Goal: Transaction & Acquisition: Purchase product/service

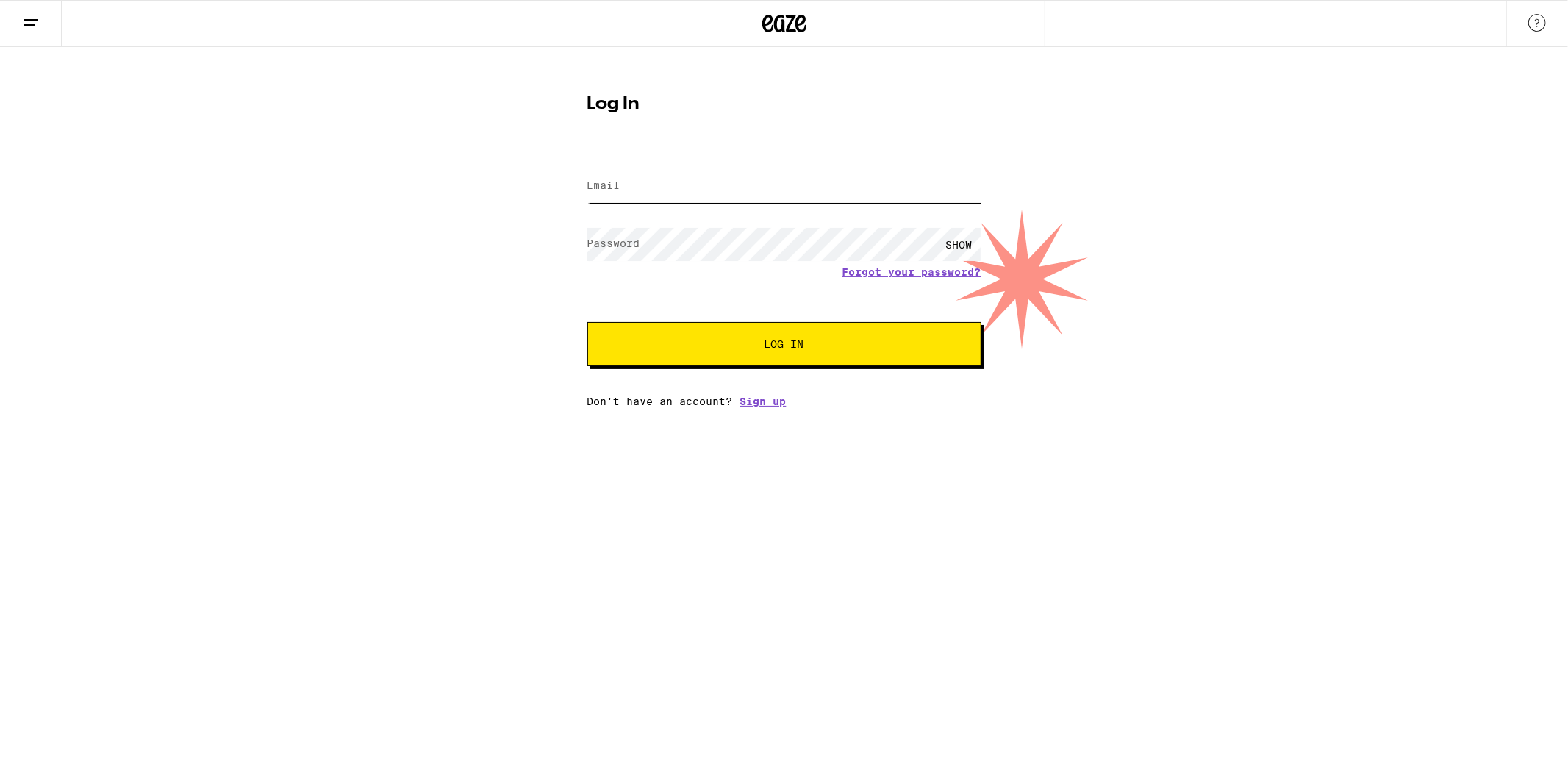
type input "[EMAIL_ADDRESS][DOMAIN_NAME]"
click at [629, 339] on button "Log In" at bounding box center [784, 343] width 394 height 44
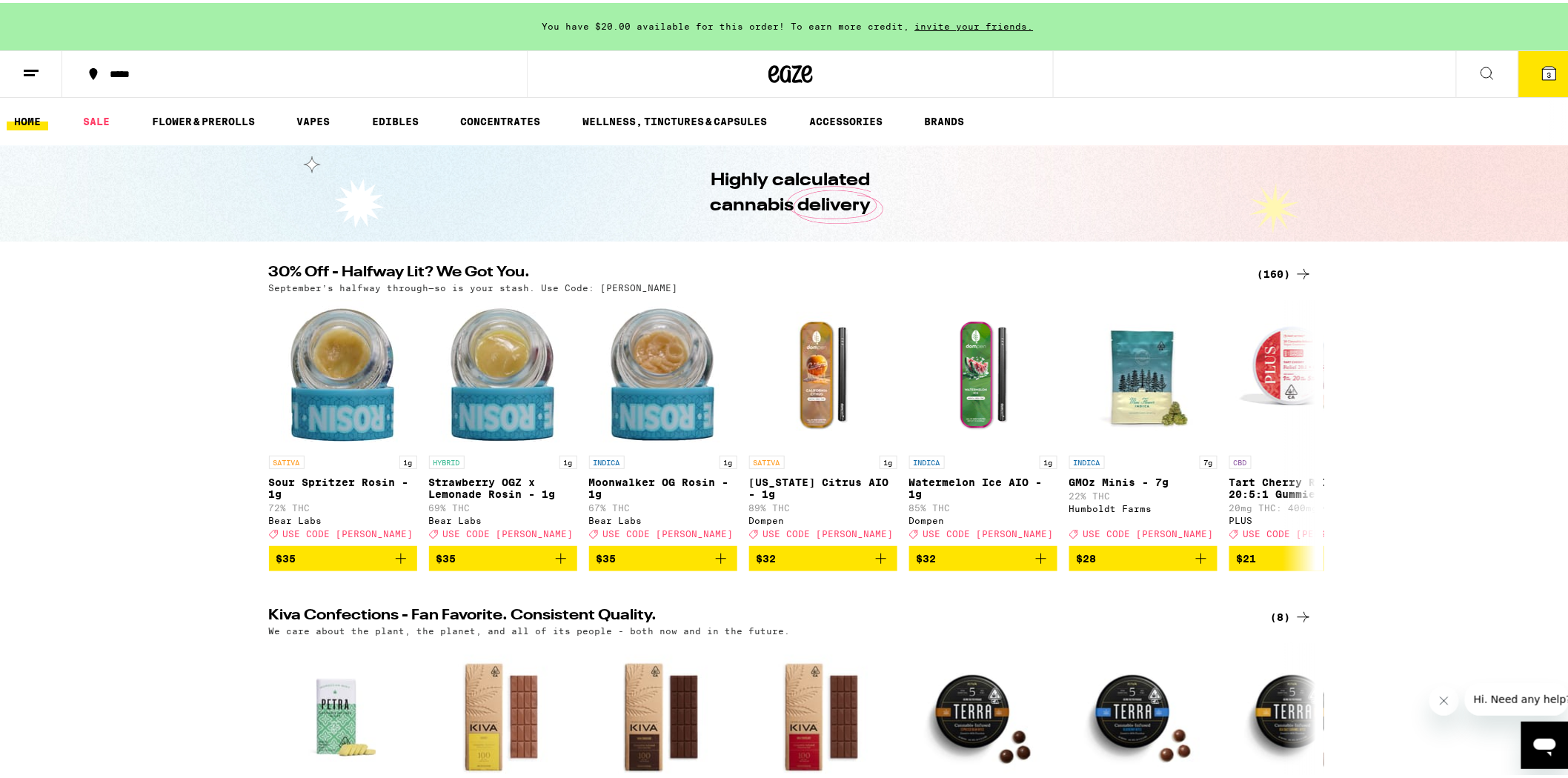
click at [1534, 79] on button "3" at bounding box center [1548, 71] width 62 height 46
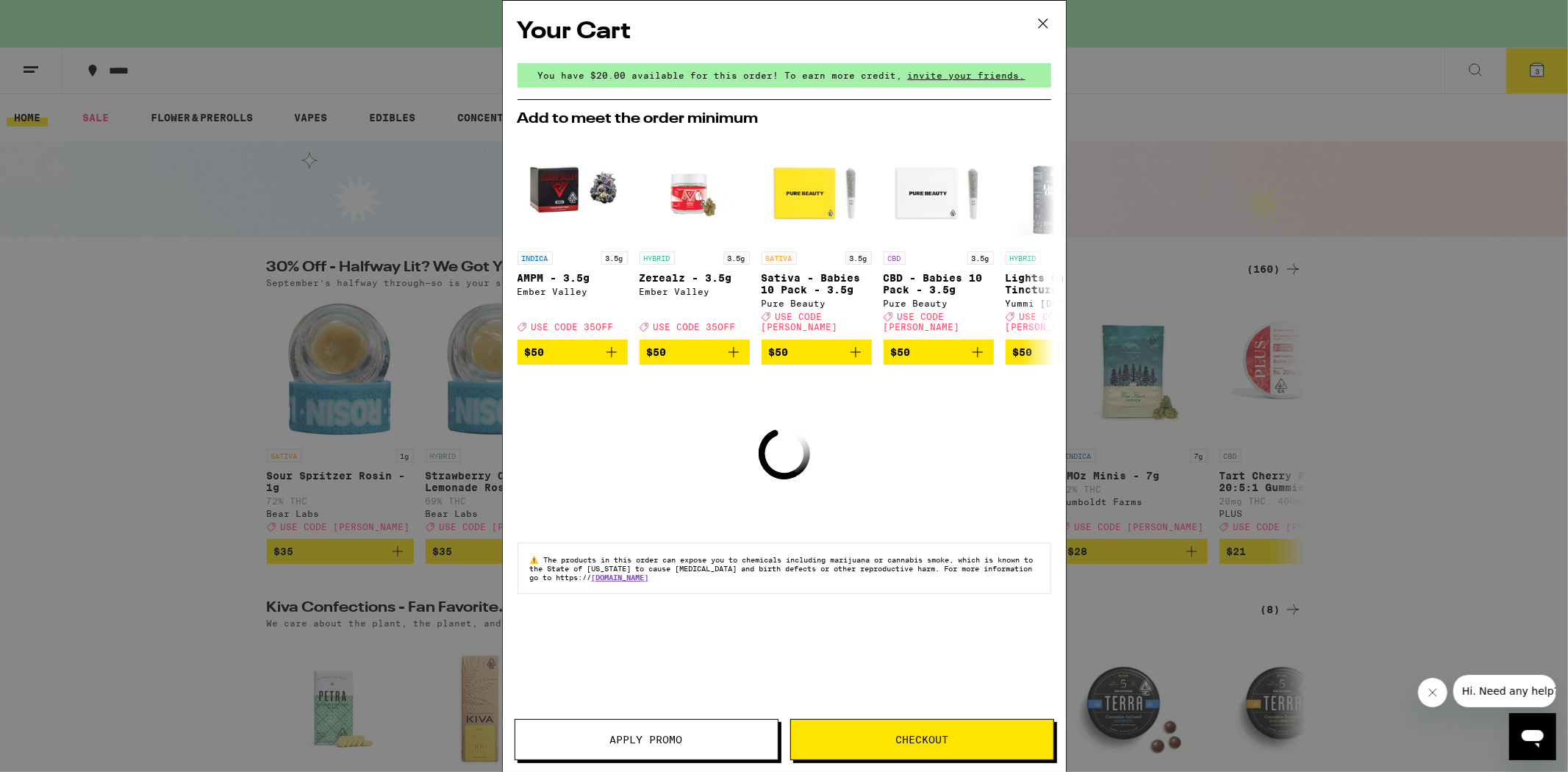
click at [703, 79] on span "You have $20.00 available for this order! To earn more credit," at bounding box center [720, 75] width 365 height 10
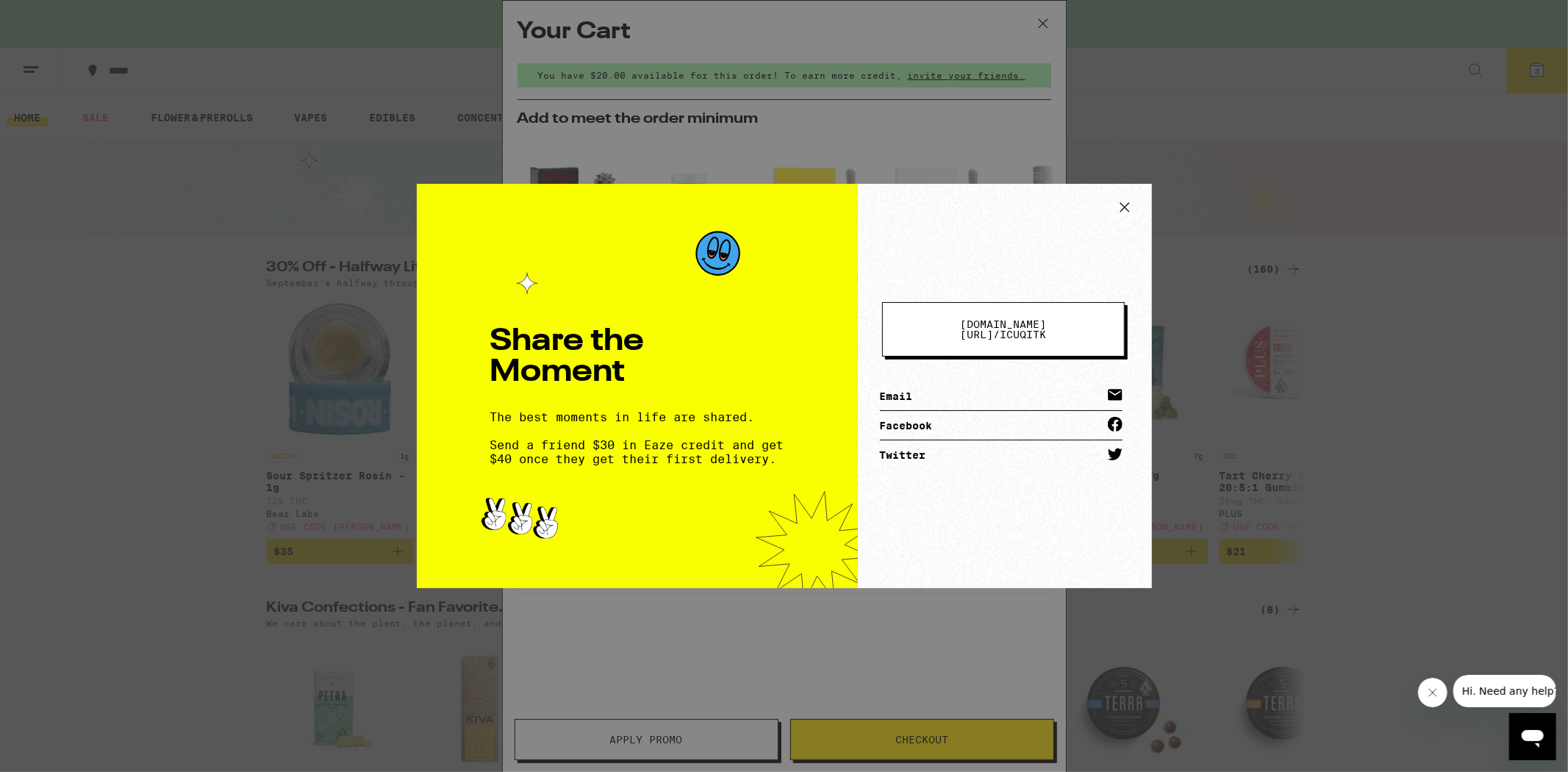
click at [976, 333] on span "[DOMAIN_NAME][URL] /" at bounding box center [1004, 329] width 86 height 23
click at [1115, 210] on icon at bounding box center [1125, 207] width 22 height 23
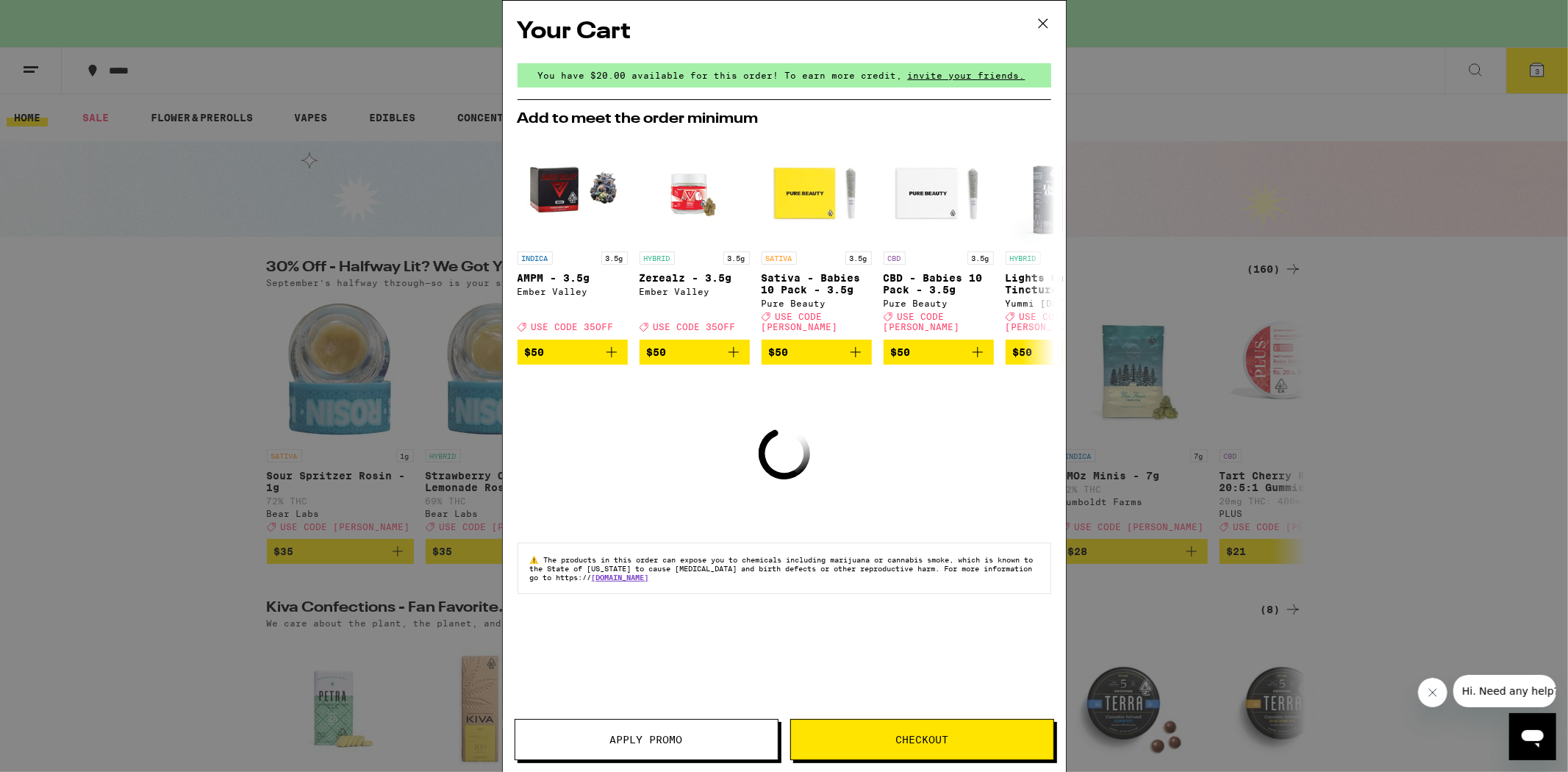
click at [1250, 250] on div "Your Cart You have $20.00 available for this order! To earn more credit, invite…" at bounding box center [784, 386] width 1568 height 772
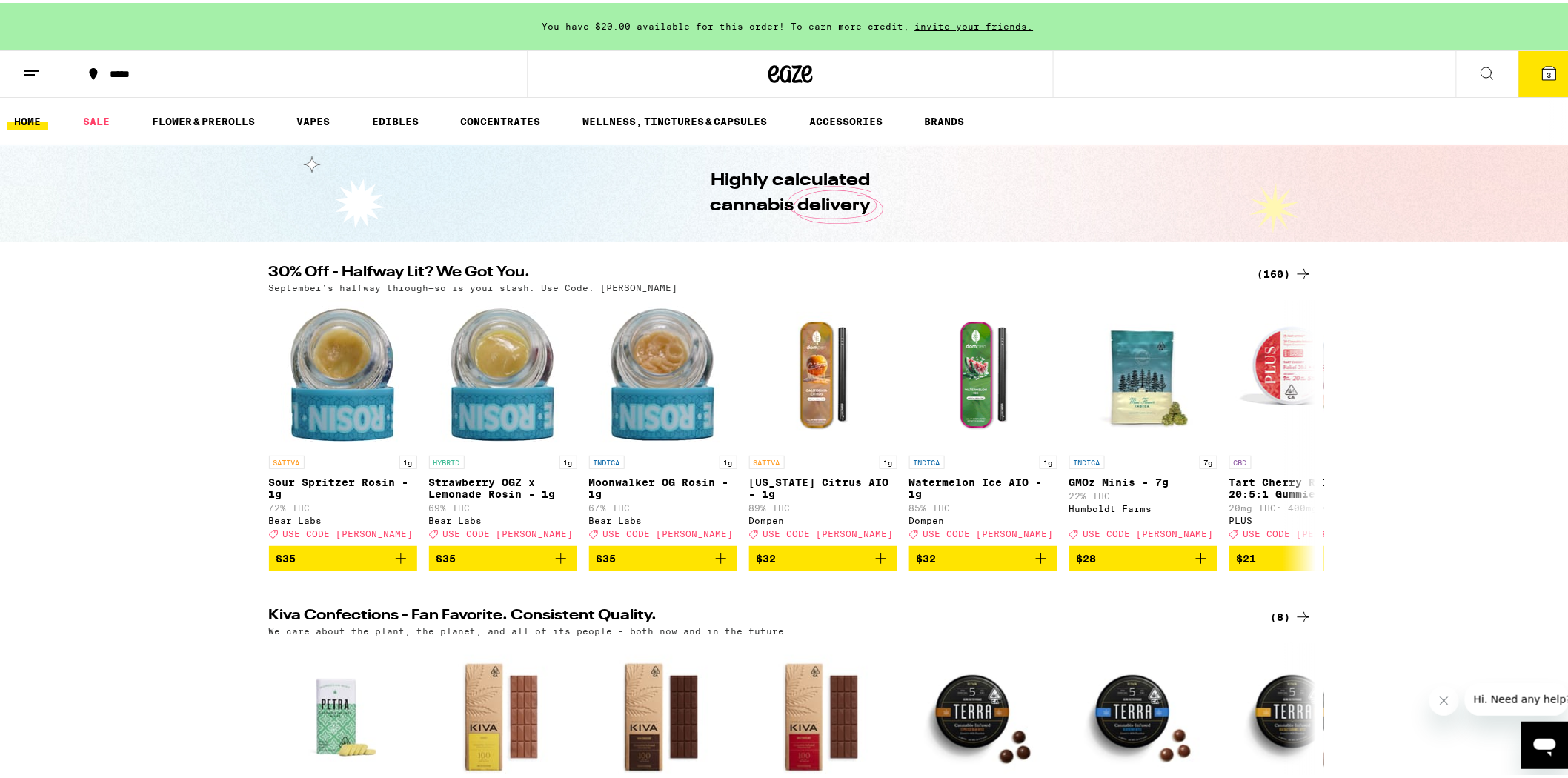
click at [1540, 77] on icon at bounding box center [1549, 70] width 18 height 18
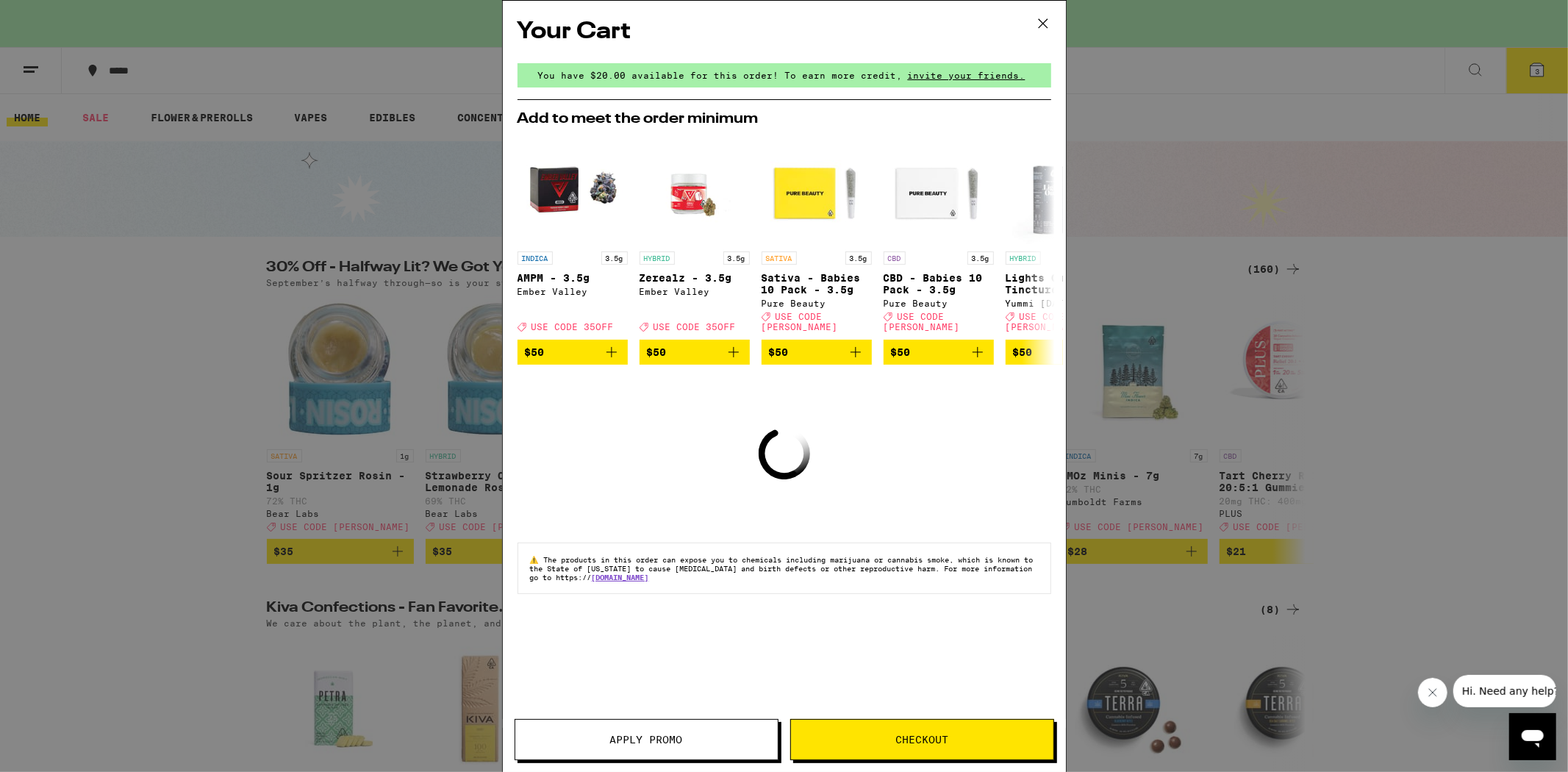
click at [825, 739] on span "Checkout" at bounding box center [922, 740] width 262 height 11
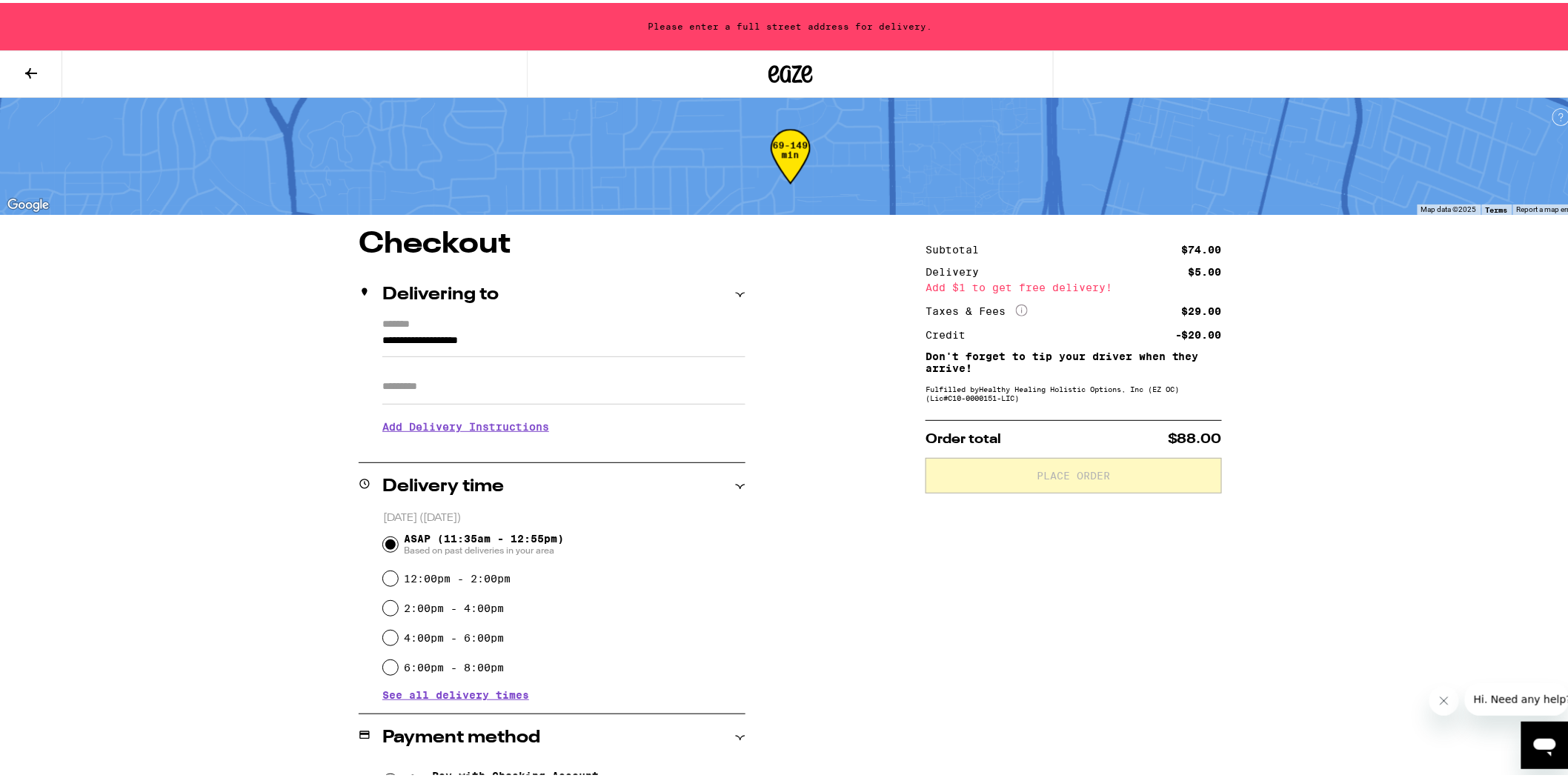
scroll to position [315, 0]
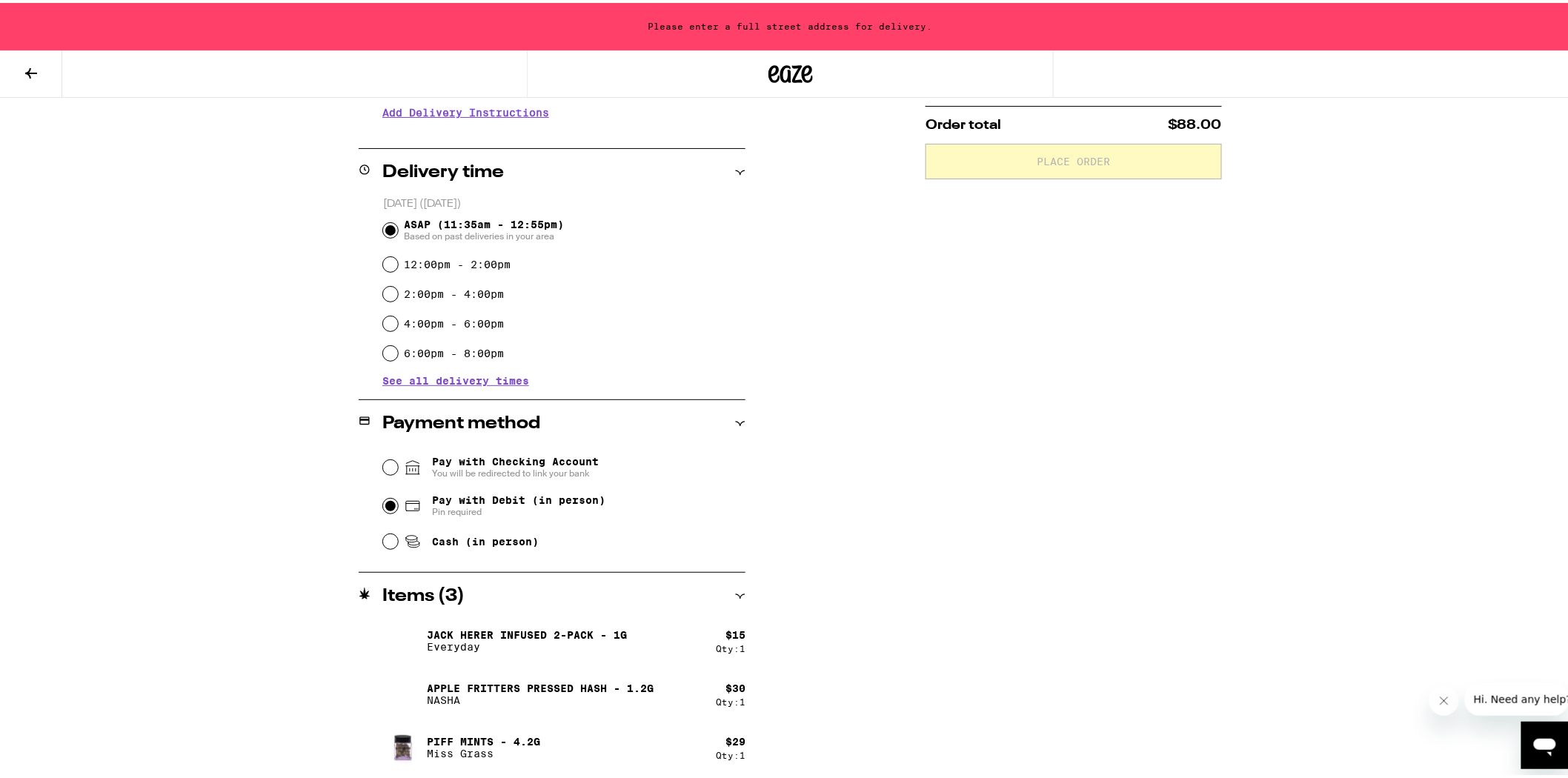
click at [385, 503] on input "Pay with Debit (in person) Pin required" at bounding box center [390, 503] width 15 height 15
radio input "true"
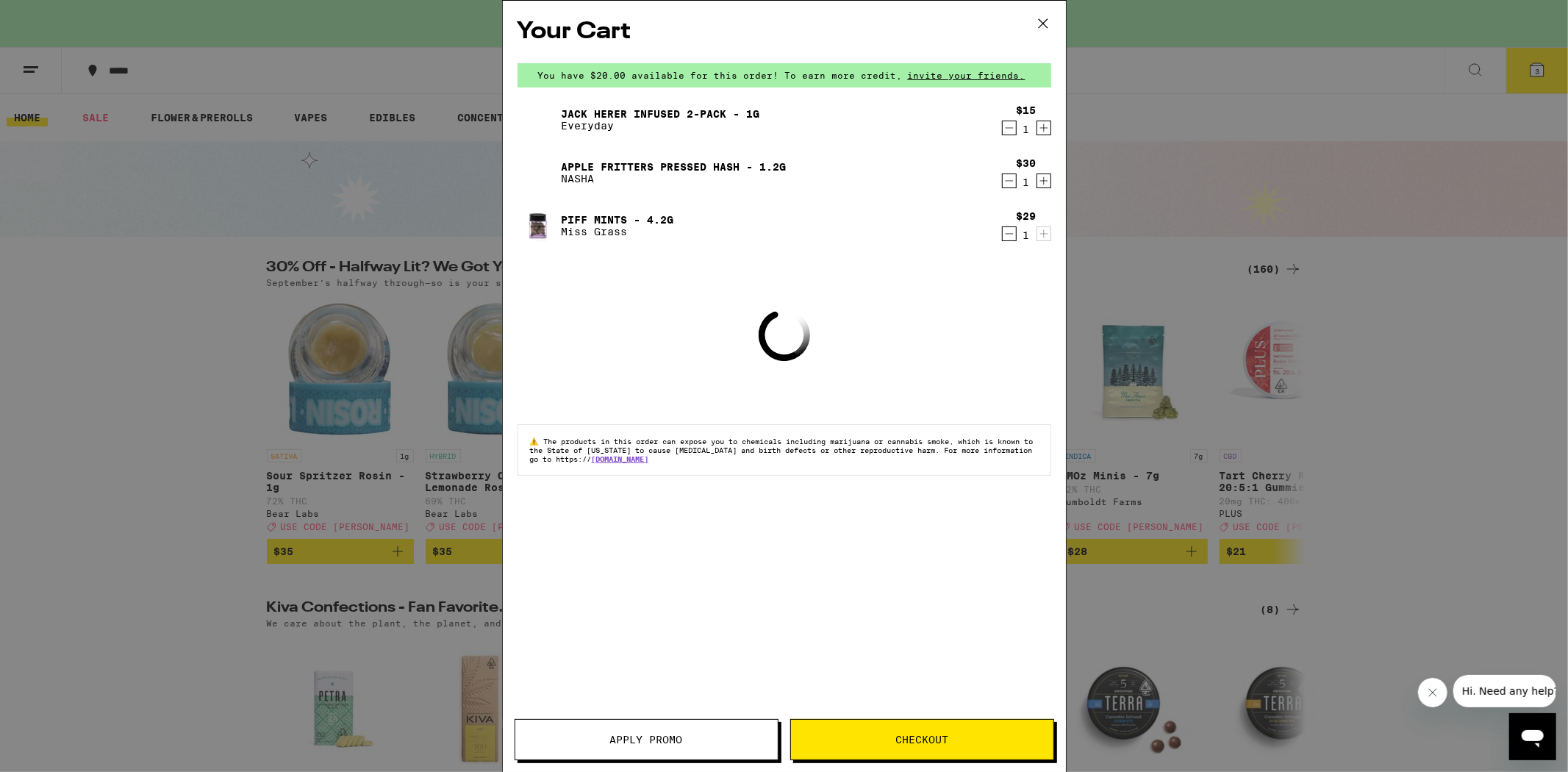
click at [1017, 184] on div "1" at bounding box center [1027, 182] width 20 height 12
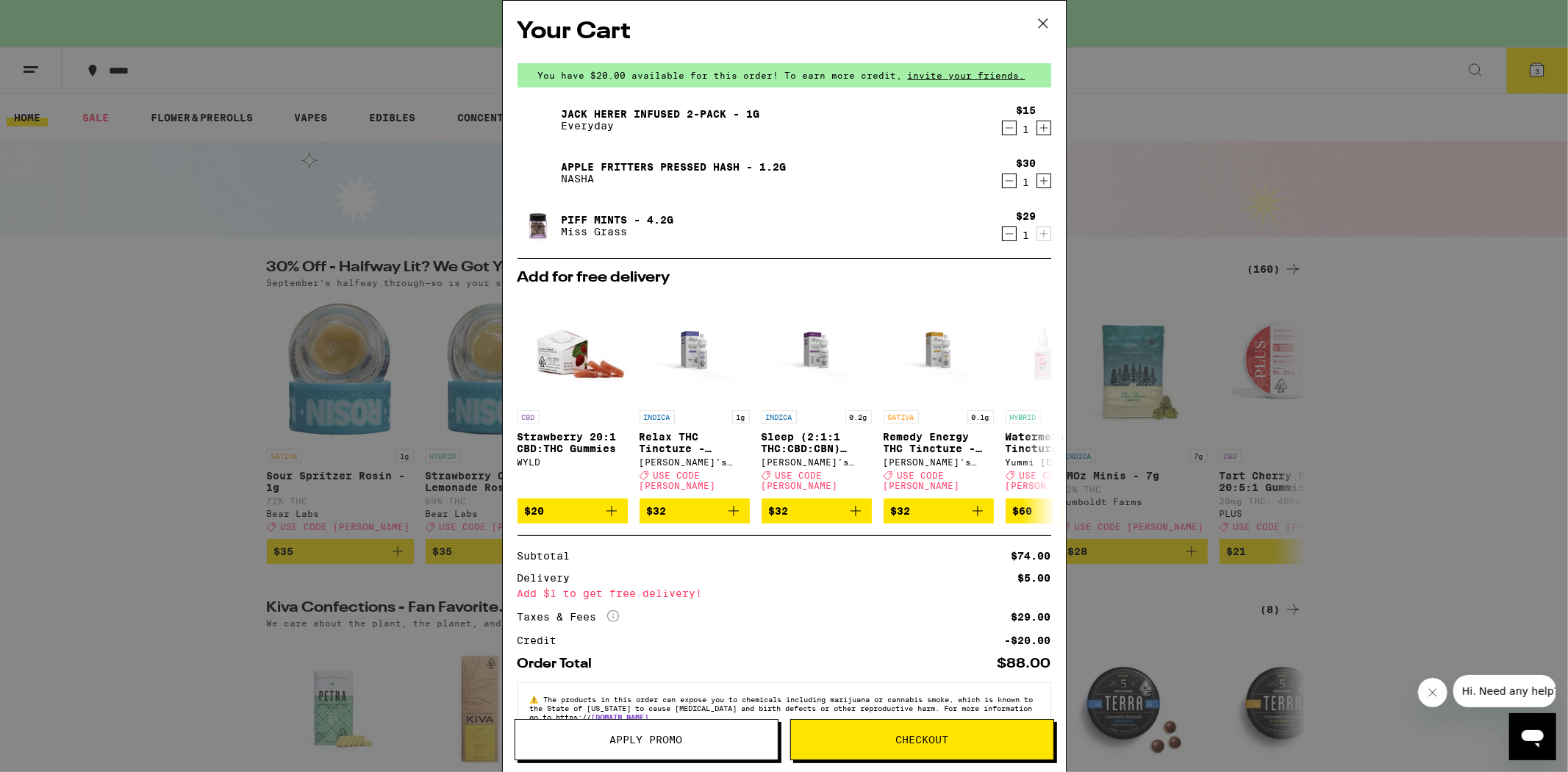
click at [1003, 179] on icon "Decrement" at bounding box center [1009, 181] width 14 height 18
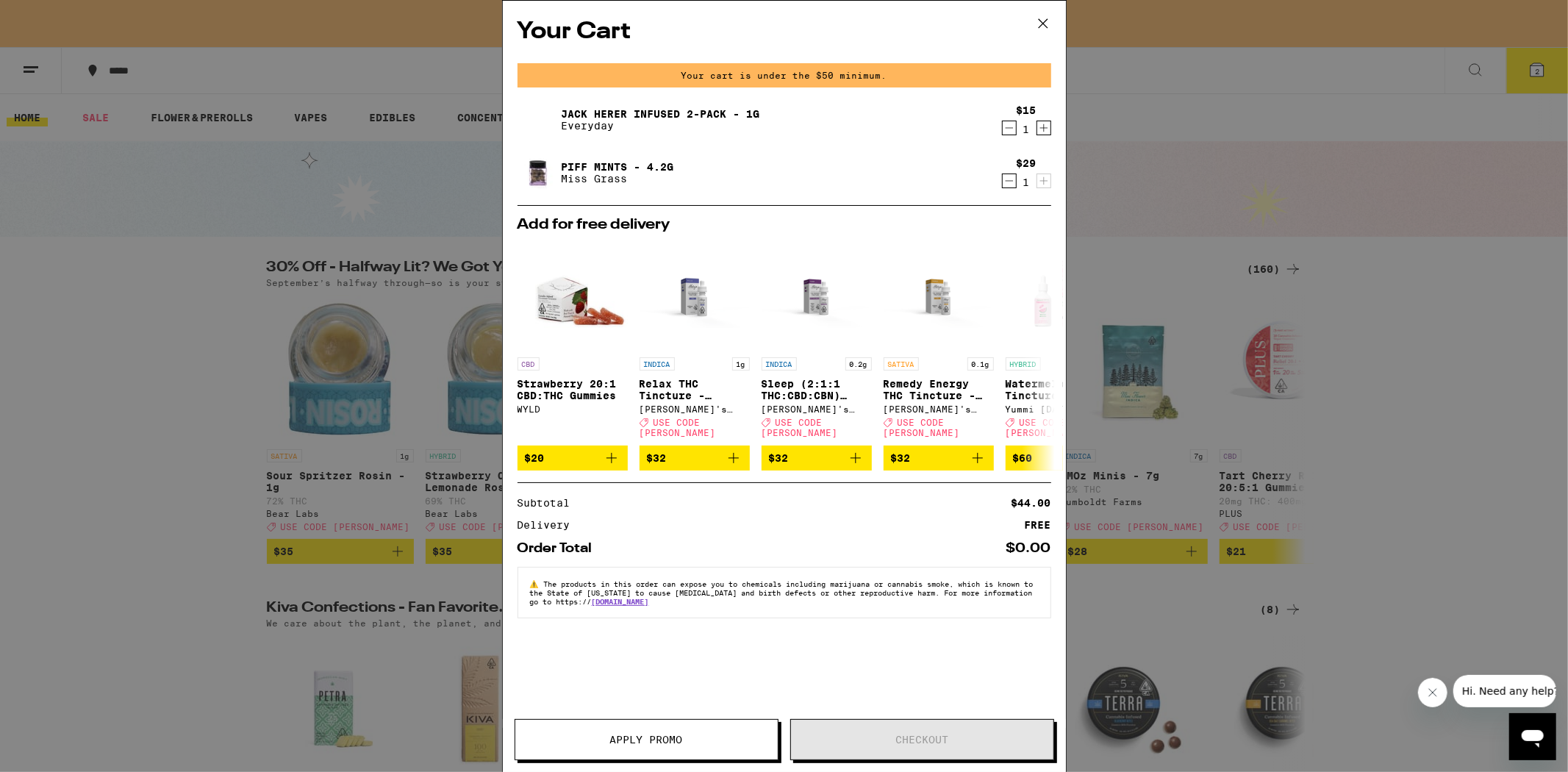
click at [1098, 202] on div "Your Cart Your cart is under the $50 minimum. [PERSON_NAME] Infused 2-Pack - 1g…" at bounding box center [784, 386] width 1568 height 772
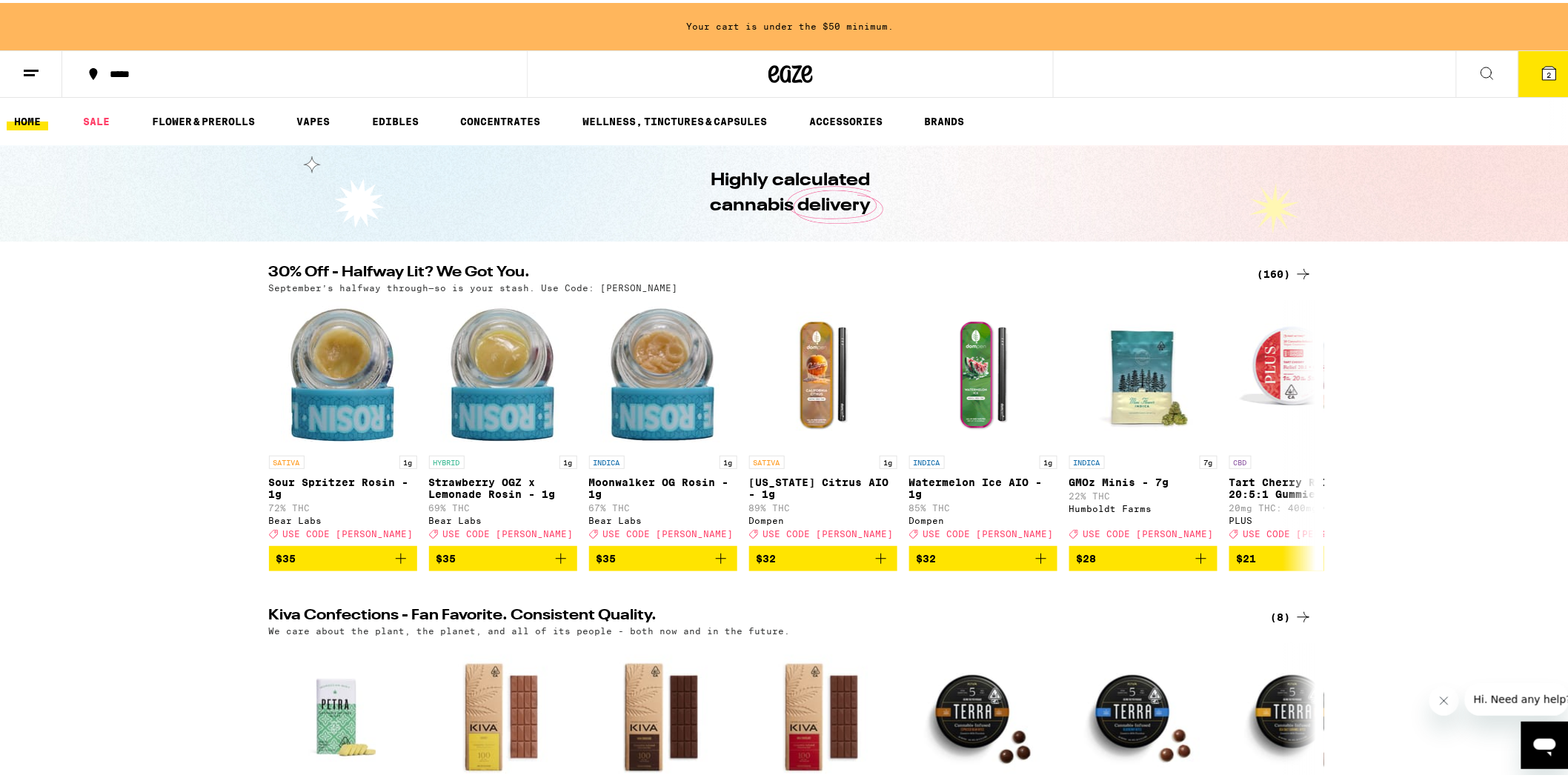
click at [1529, 86] on button "2" at bounding box center [1548, 71] width 62 height 46
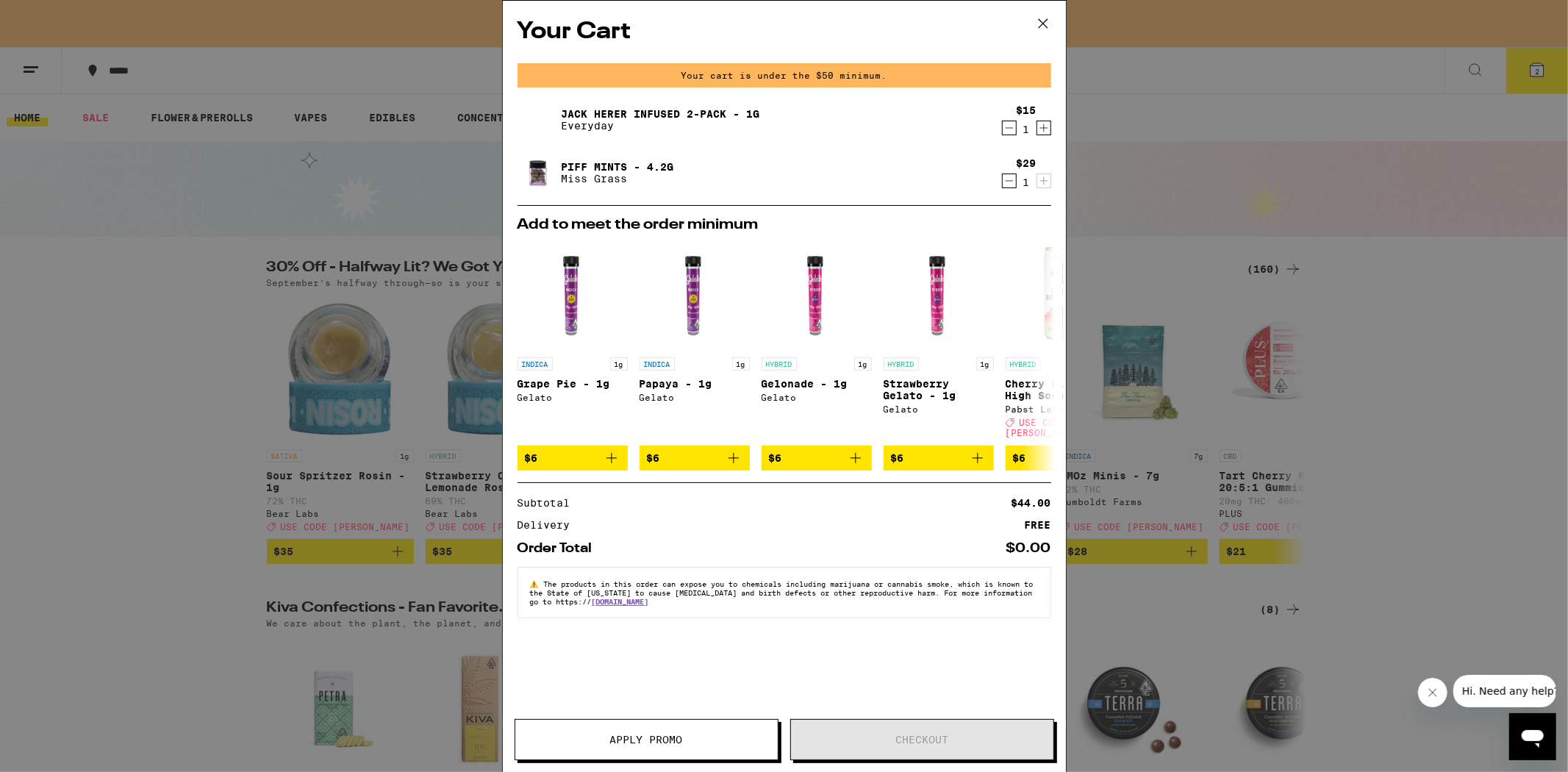
click at [1473, 306] on div "Your Cart Your cart is under the $50 minimum. [PERSON_NAME] Infused 2-Pack - 1g…" at bounding box center [784, 386] width 1568 height 772
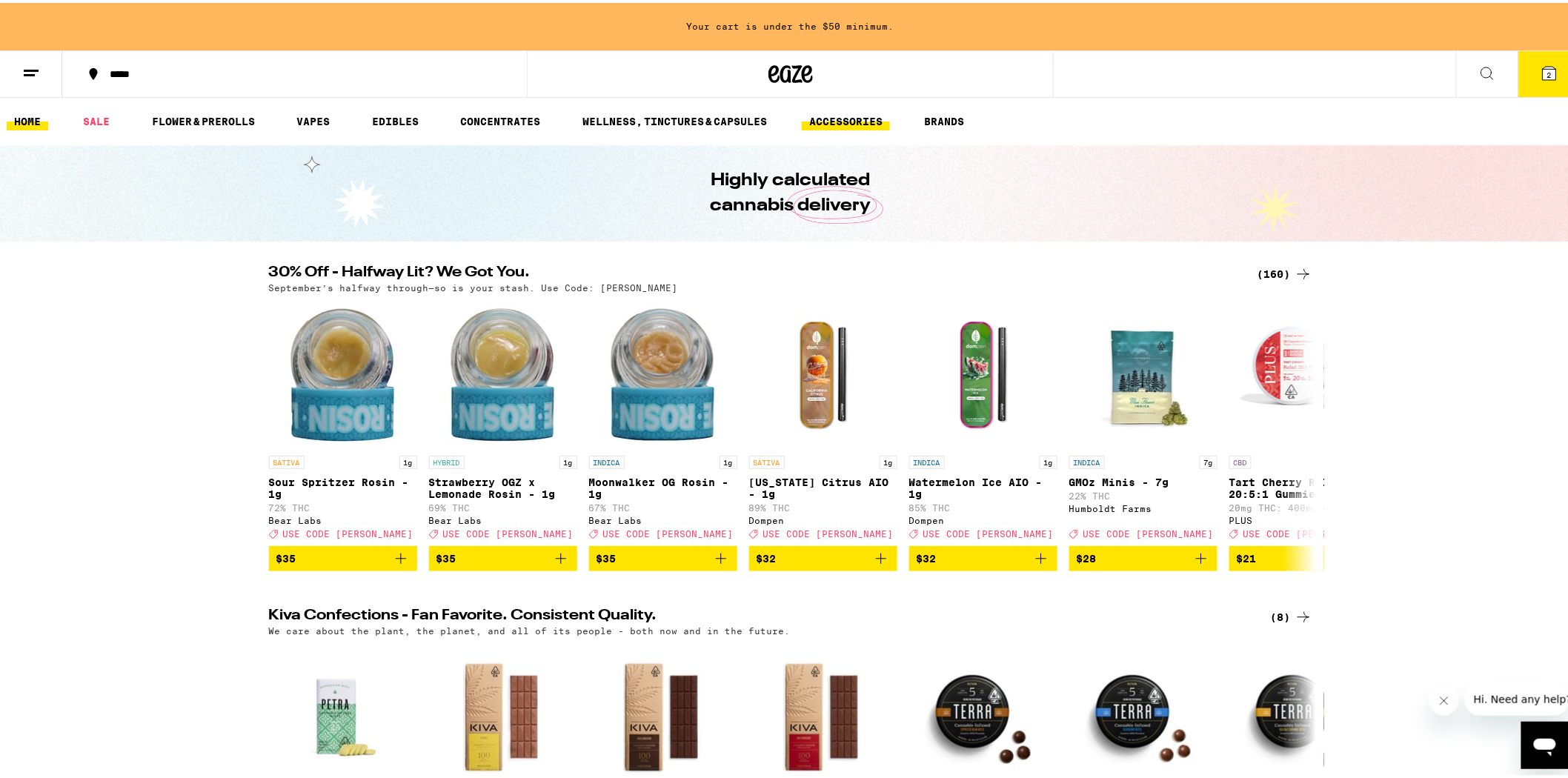
click at [835, 120] on link "ACCESSORIES" at bounding box center [845, 118] width 88 height 18
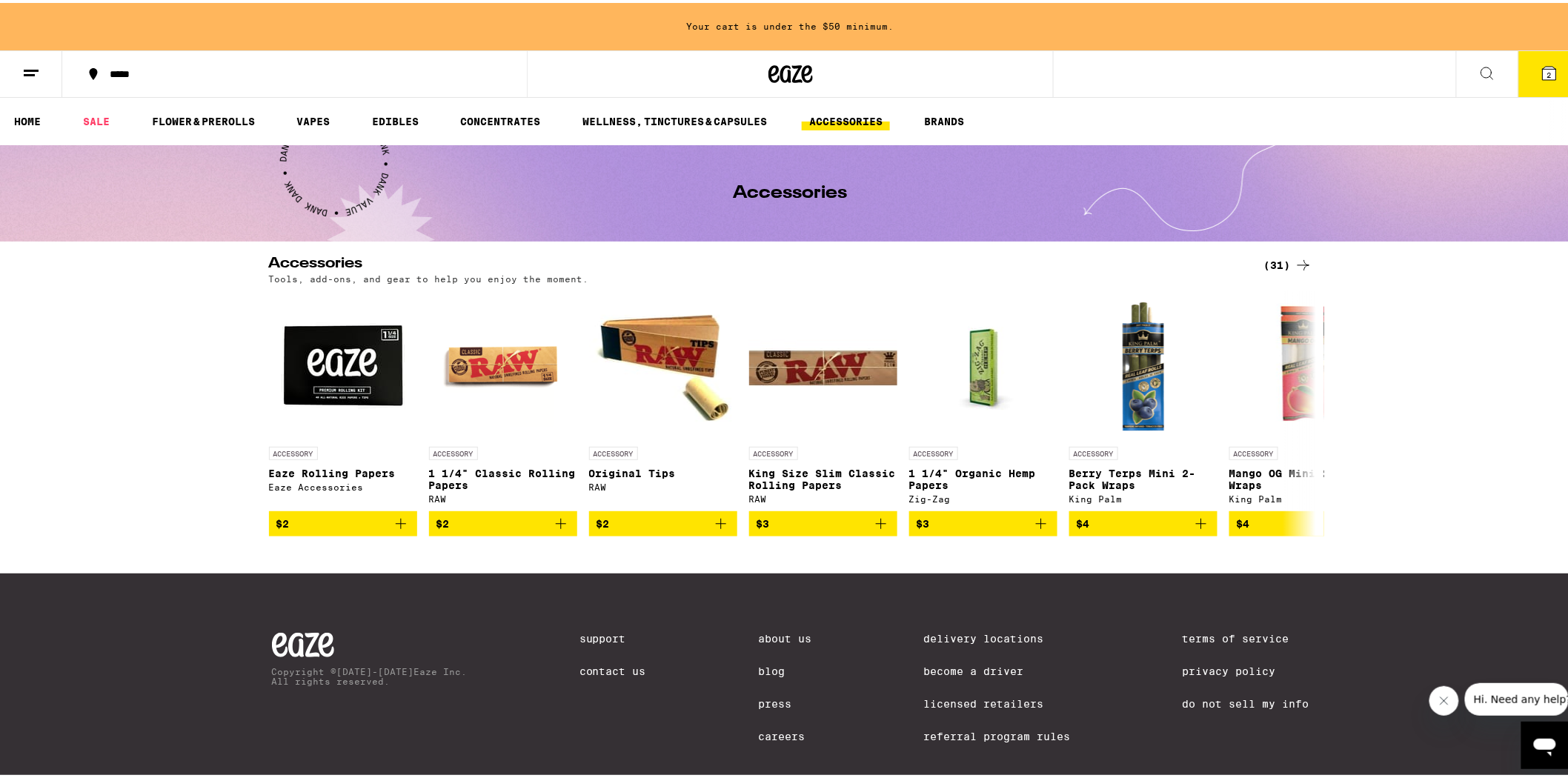
click at [1520, 82] on button "2" at bounding box center [1548, 71] width 62 height 46
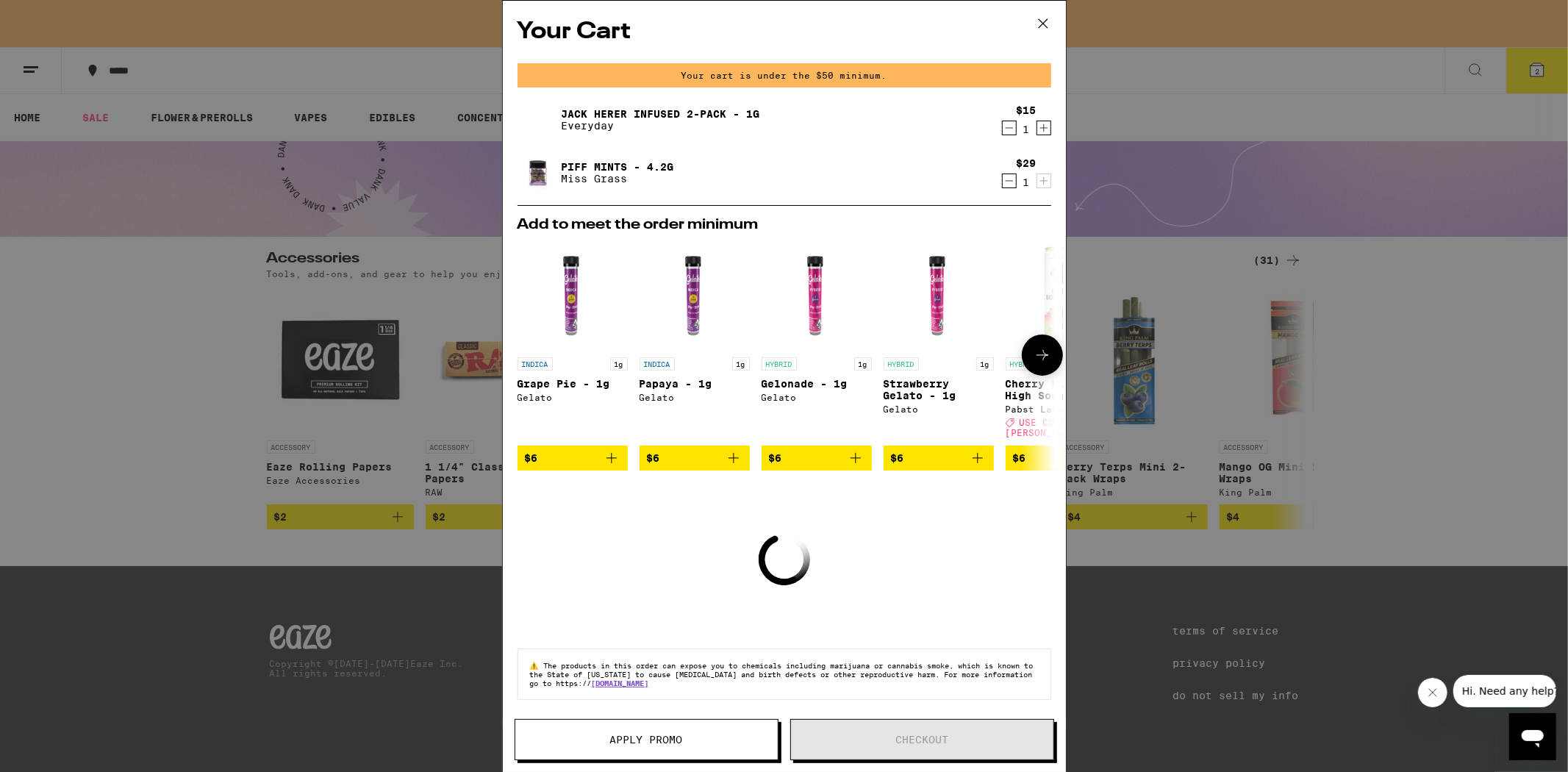
click at [1047, 351] on icon at bounding box center [1043, 355] width 18 height 18
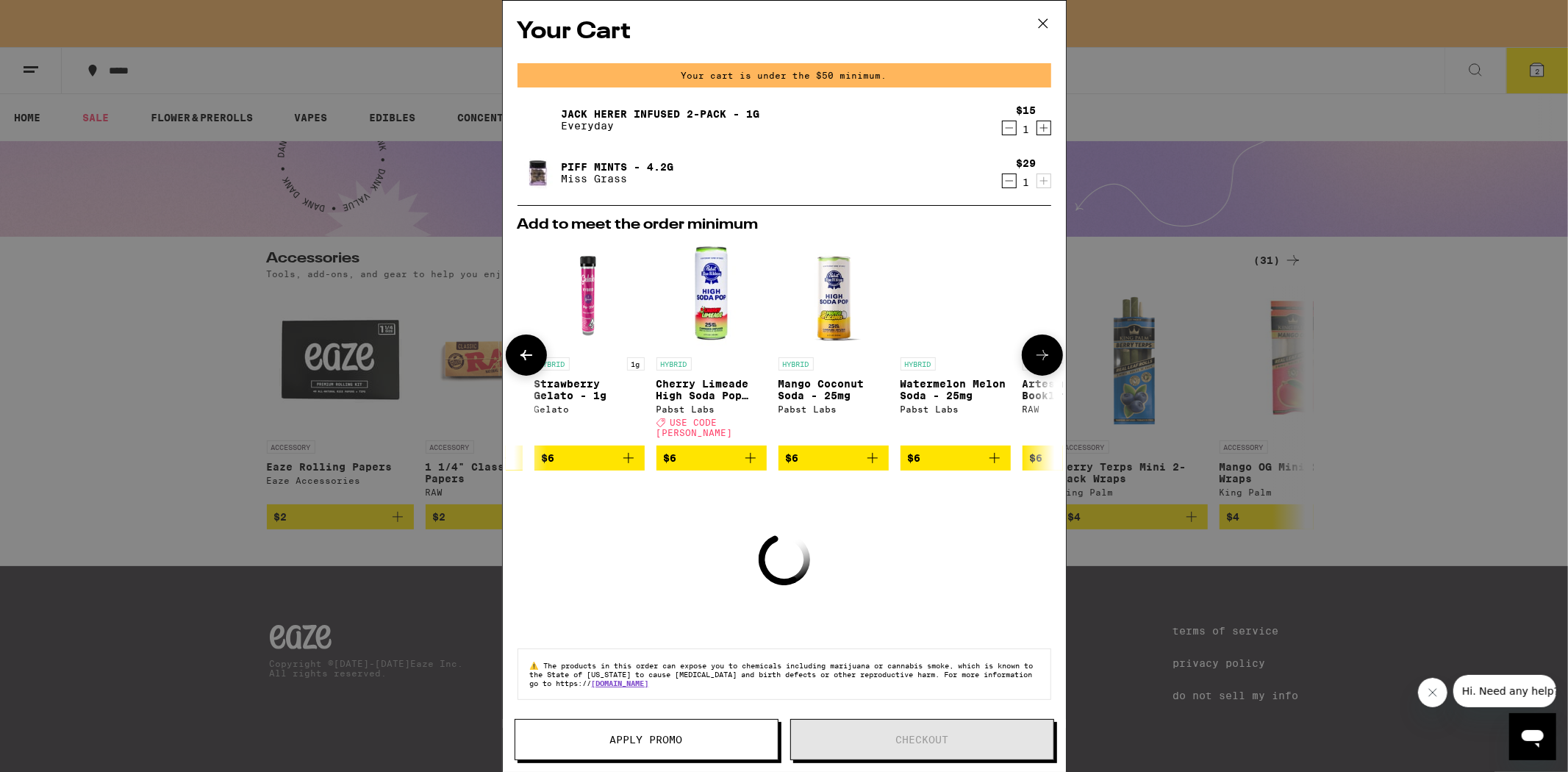
scroll to position [0, 373]
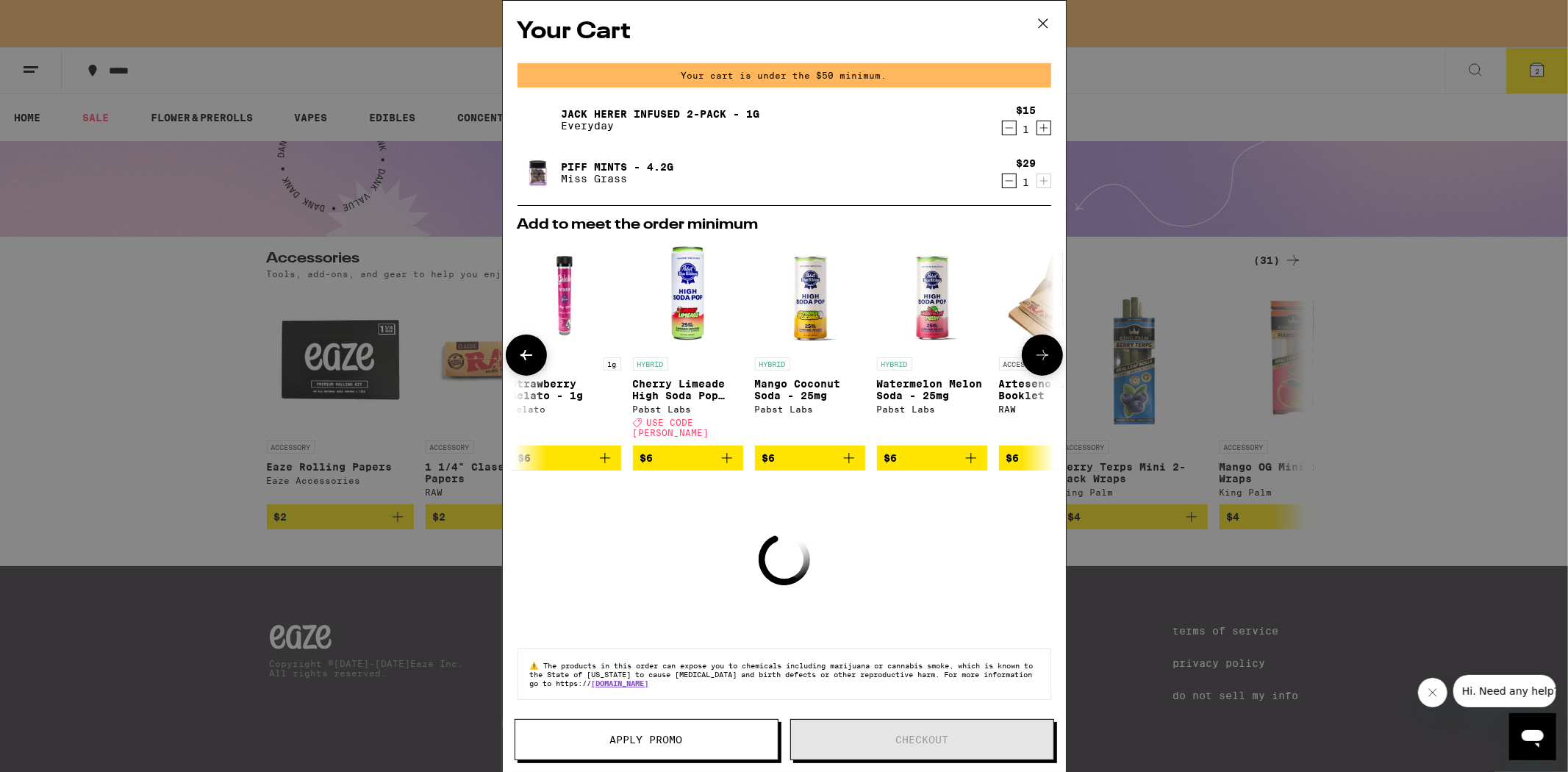
click at [1047, 351] on icon at bounding box center [1043, 355] width 18 height 18
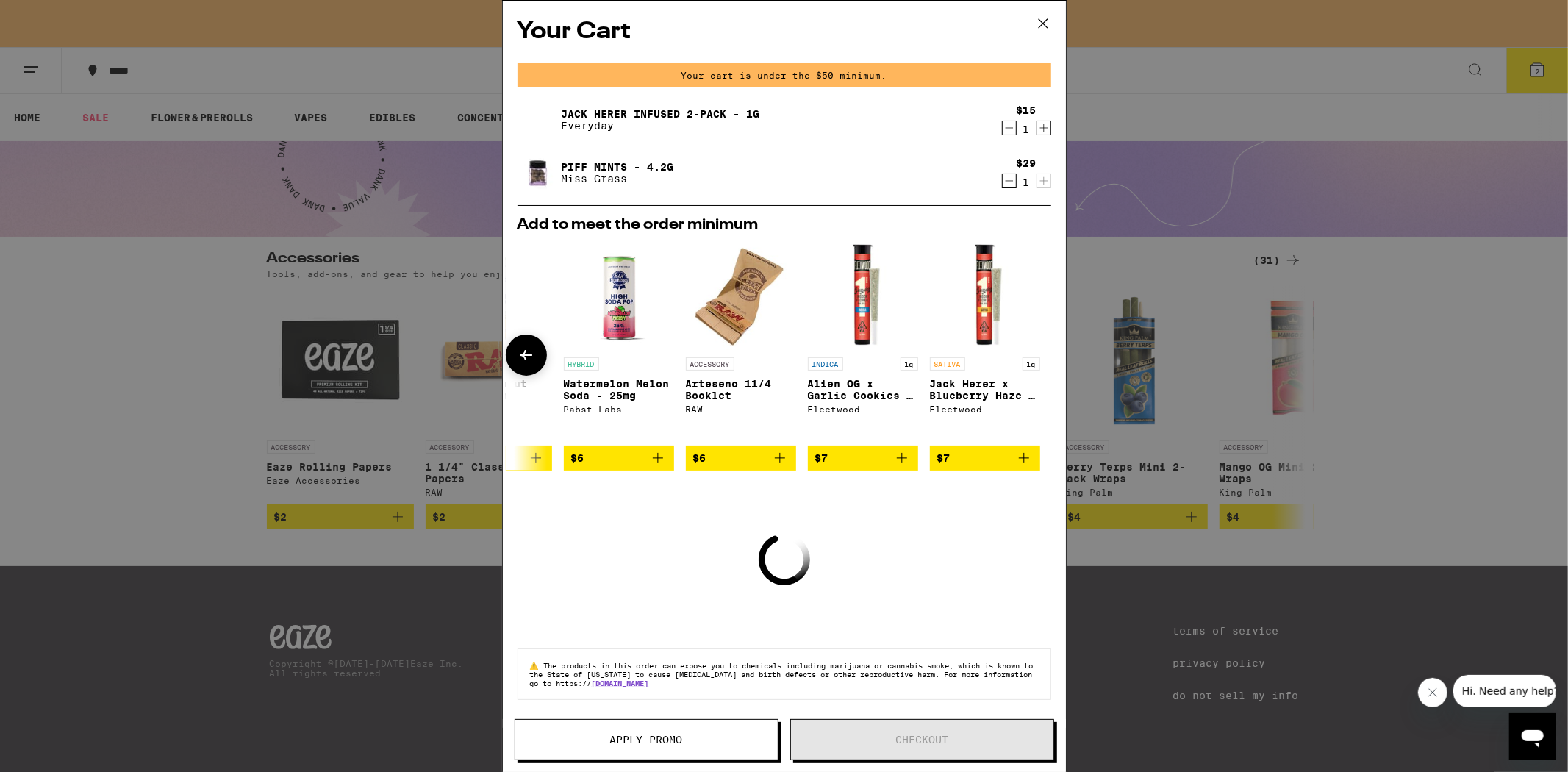
scroll to position [0, 687]
click at [522, 354] on icon at bounding box center [526, 355] width 18 height 18
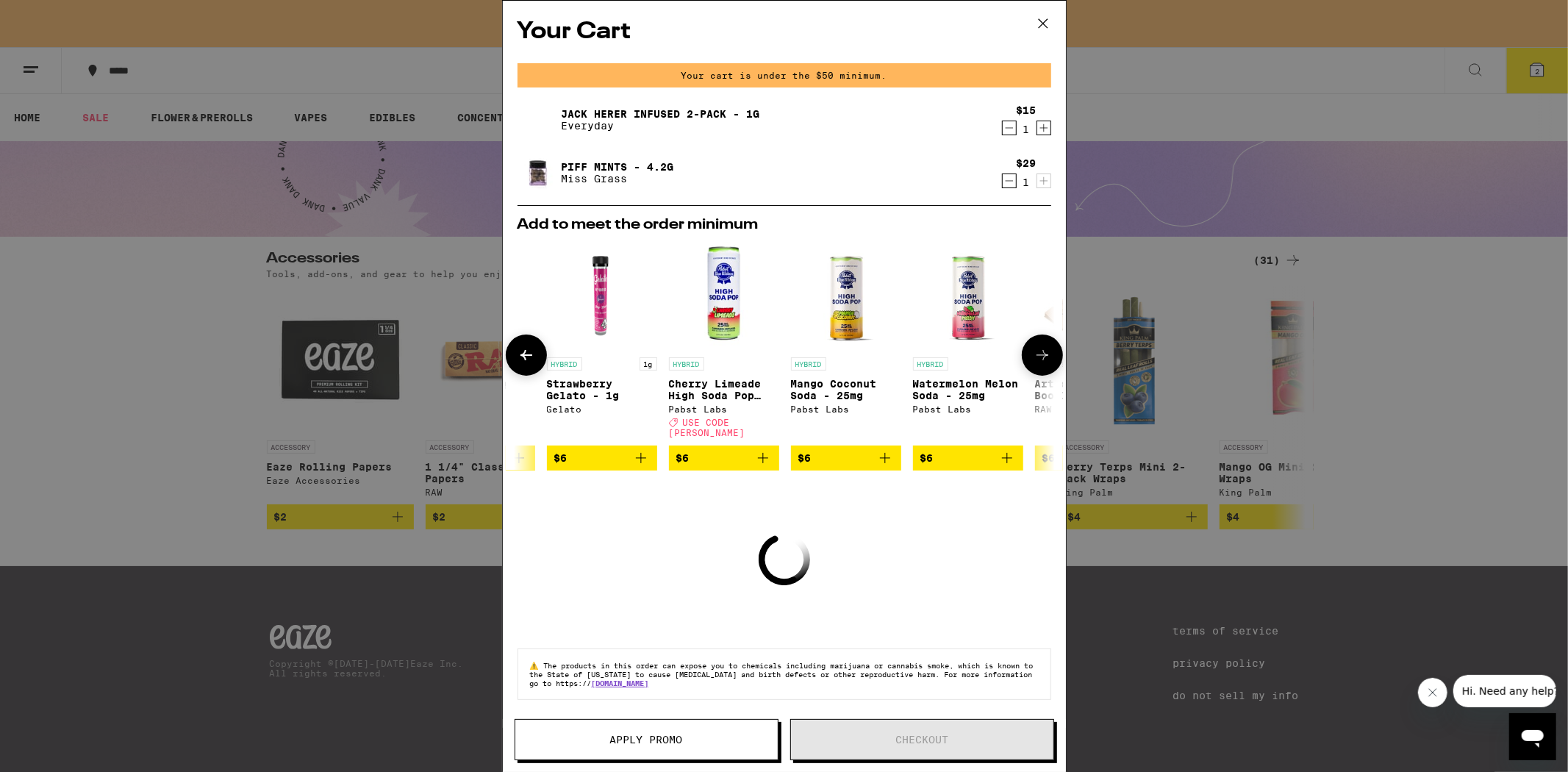
scroll to position [0, 313]
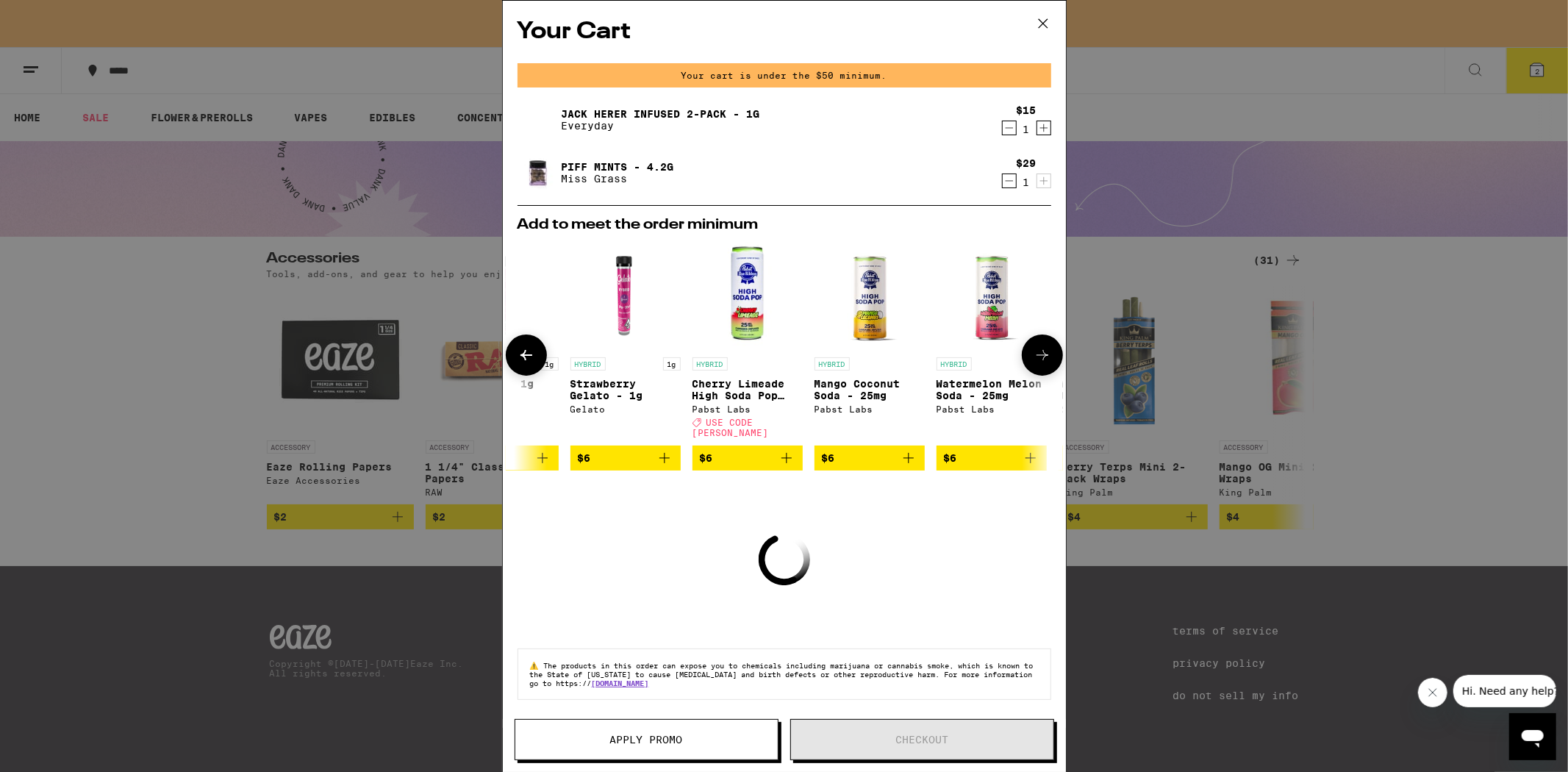
click at [522, 354] on icon at bounding box center [526, 355] width 18 height 18
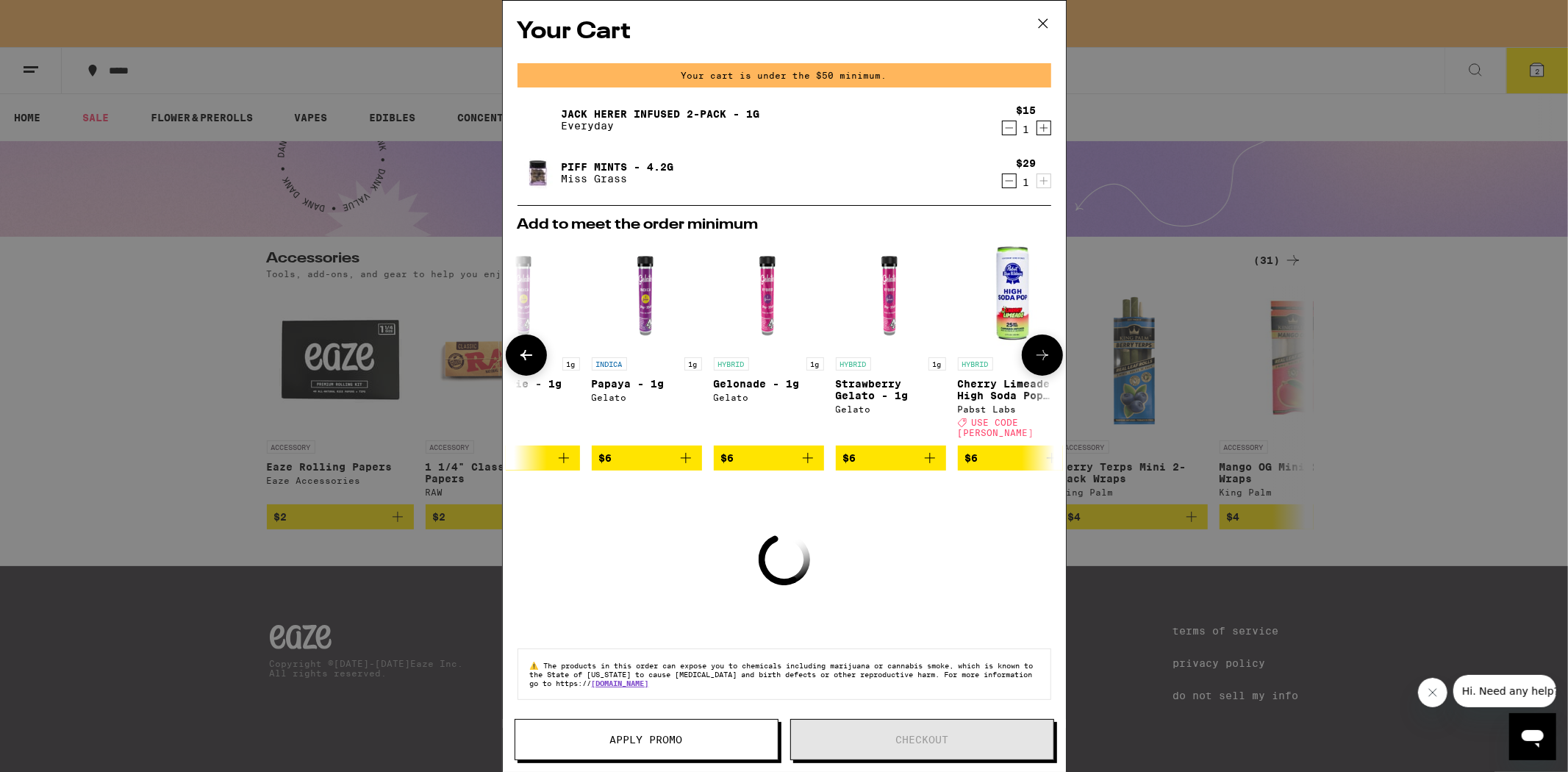
scroll to position [0, 0]
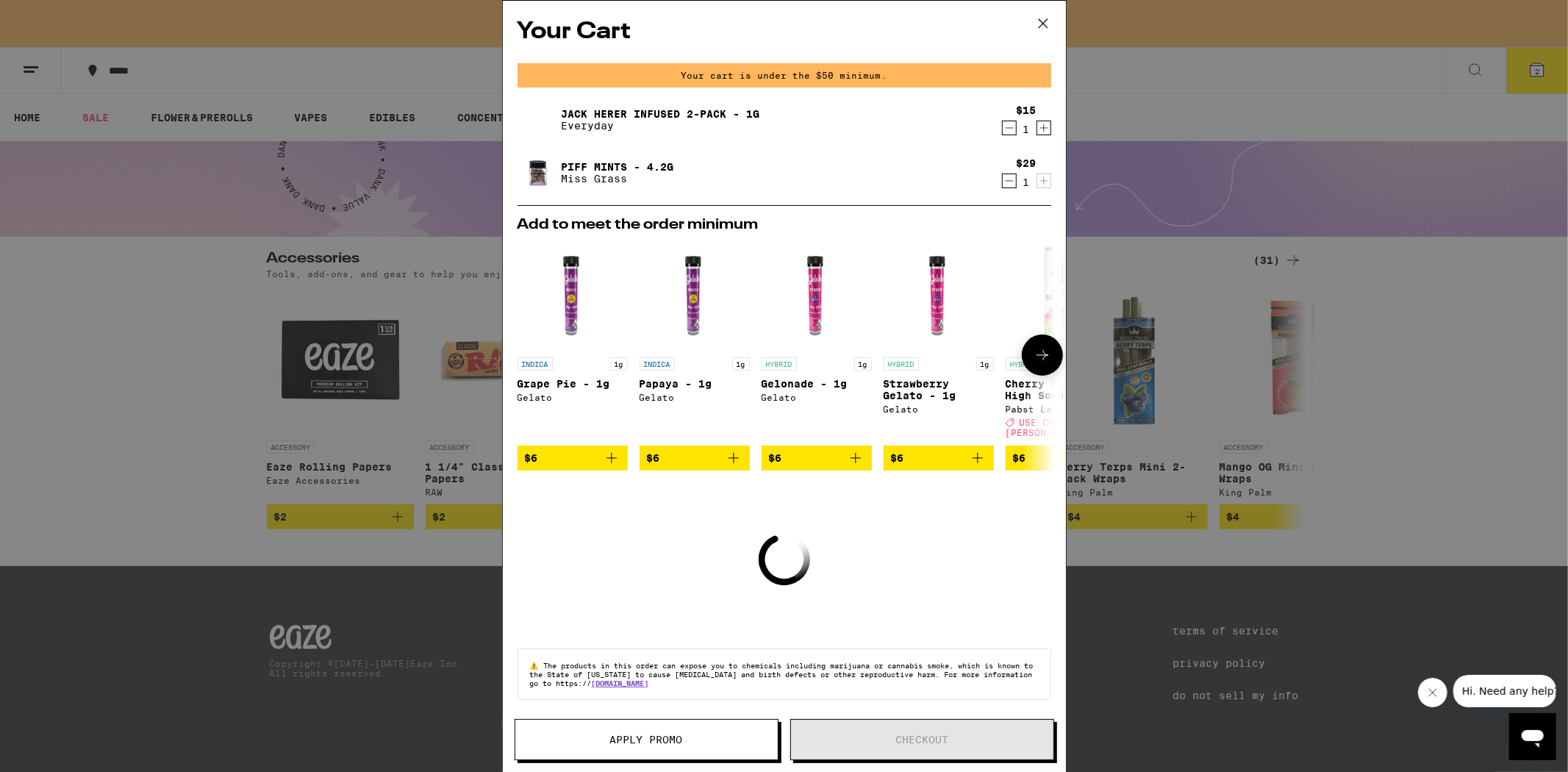
click at [1040, 354] on icon at bounding box center [1043, 355] width 18 height 18
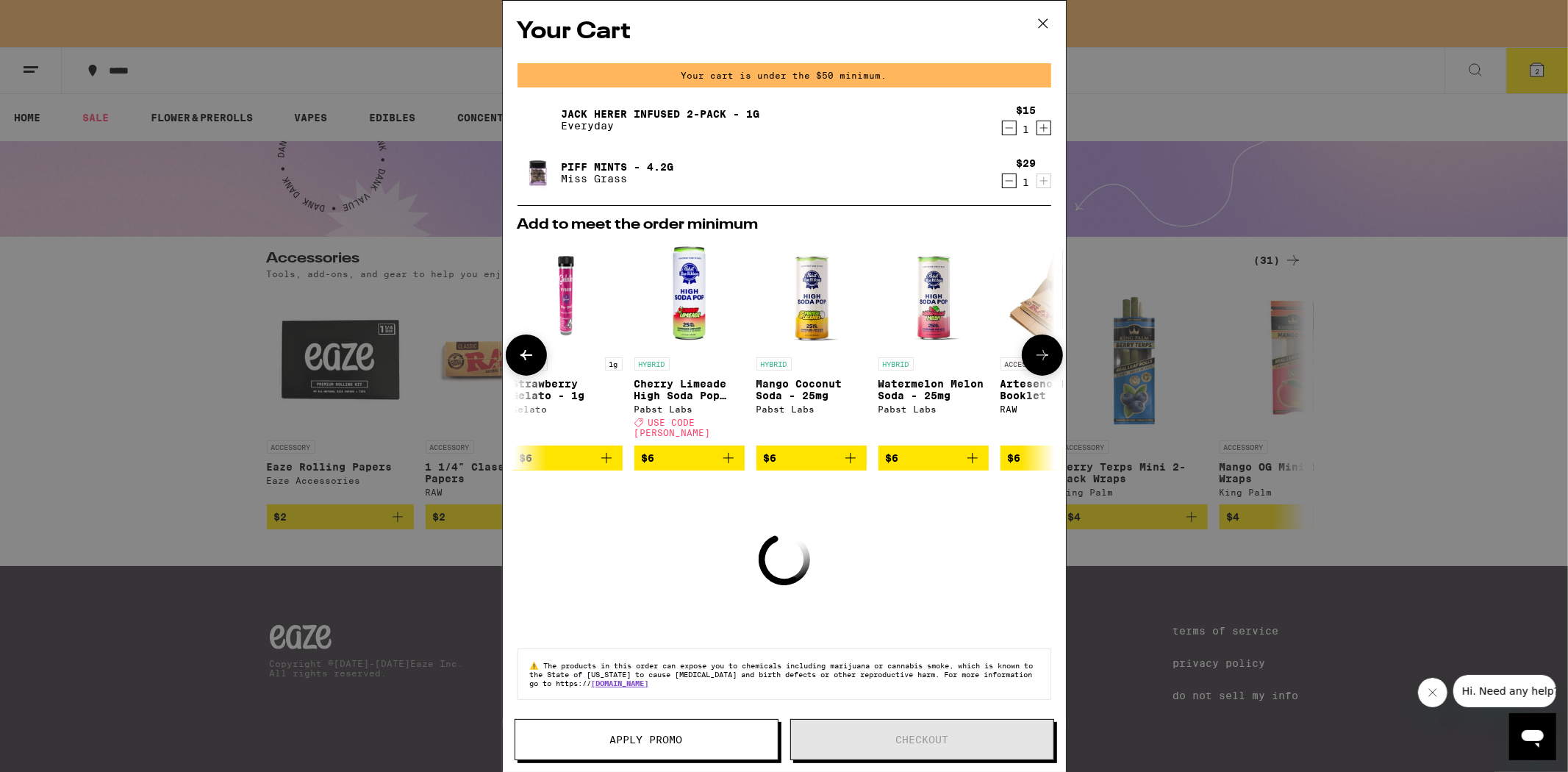
scroll to position [0, 373]
click at [522, 356] on icon at bounding box center [526, 355] width 18 height 18
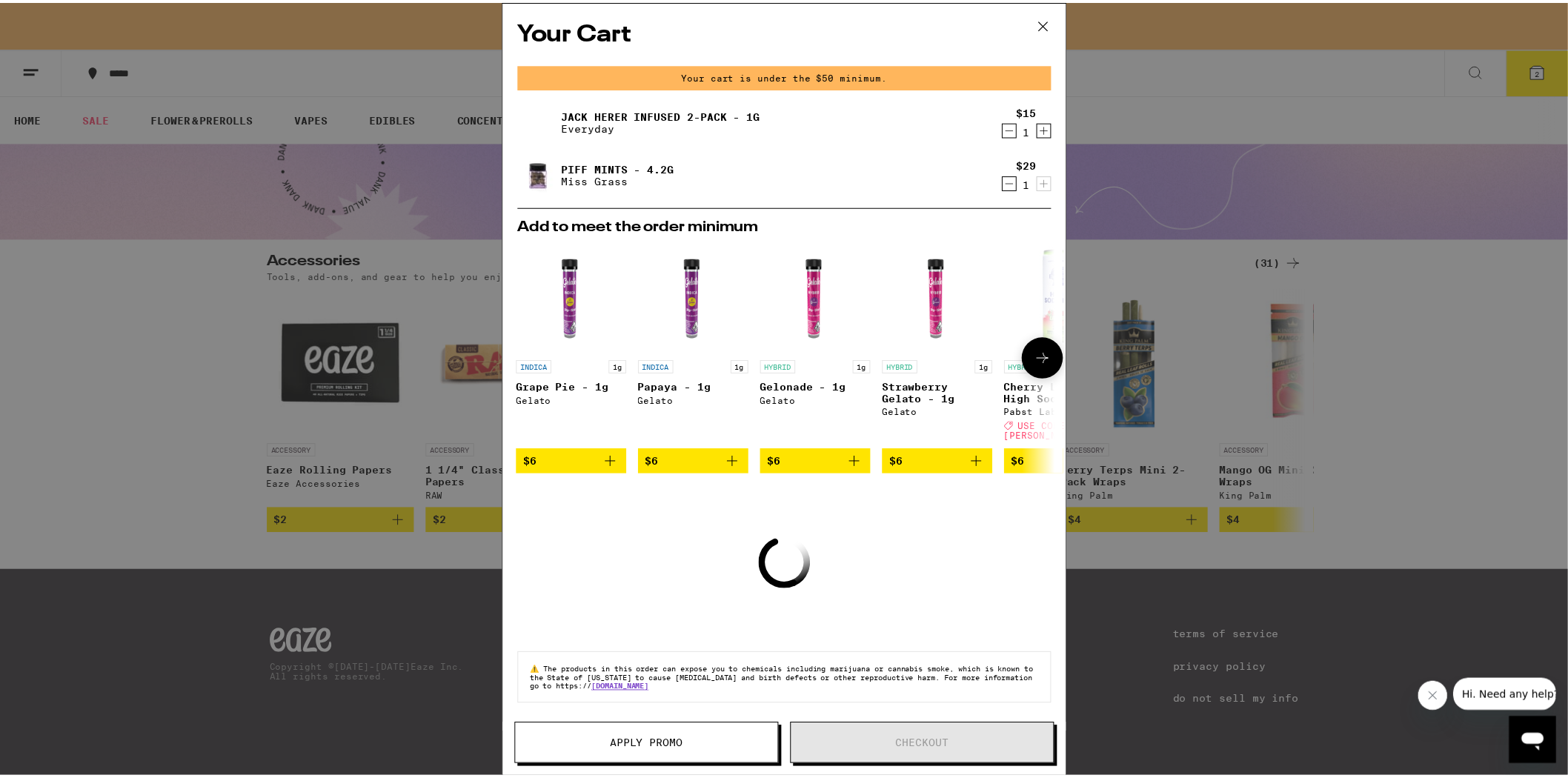
scroll to position [0, 0]
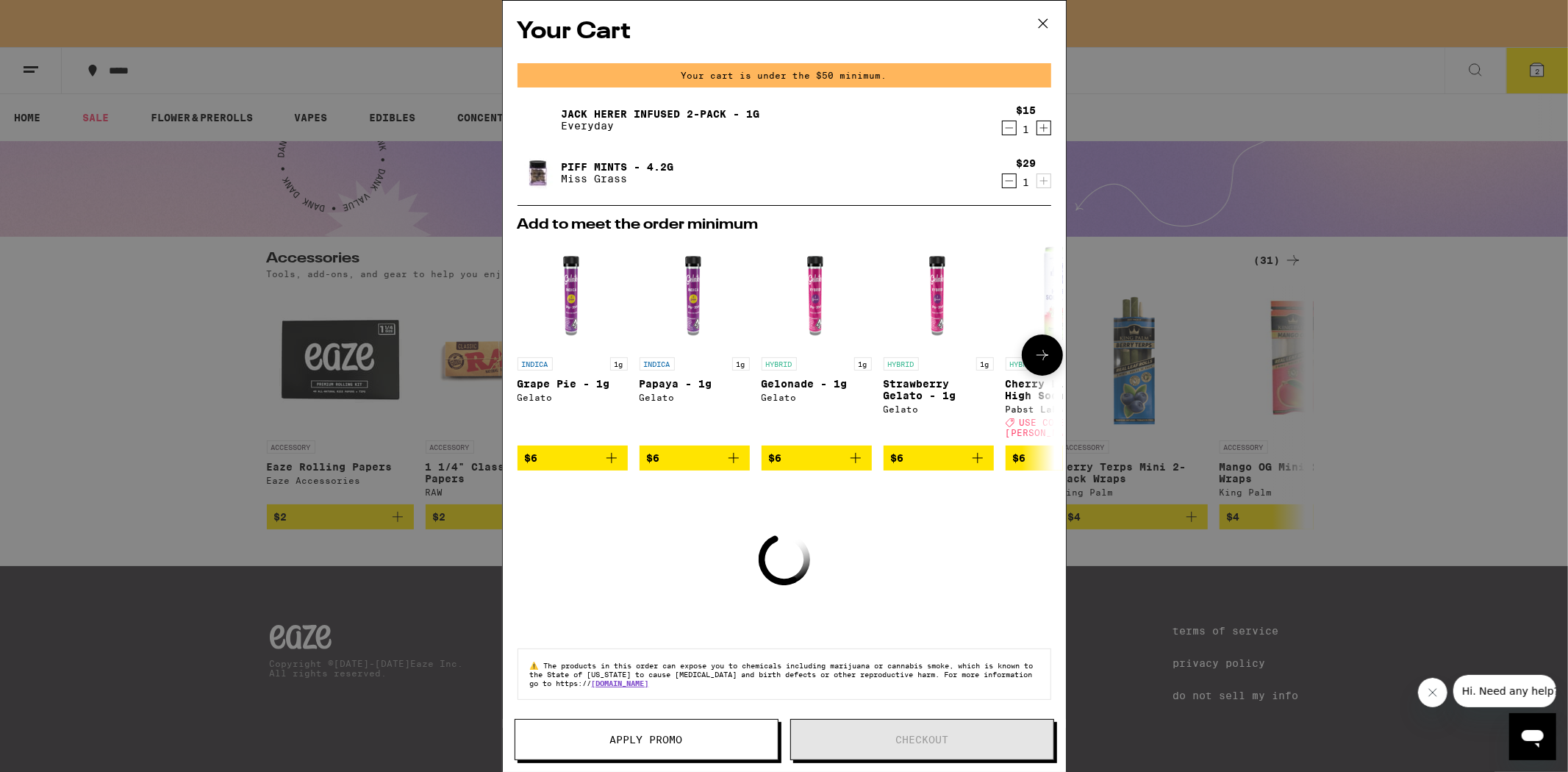
click at [937, 303] on img "Open page for Strawberry Gelato - 1g from Gelato" at bounding box center [939, 295] width 111 height 111
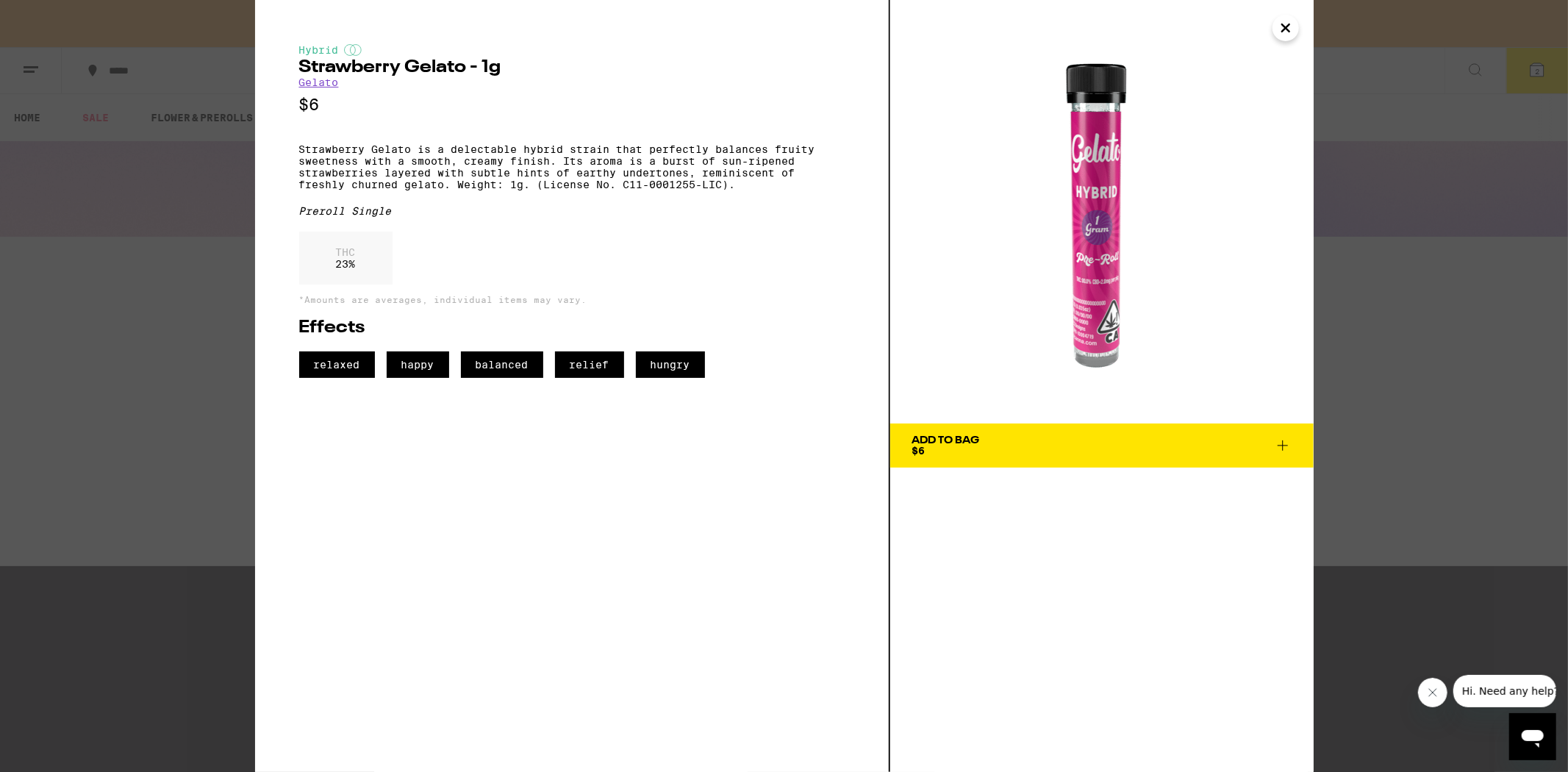
click at [931, 441] on div "Add To Bag" at bounding box center [946, 440] width 67 height 11
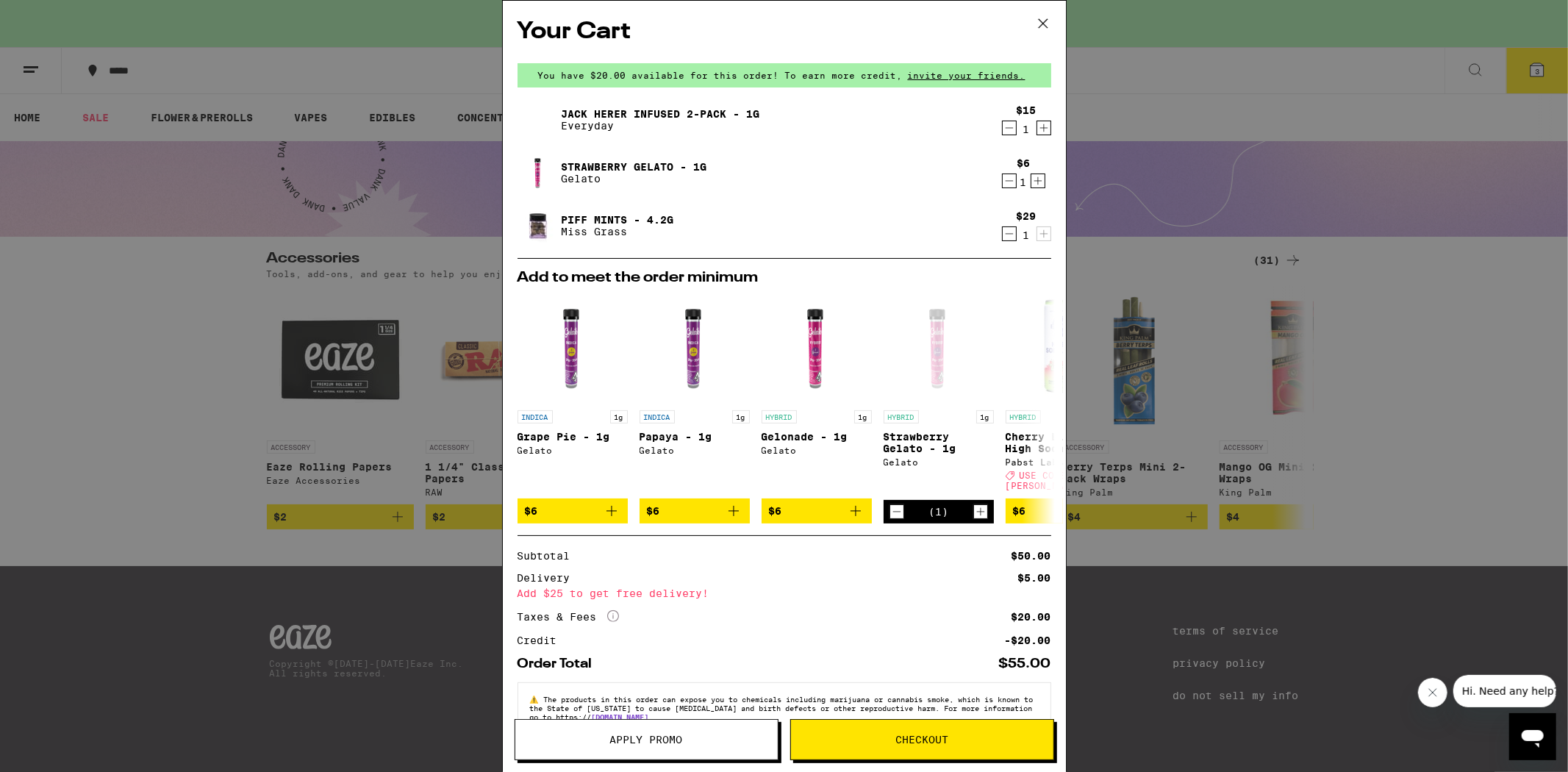
click at [1003, 129] on icon "Decrement" at bounding box center [1009, 128] width 14 height 18
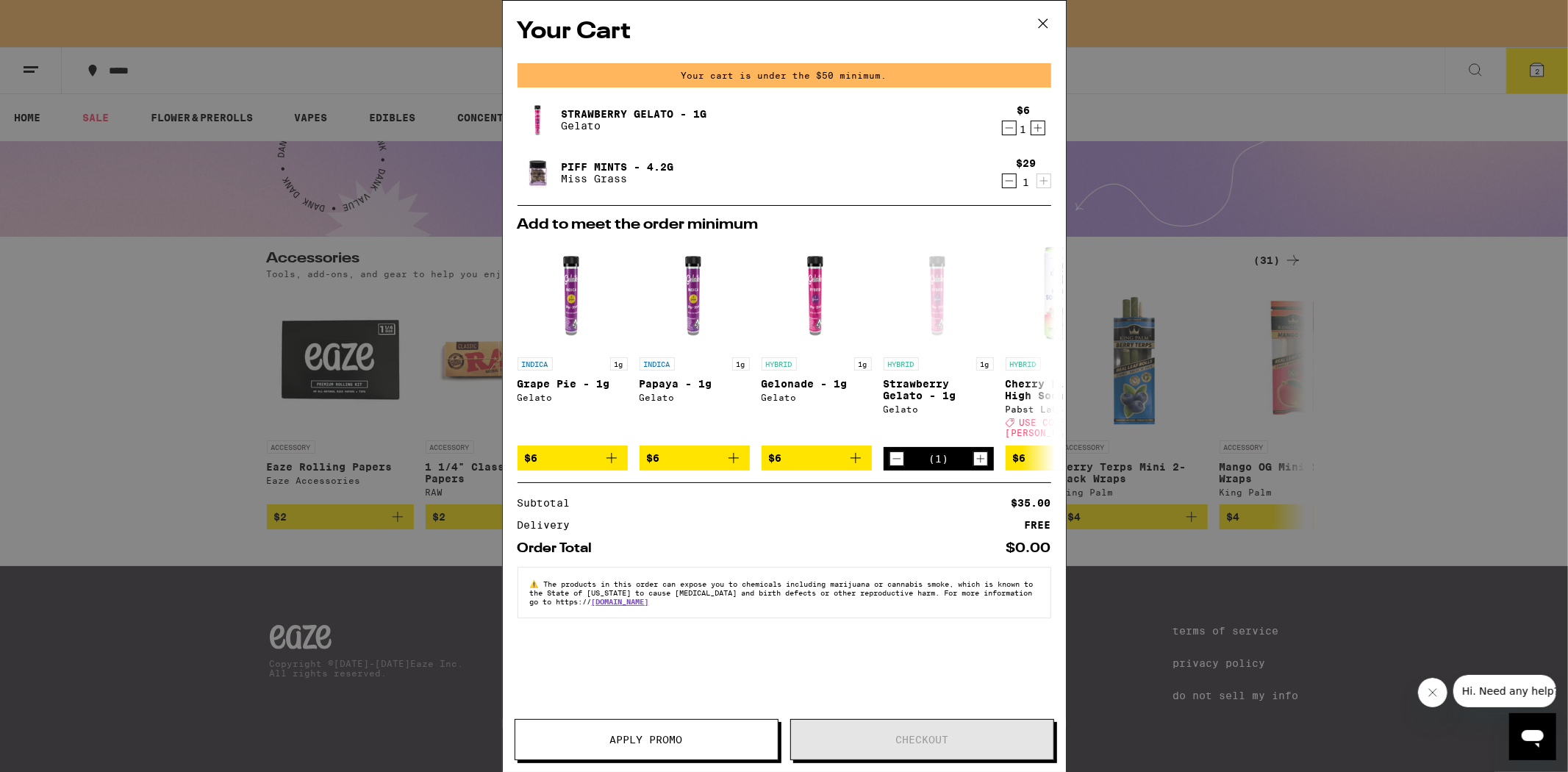
click at [1102, 149] on div "Your Cart Your cart is under the $50 minimum. Strawberry Gelato - 1g Gelato $6 …" at bounding box center [784, 386] width 1568 height 772
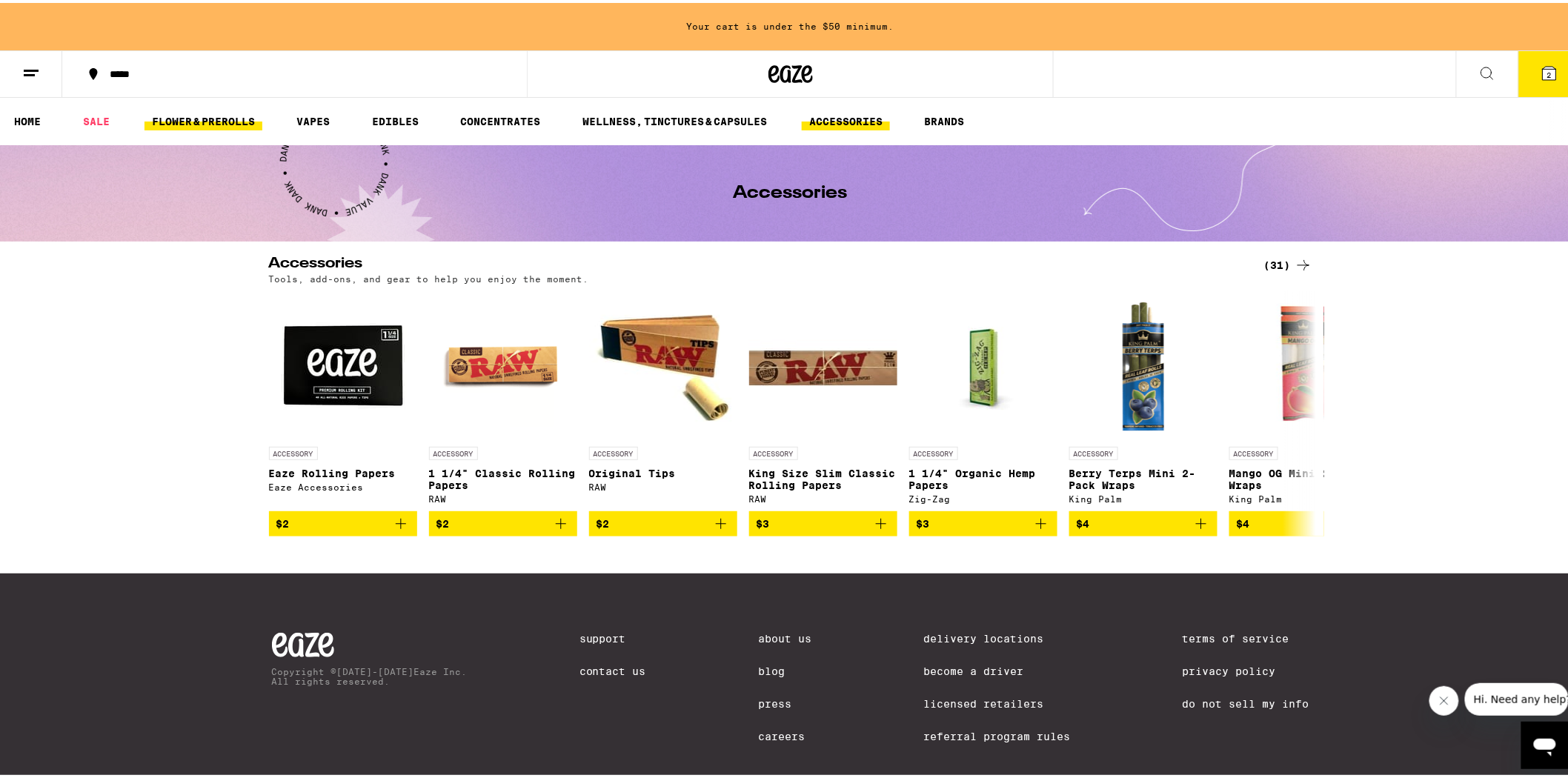
click at [242, 120] on link "FLOWER & PREROLLS" at bounding box center [204, 118] width 118 height 18
click at [204, 114] on link "FLOWER & PREROLLS" at bounding box center [204, 118] width 118 height 18
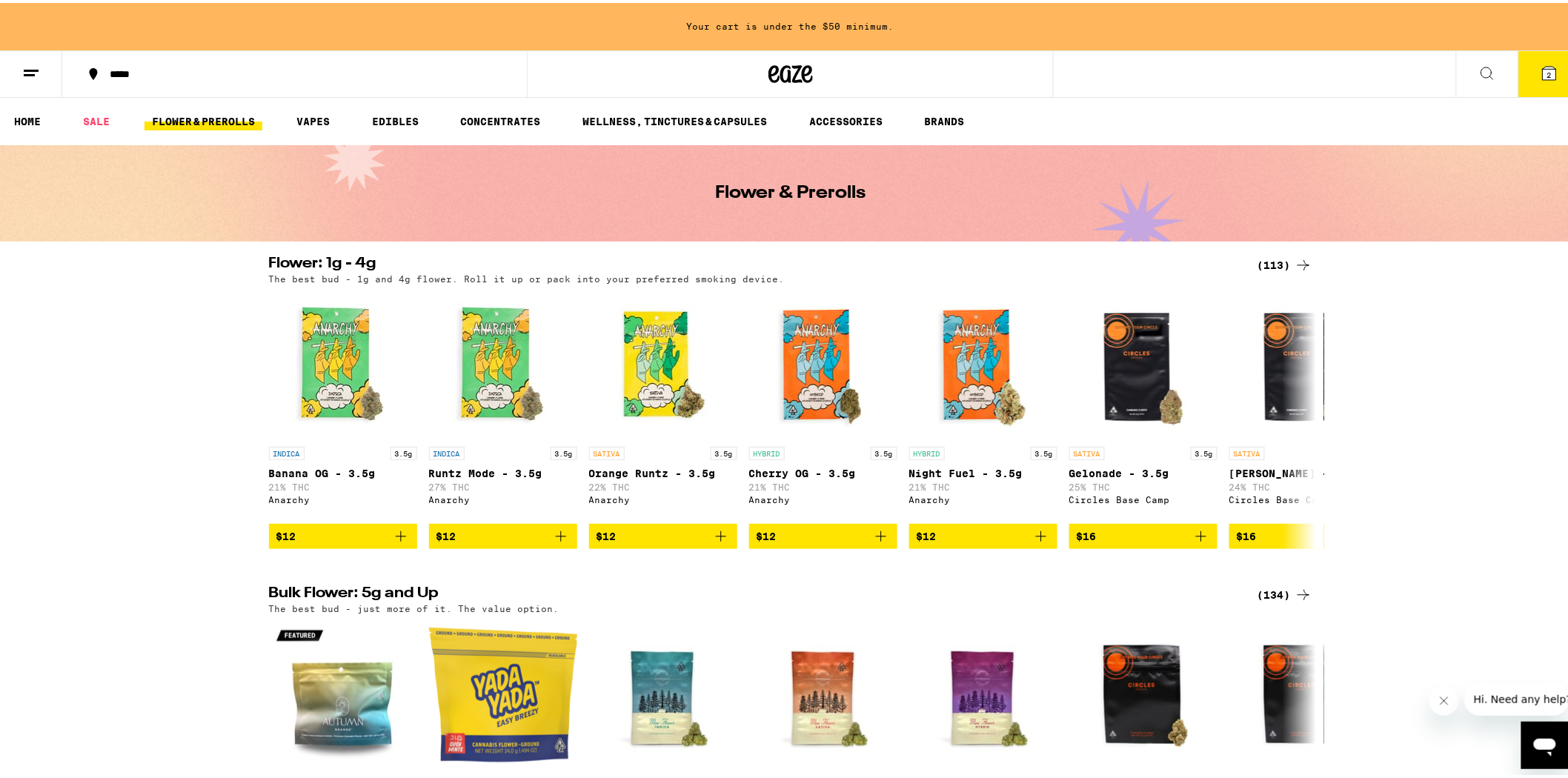
click at [1478, 74] on icon at bounding box center [1487, 70] width 18 height 18
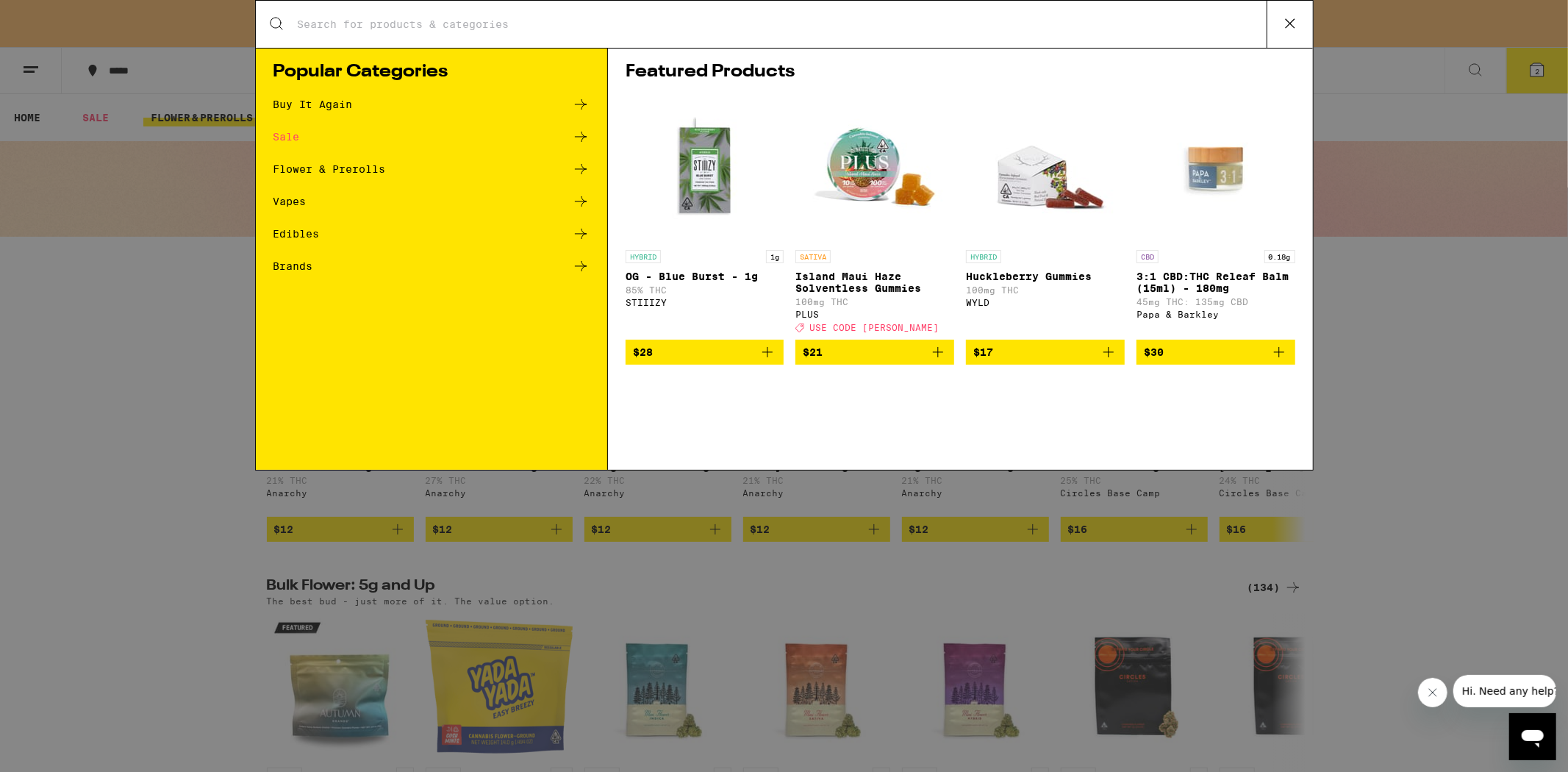
type input "a"
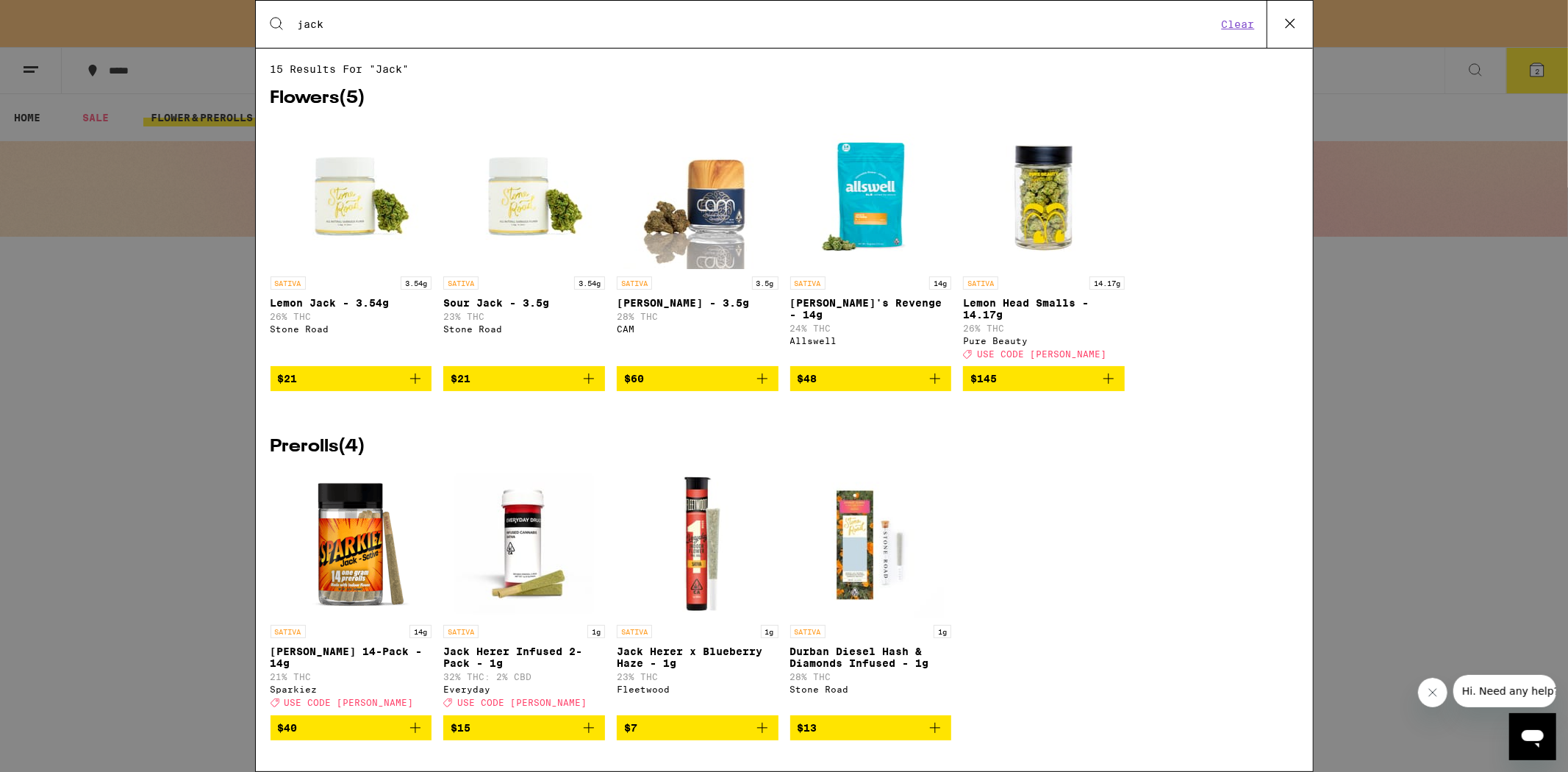
type input "jack"
click at [351, 224] on img "Open page for Lemon Jack - 3.54g from Stone Road" at bounding box center [350, 196] width 147 height 147
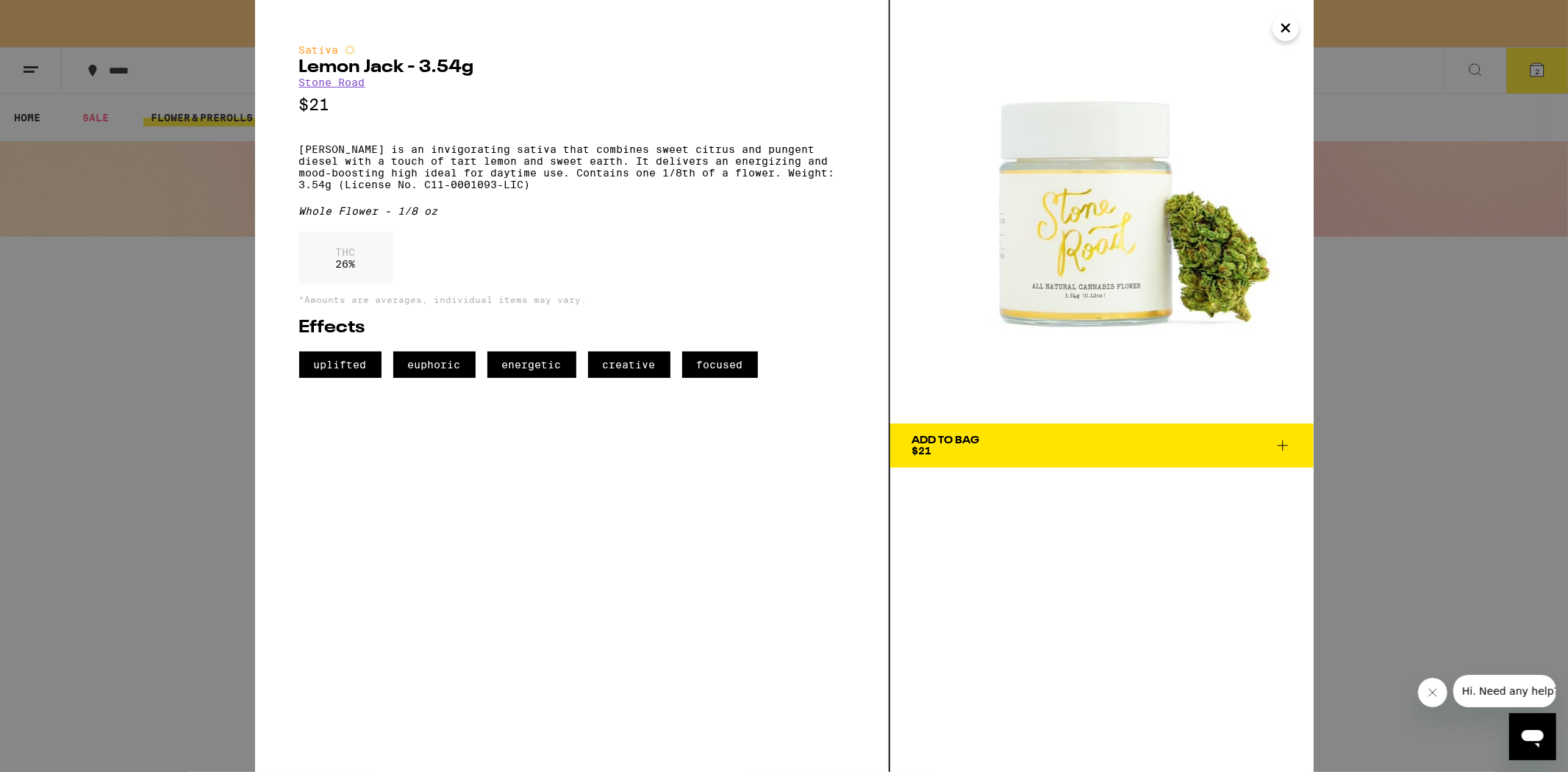
click at [946, 451] on div "Add To Bag $21" at bounding box center [946, 445] width 67 height 21
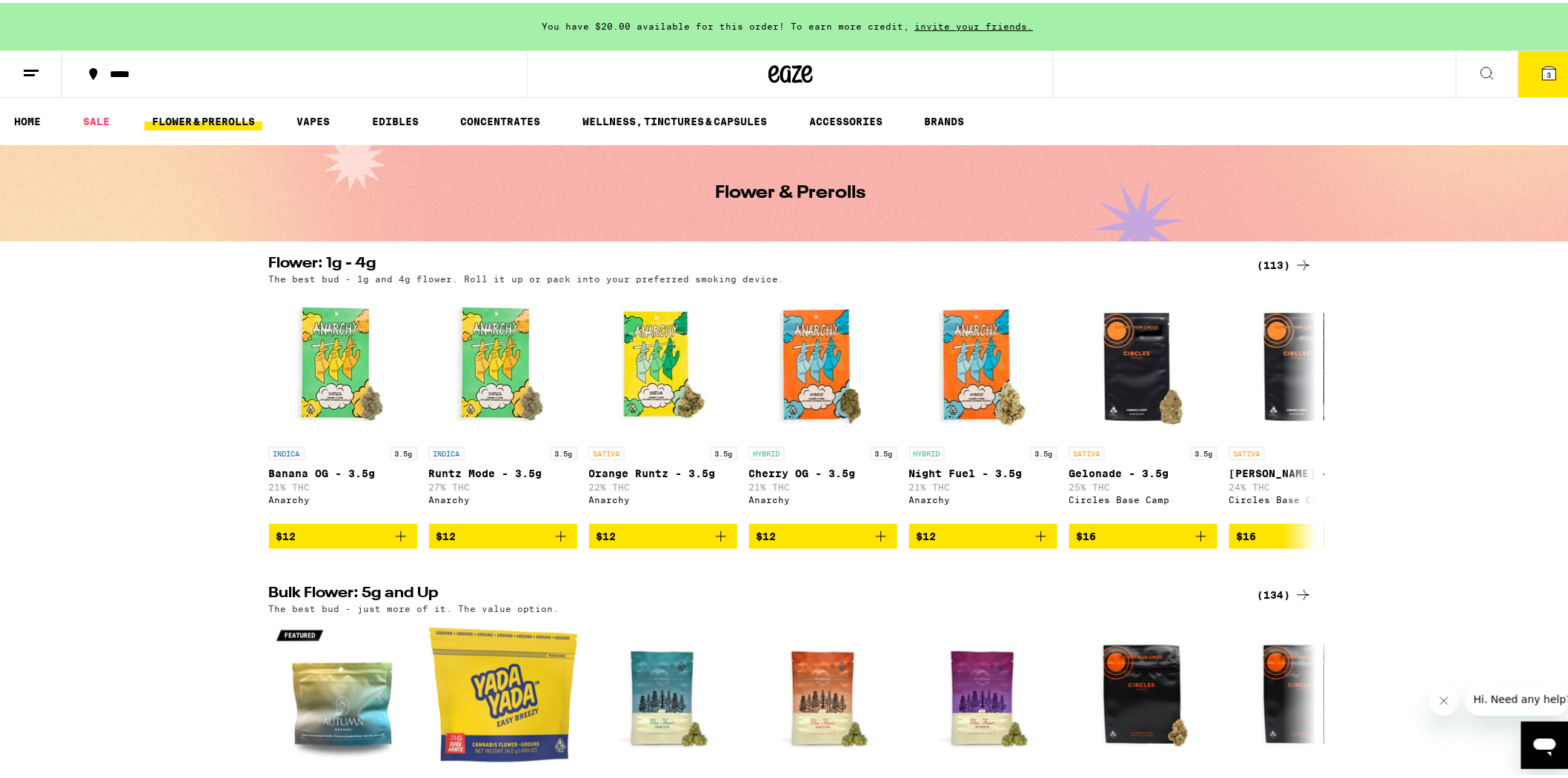
click at [1536, 80] on button "3" at bounding box center [1548, 71] width 62 height 46
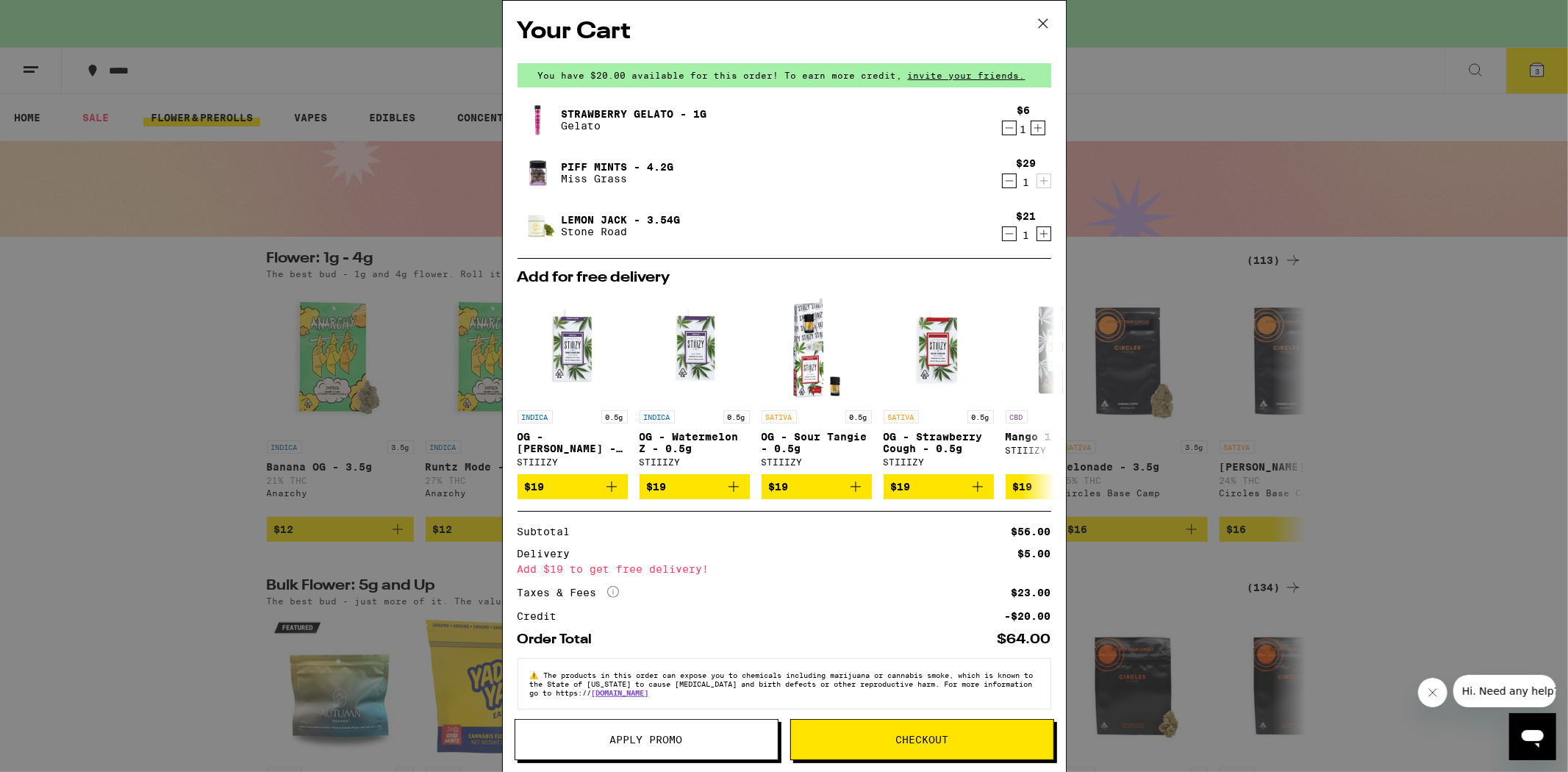
click at [1003, 126] on icon "Decrement" at bounding box center [1009, 128] width 14 height 18
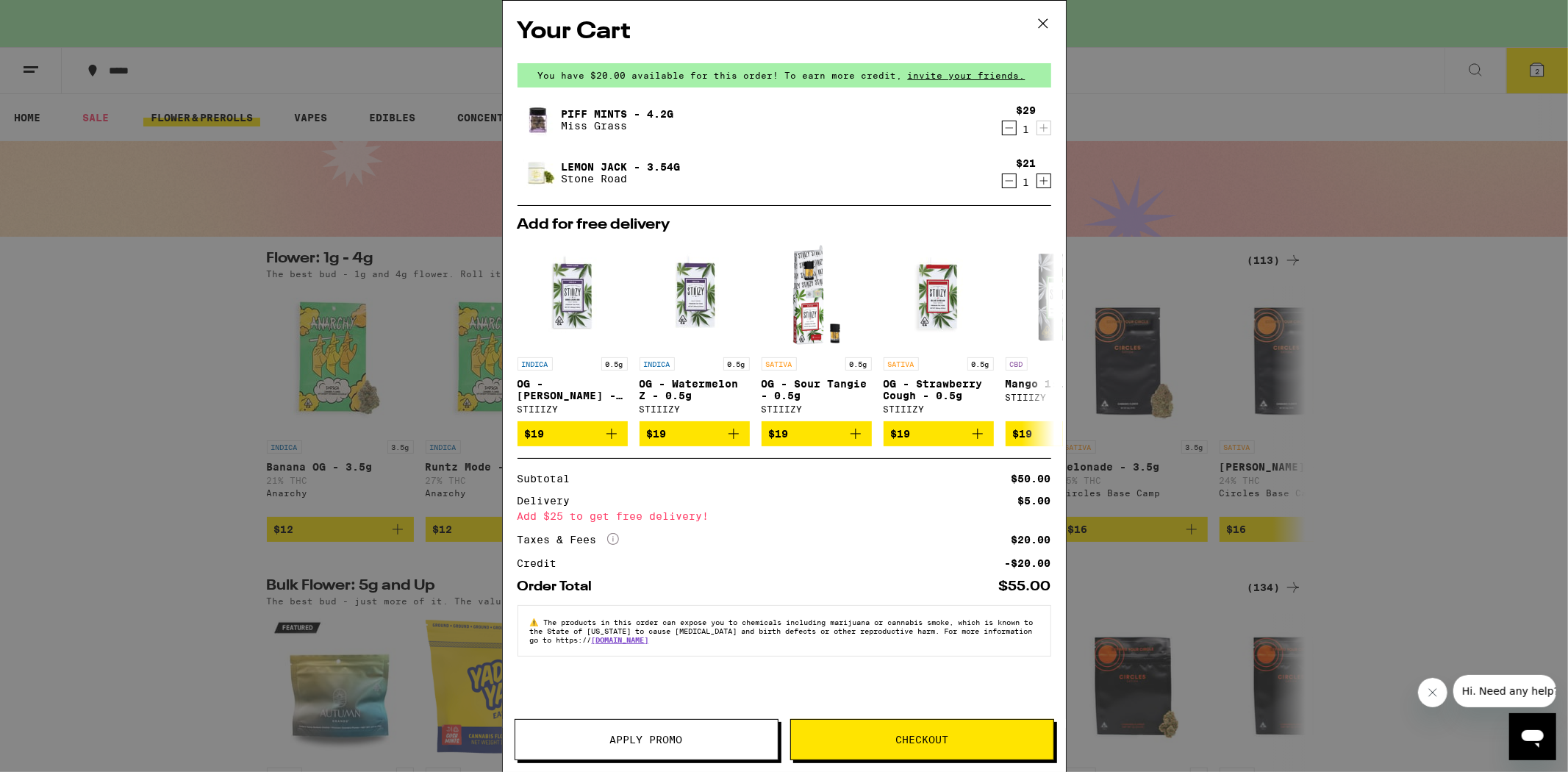
click at [605, 112] on link "Piff Mints - 4.2g" at bounding box center [617, 114] width 112 height 12
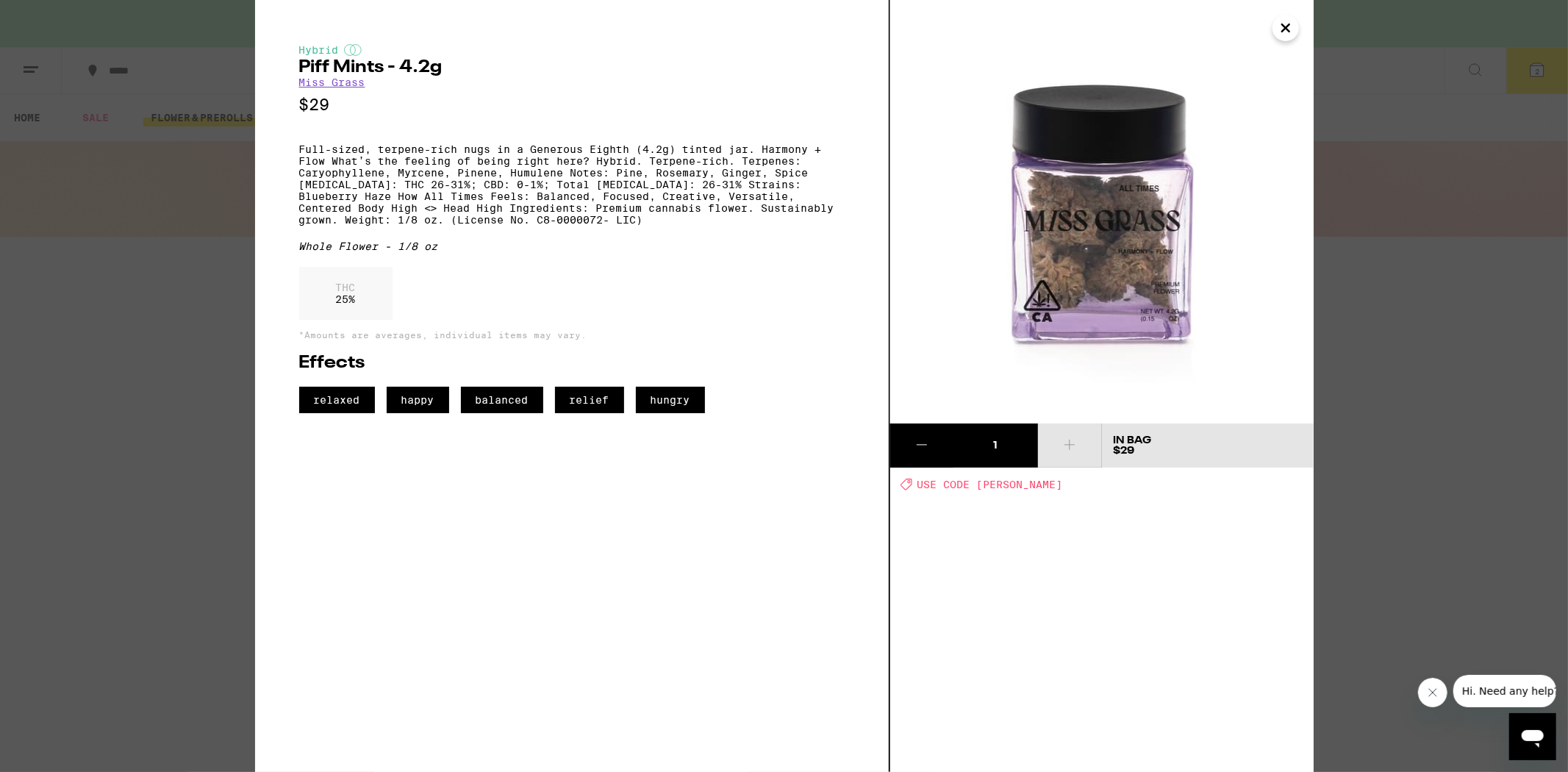
click at [1279, 31] on icon "Close" at bounding box center [1286, 27] width 18 height 23
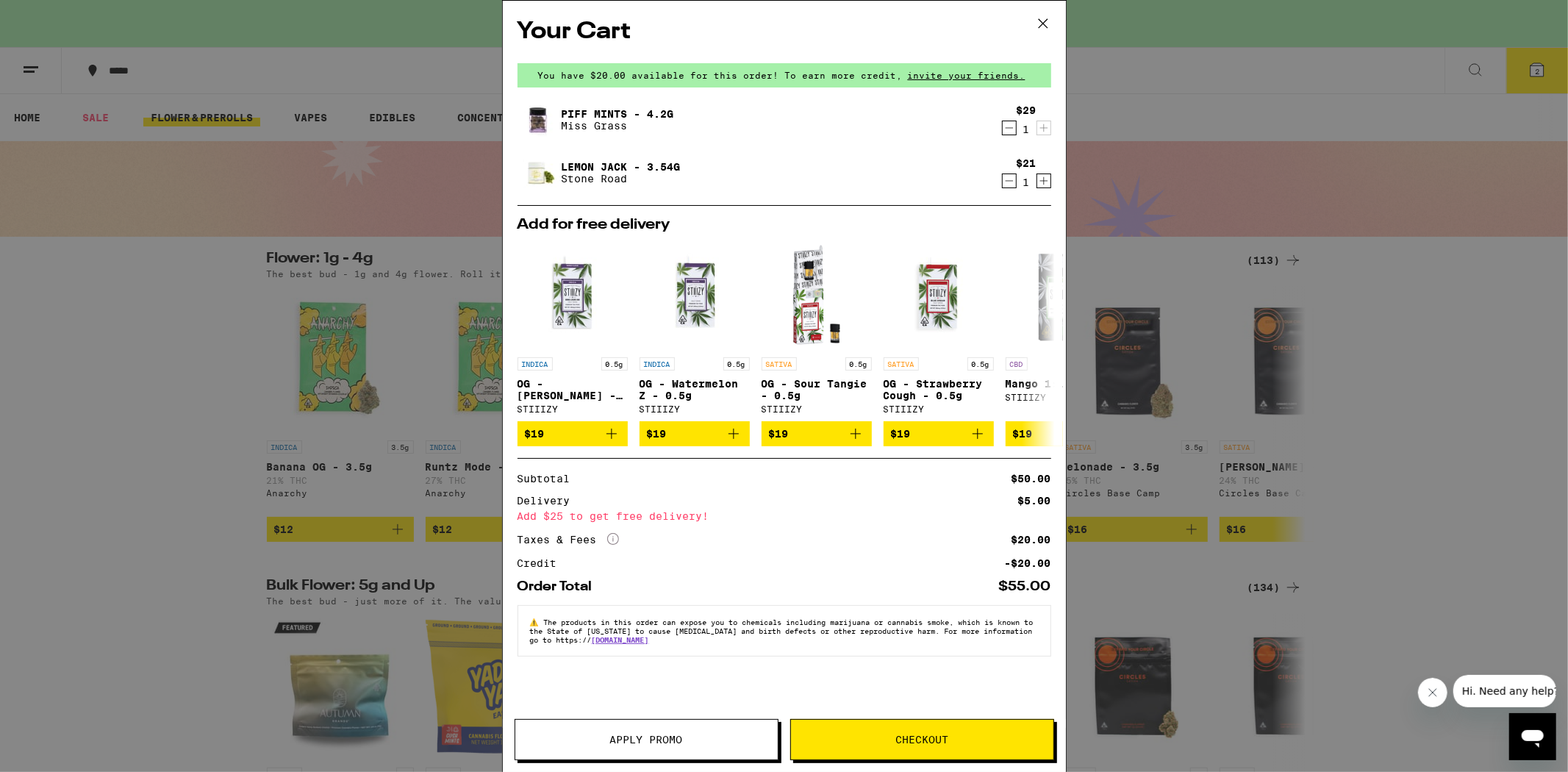
click at [897, 737] on span "Checkout" at bounding box center [922, 740] width 53 height 11
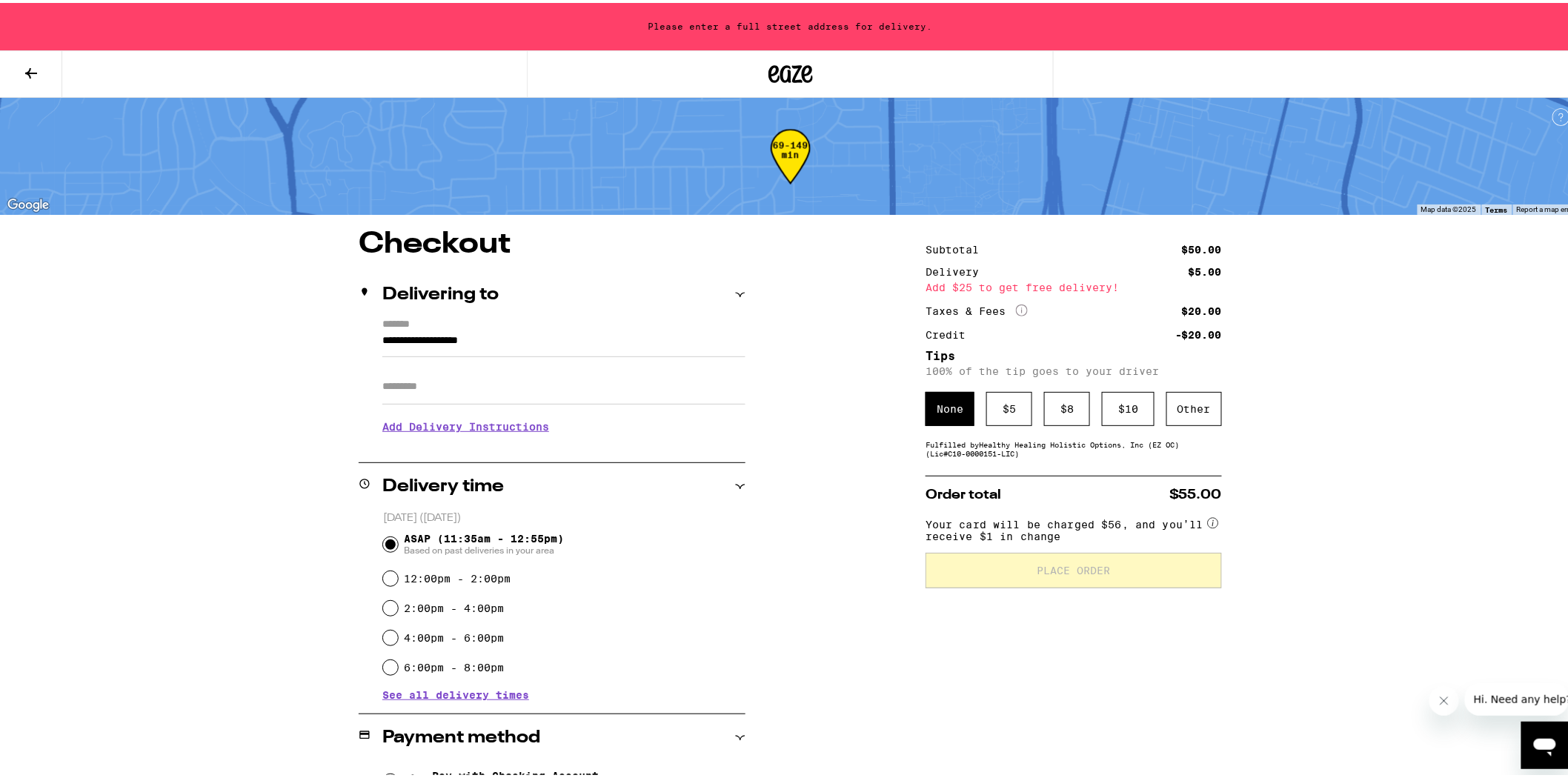
click at [459, 397] on input "Apt/Suite" at bounding box center [564, 384] width 363 height 35
click at [467, 432] on h3 "Add Delivery Instructions" at bounding box center [564, 424] width 363 height 35
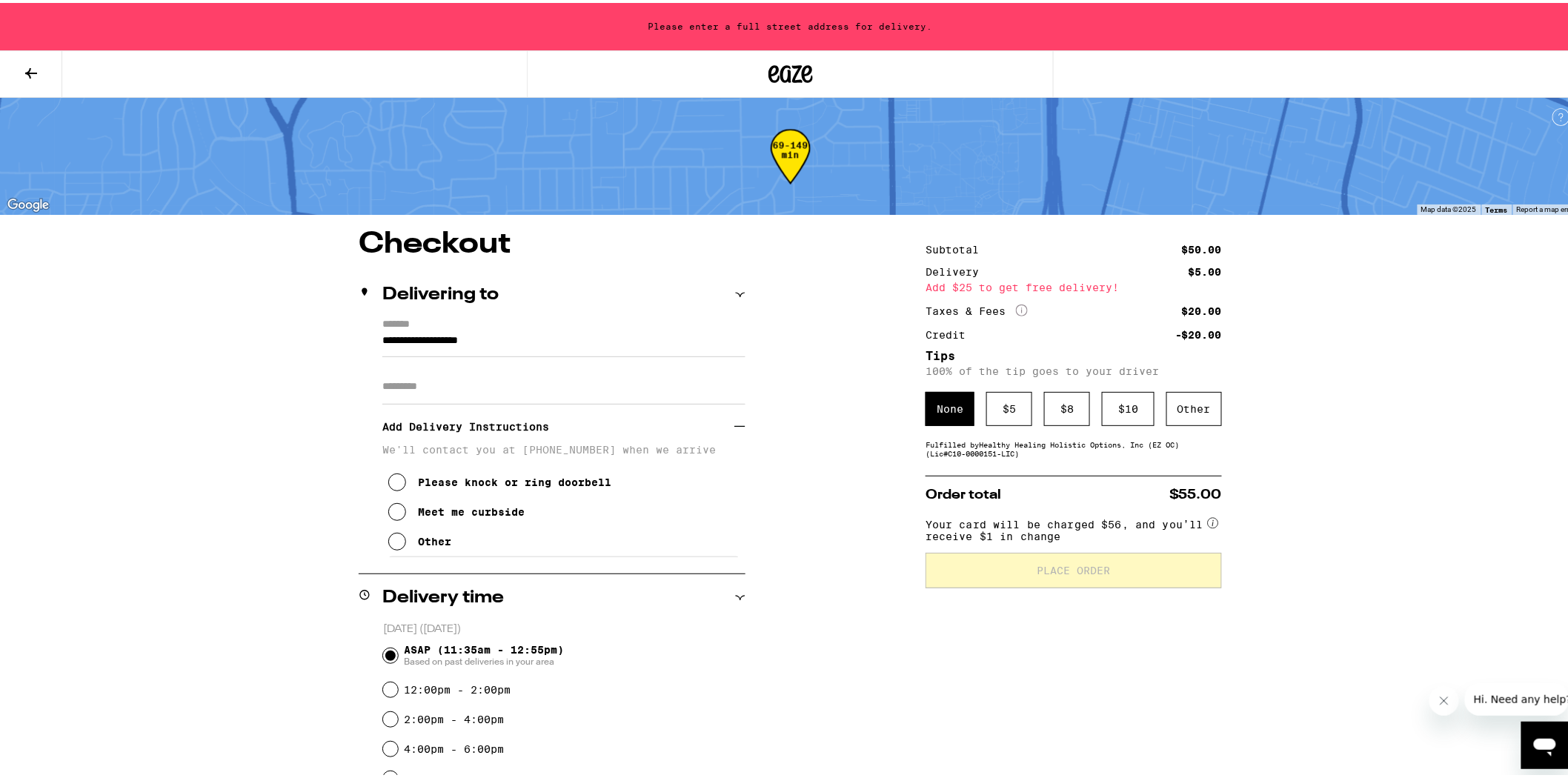
click at [503, 515] on div "Meet me curbside" at bounding box center [471, 509] width 106 height 12
click at [443, 381] on input "Apt/Suite" at bounding box center [564, 384] width 363 height 35
click at [530, 342] on input "**********" at bounding box center [564, 342] width 363 height 26
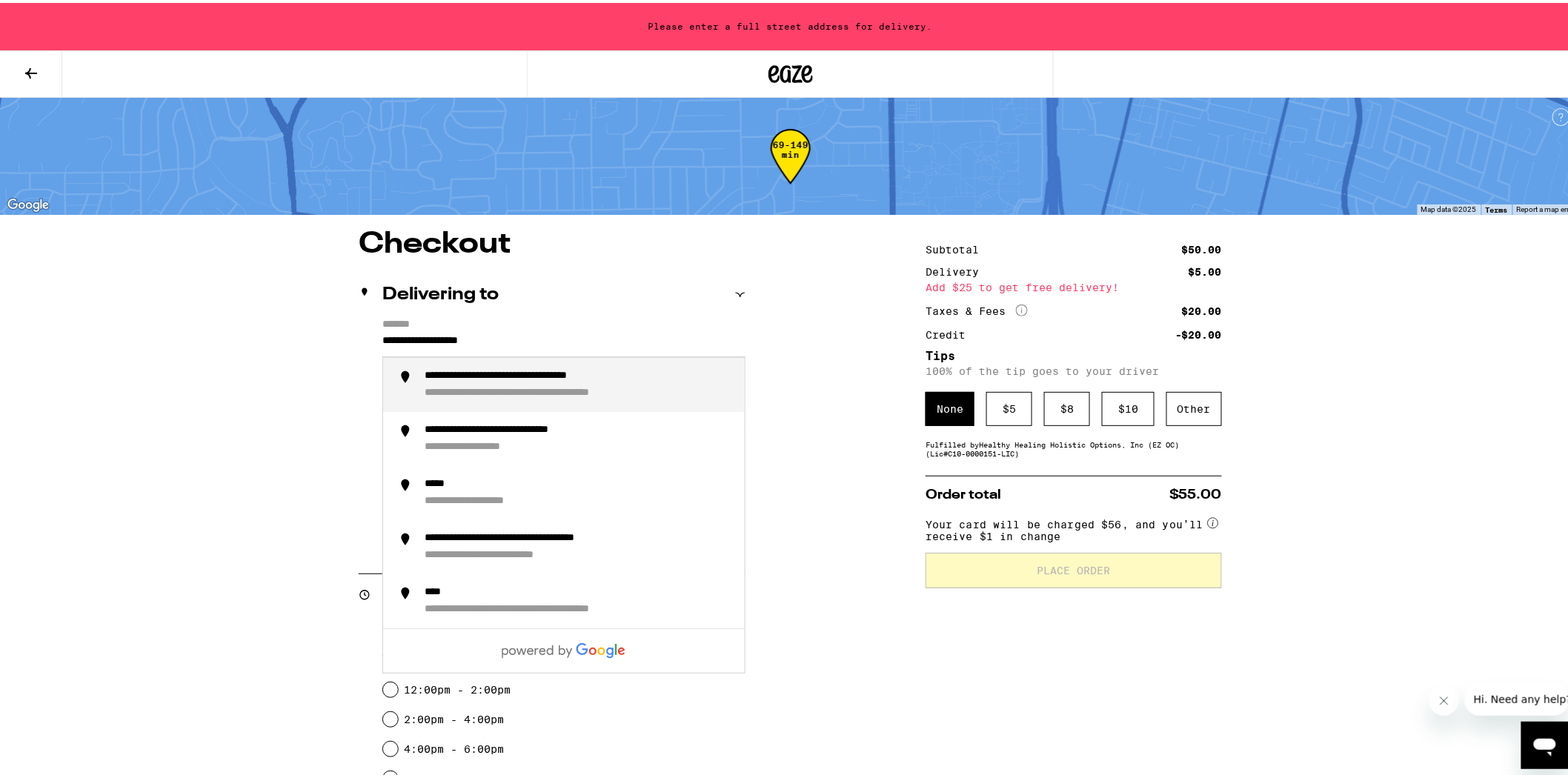
click at [382, 339] on input "**********" at bounding box center [564, 342] width 363 height 26
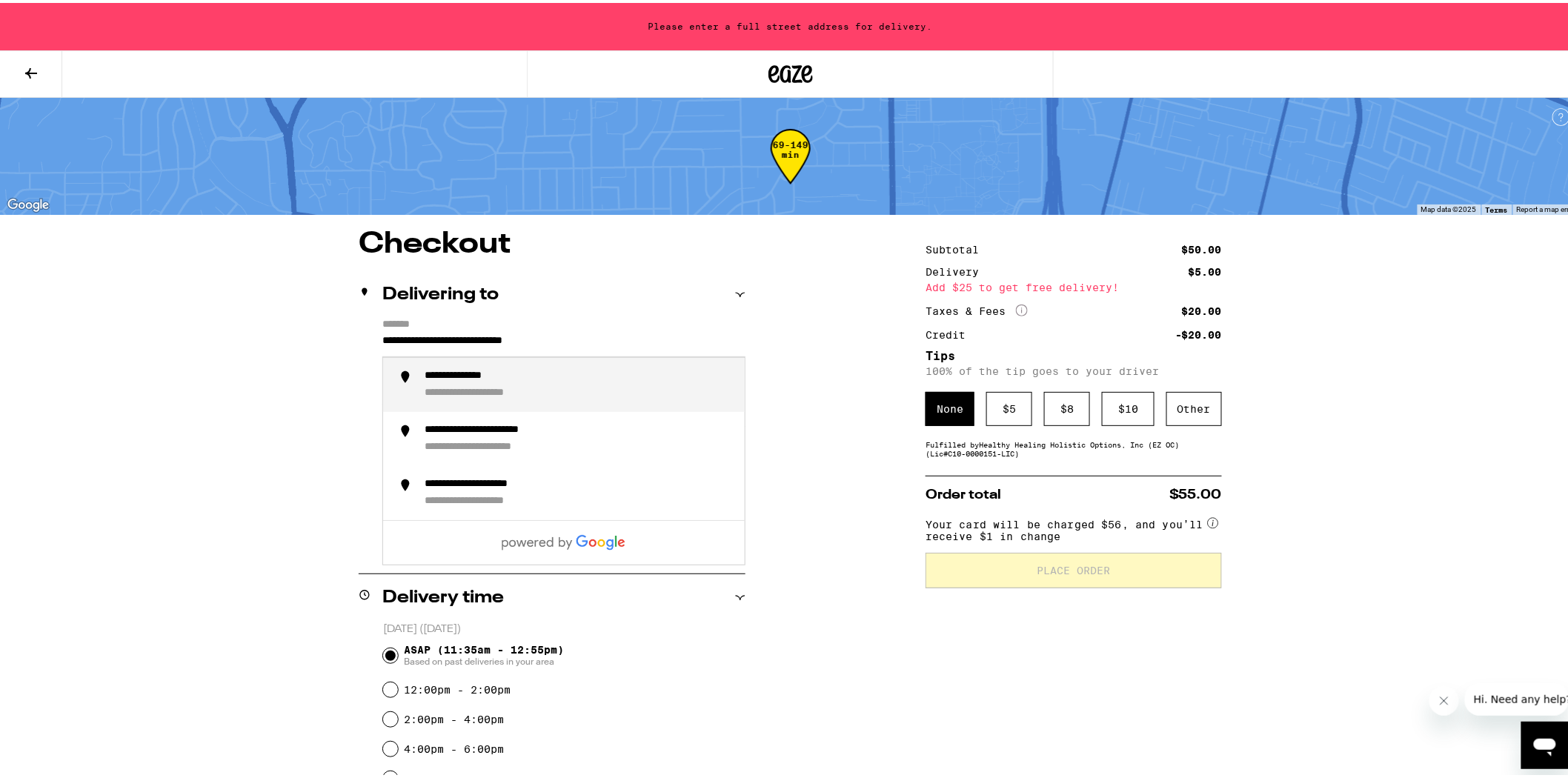
click at [543, 386] on div "**********" at bounding box center [579, 382] width 308 height 31
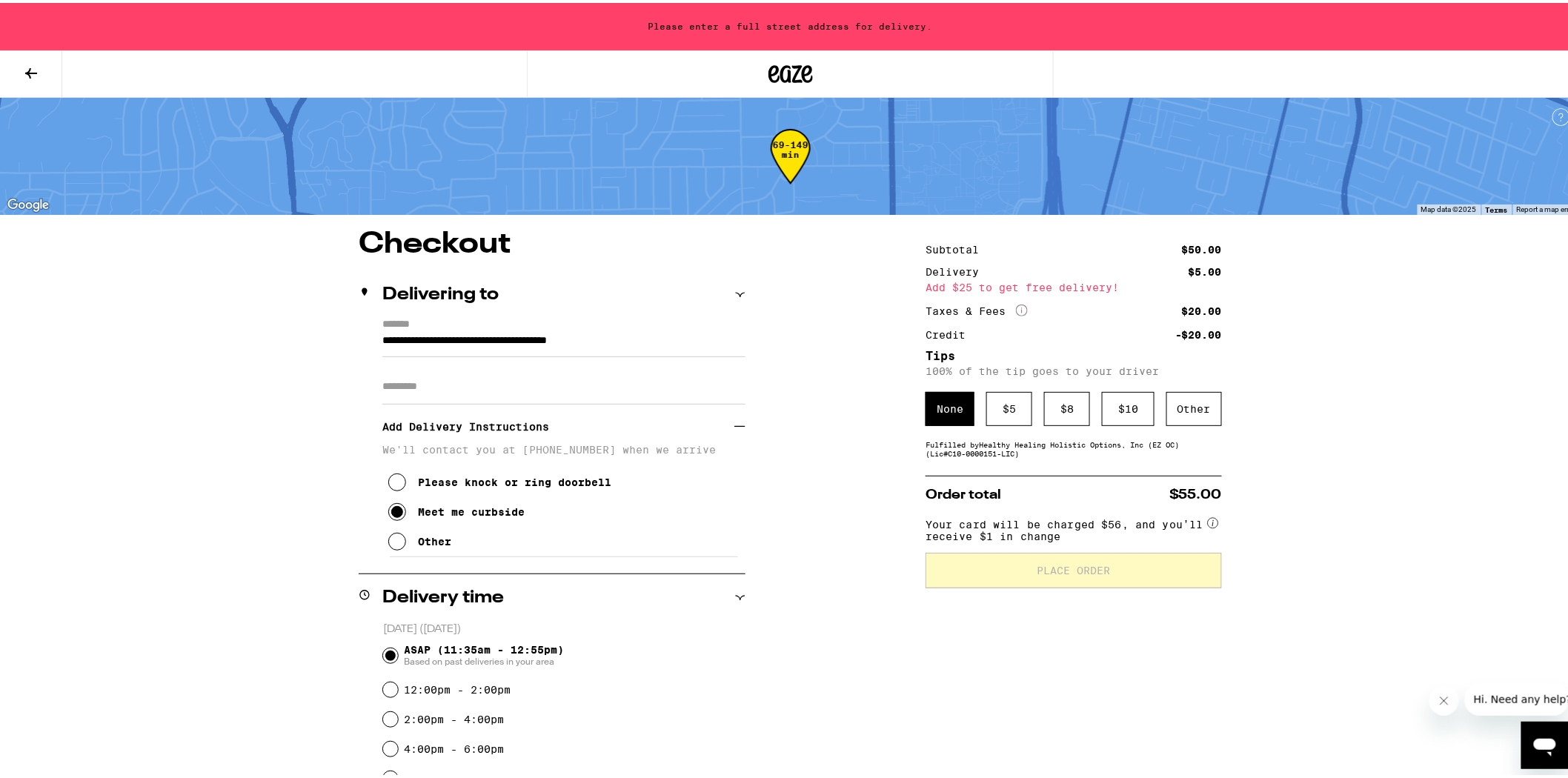
type input "**********"
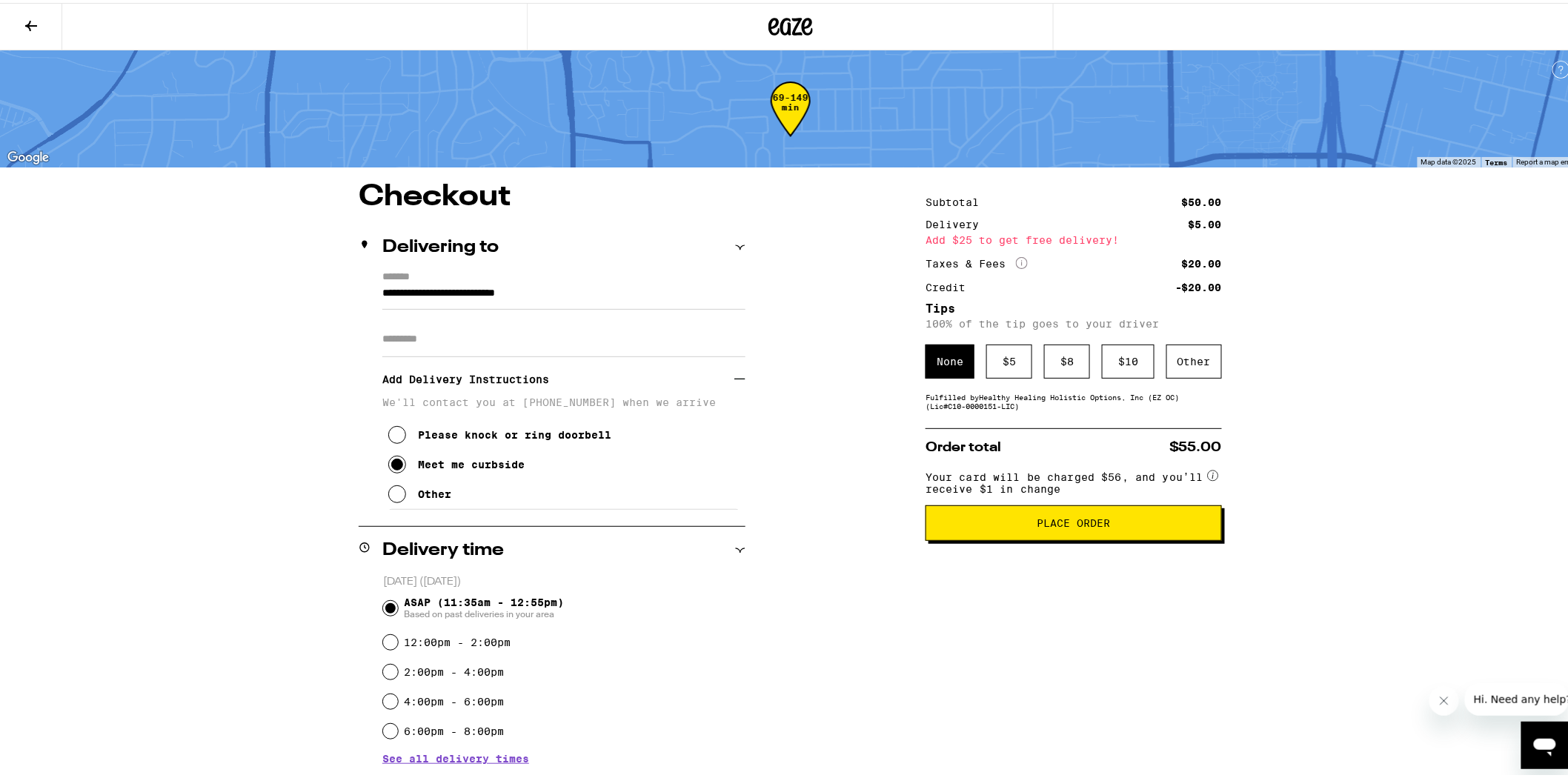
click at [1225, 672] on div "**********" at bounding box center [790, 641] width 1066 height 924
click at [1019, 262] on icon "More Info" at bounding box center [1022, 260] width 12 height 12
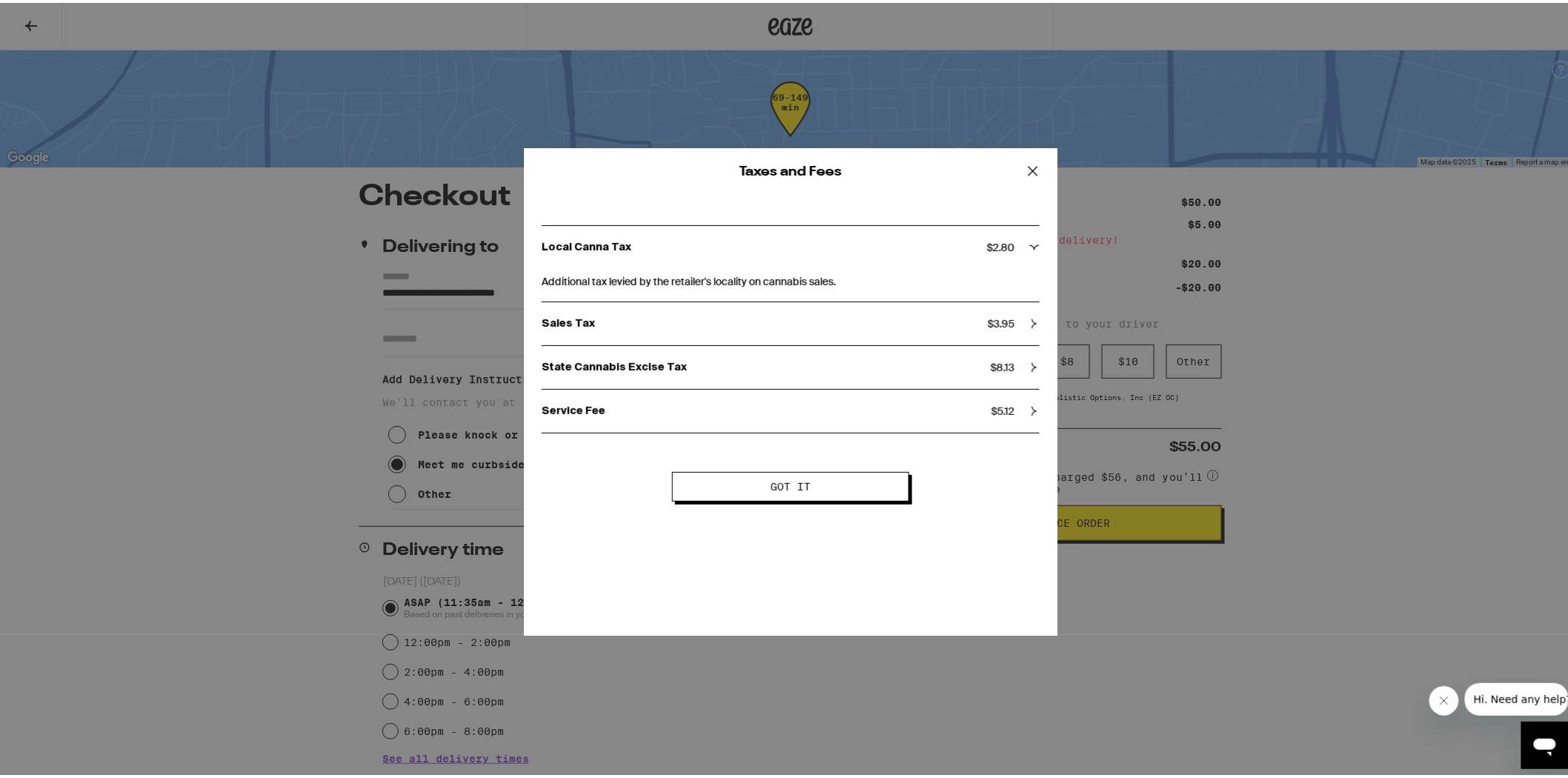
click at [956, 244] on p "Local Canna Tax" at bounding box center [764, 245] width 445 height 14
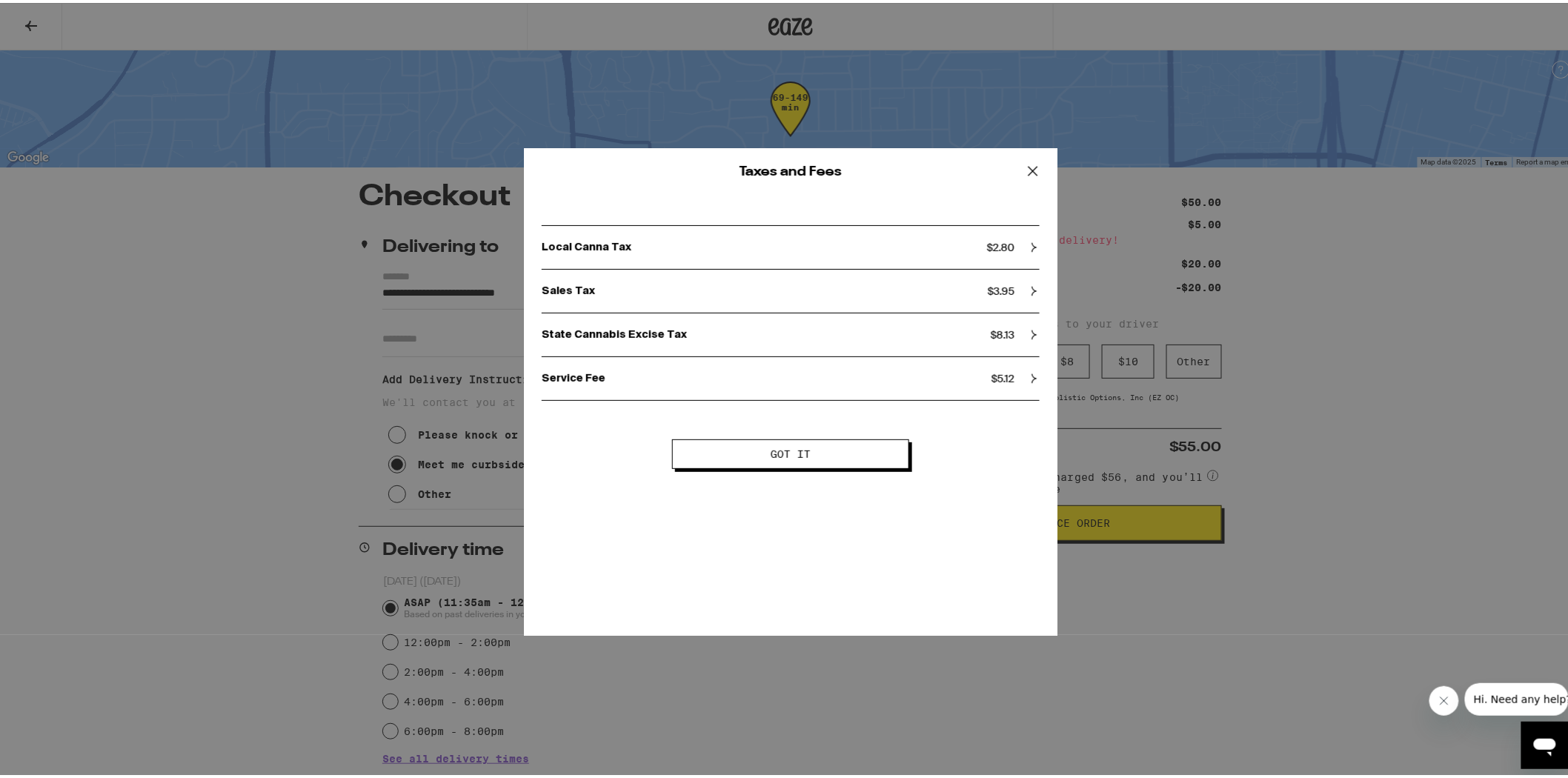
click at [956, 244] on p "Local Canna Tax" at bounding box center [764, 245] width 445 height 14
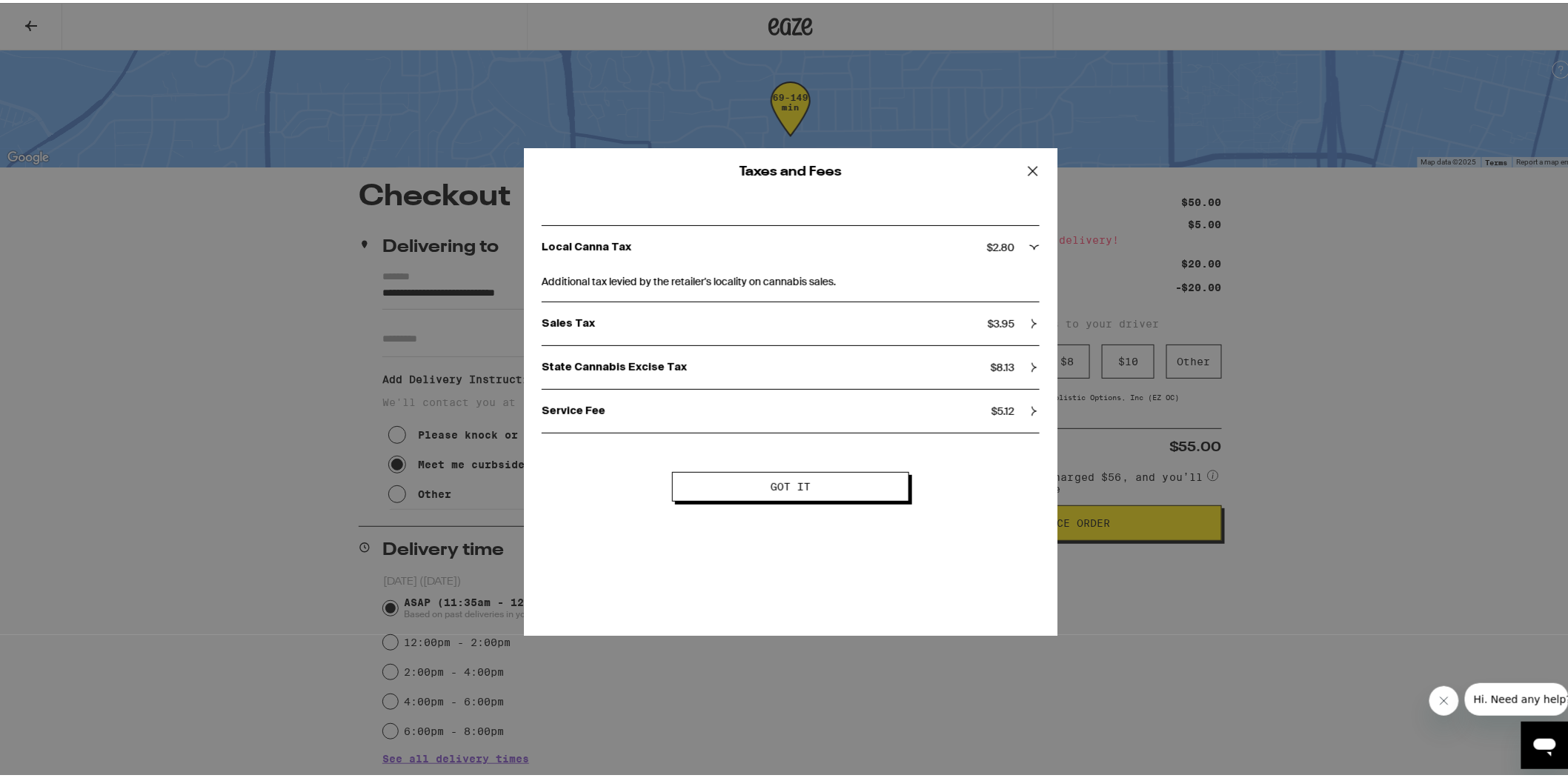
click at [956, 244] on p "Local Canna Tax" at bounding box center [764, 245] width 445 height 14
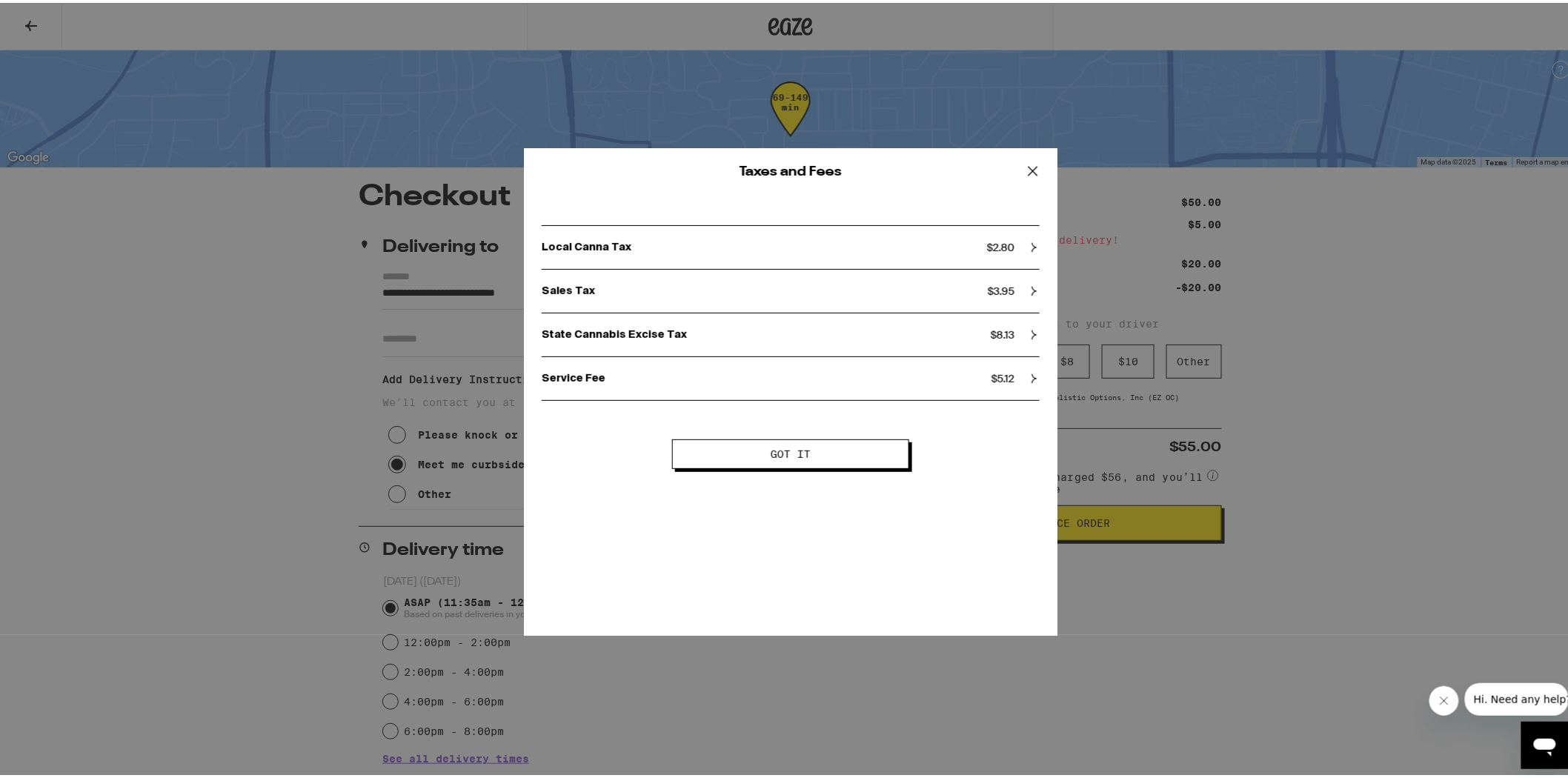
click at [949, 280] on div "Sales Tax $ 3.95" at bounding box center [789, 289] width 498 height 43
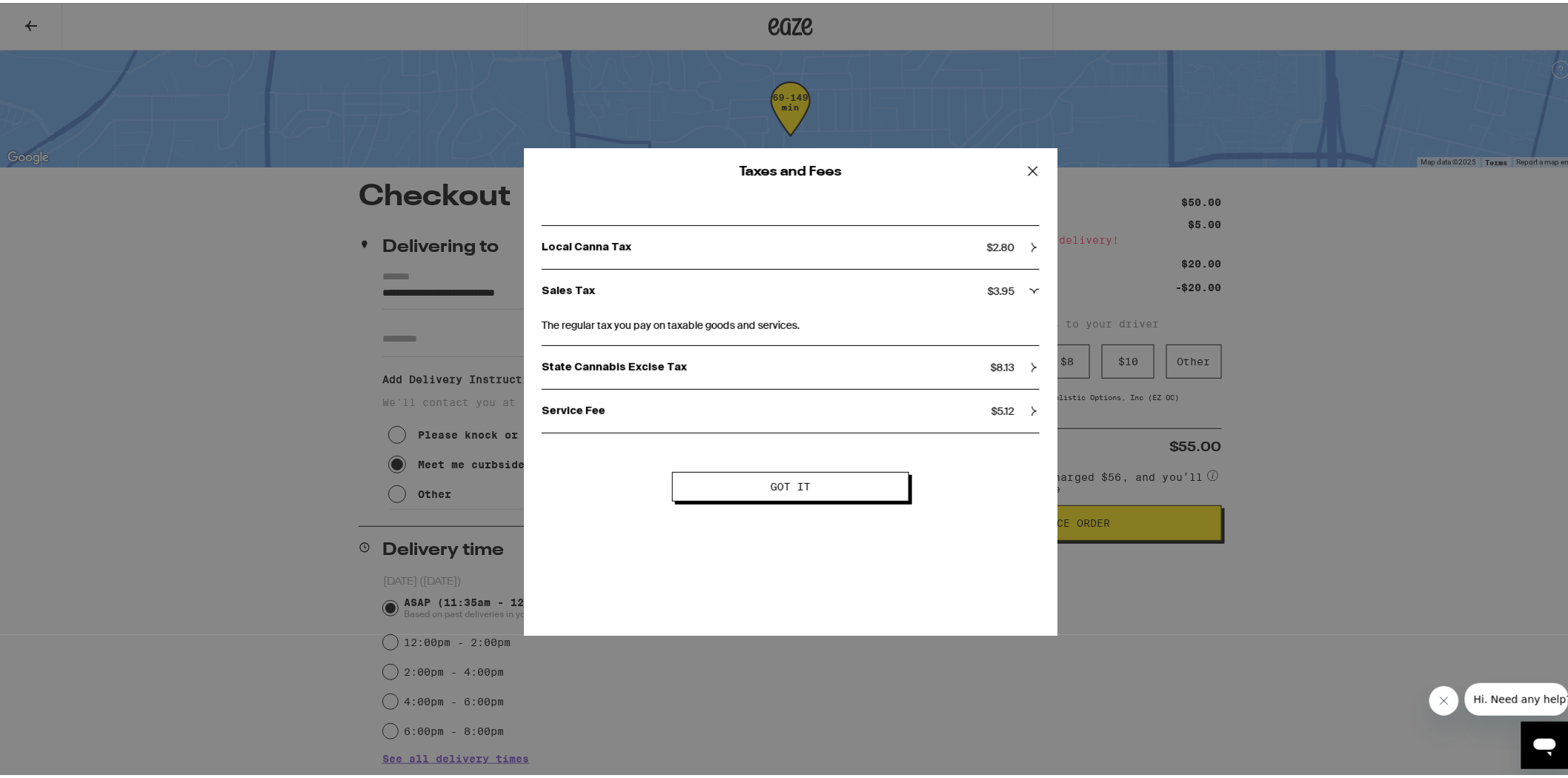
click at [949, 280] on div "Sales Tax $ 3.95" at bounding box center [789, 289] width 498 height 43
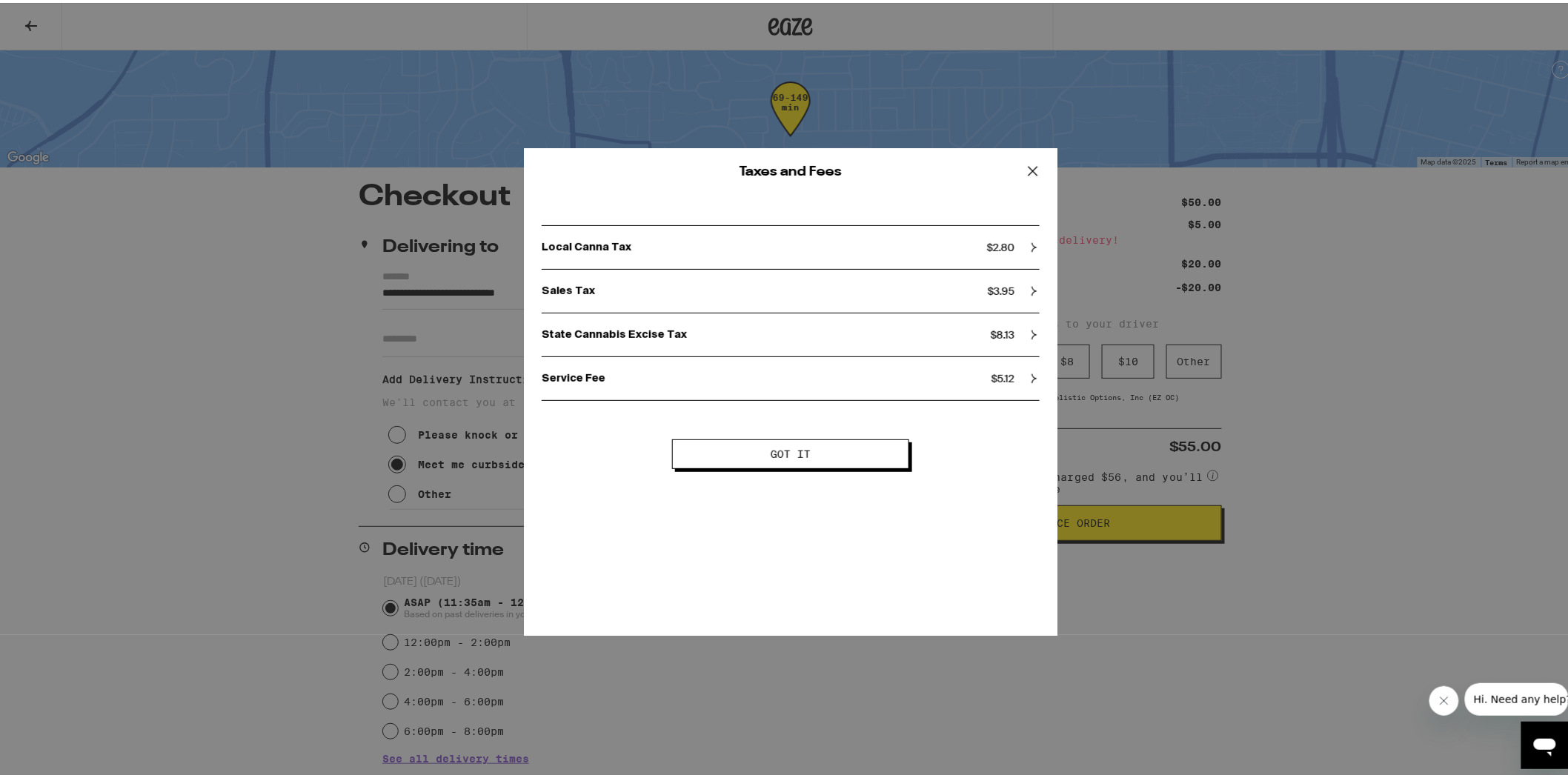
click at [943, 341] on div "State Cannabis Excise Tax $ 8.13" at bounding box center [789, 332] width 498 height 43
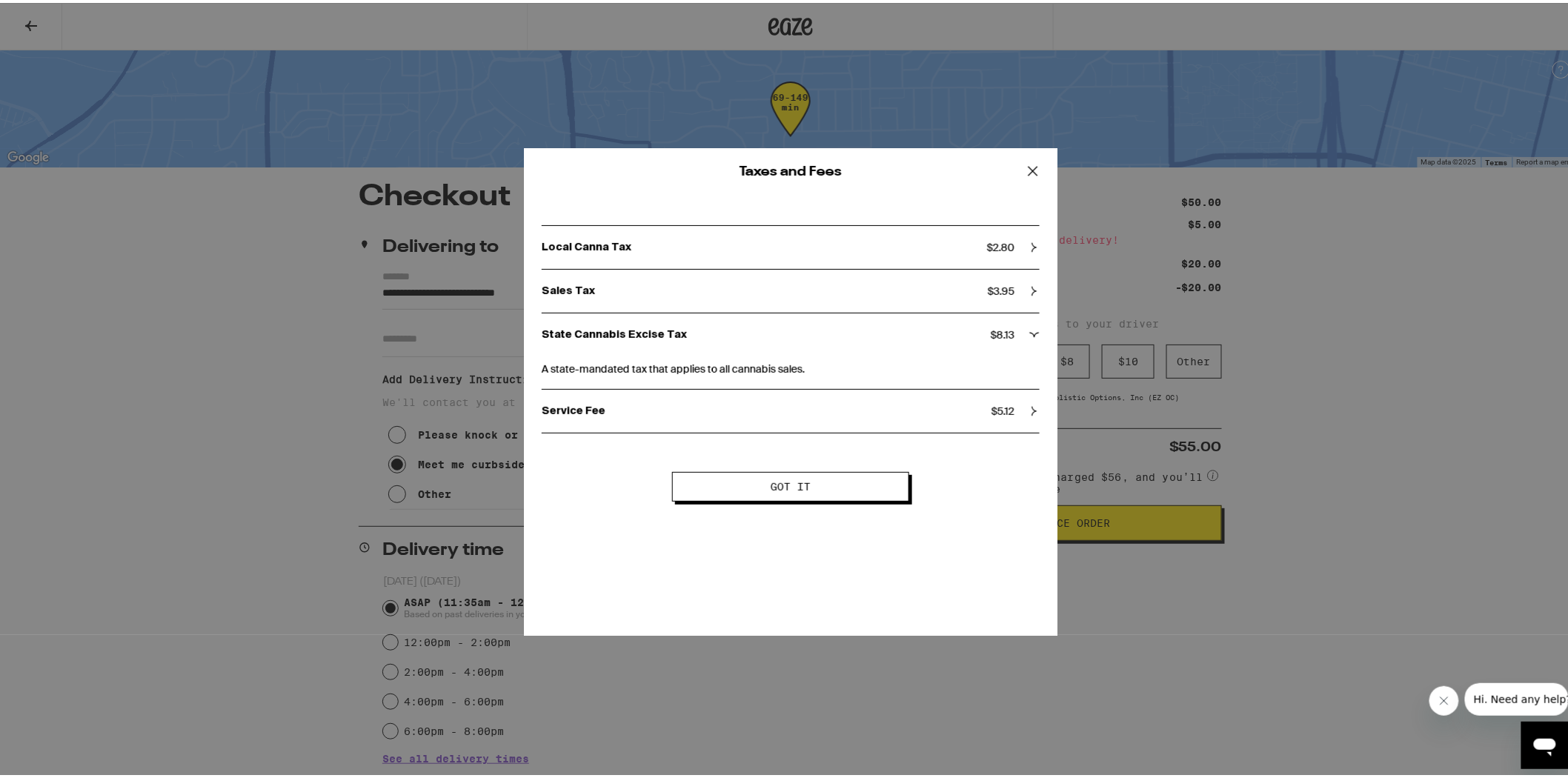
click at [939, 336] on p "State Cannabis Excise Tax" at bounding box center [766, 332] width 449 height 14
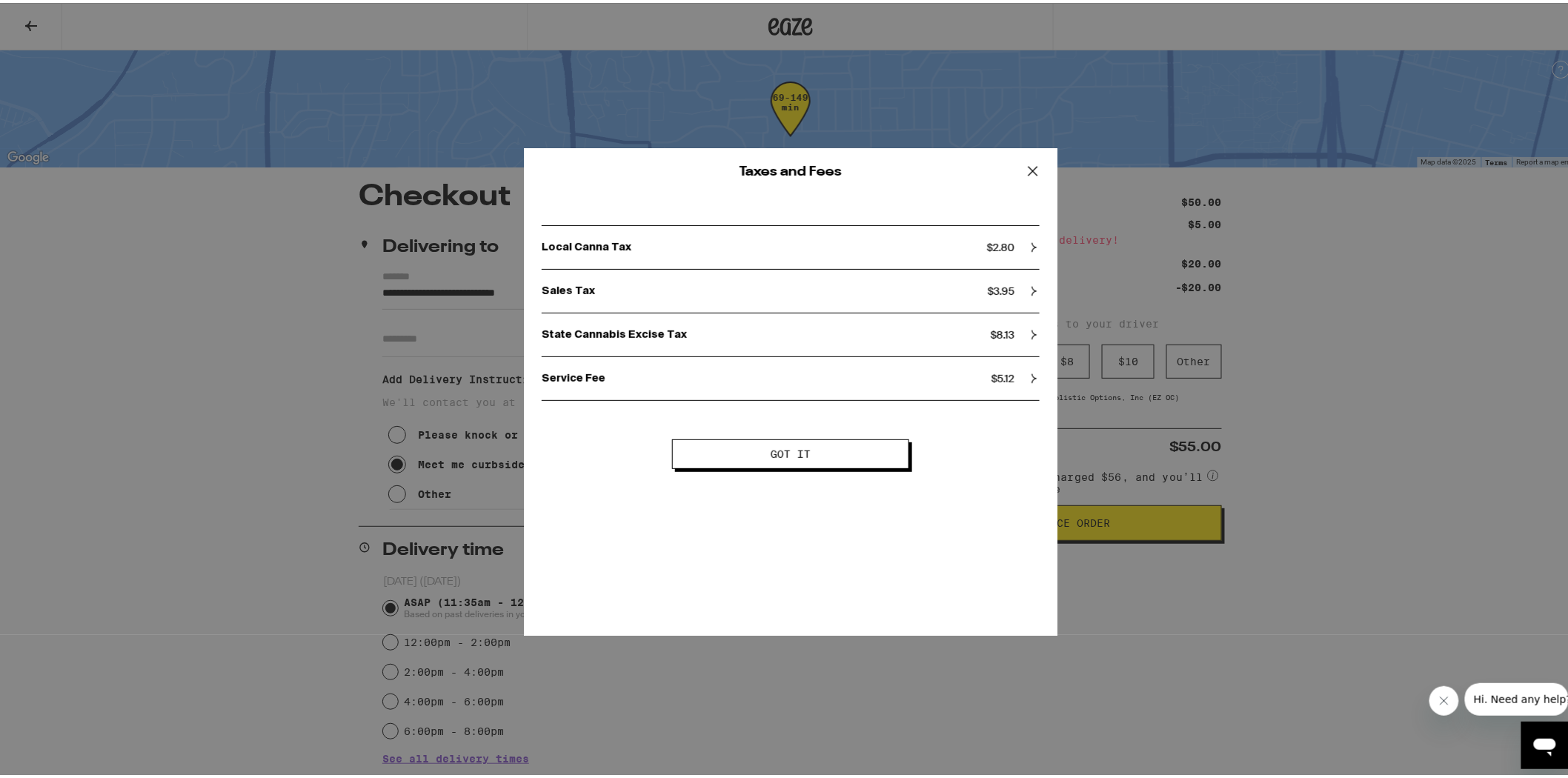
click at [931, 371] on p "Service Fee" at bounding box center [766, 376] width 449 height 14
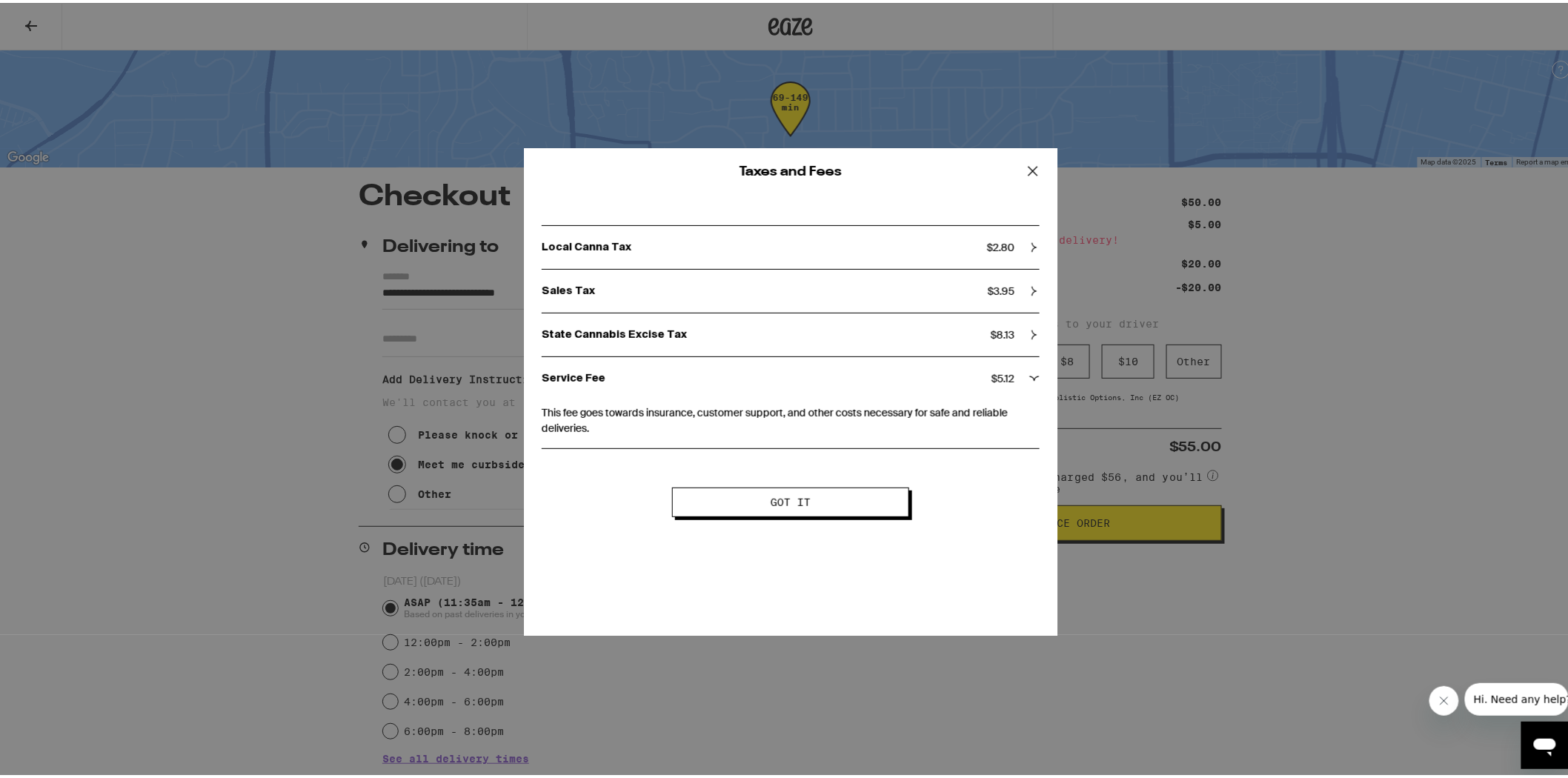
click at [931, 371] on p "Service Fee" at bounding box center [766, 376] width 449 height 14
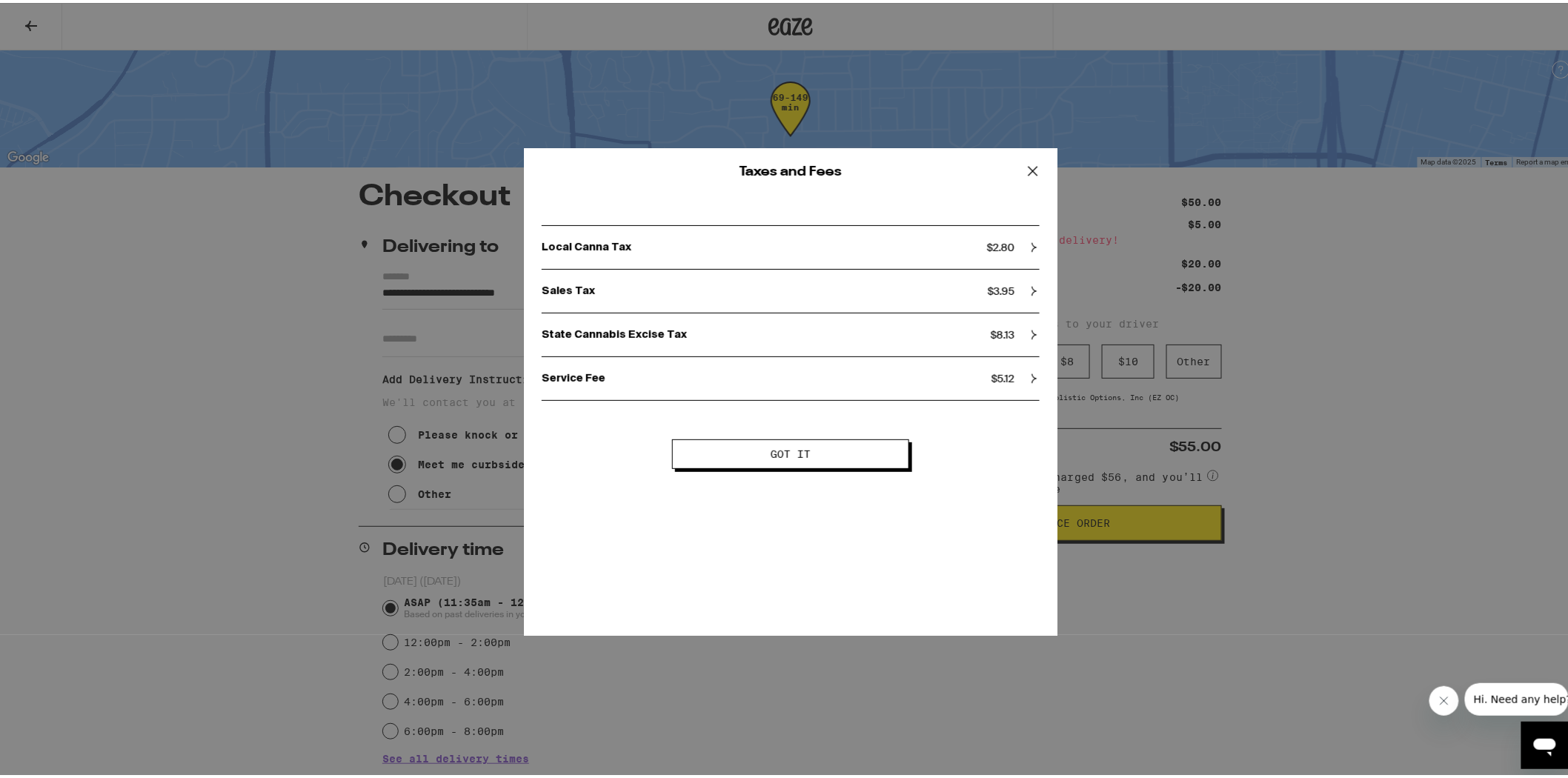
click at [846, 448] on button "Got it" at bounding box center [790, 452] width 238 height 30
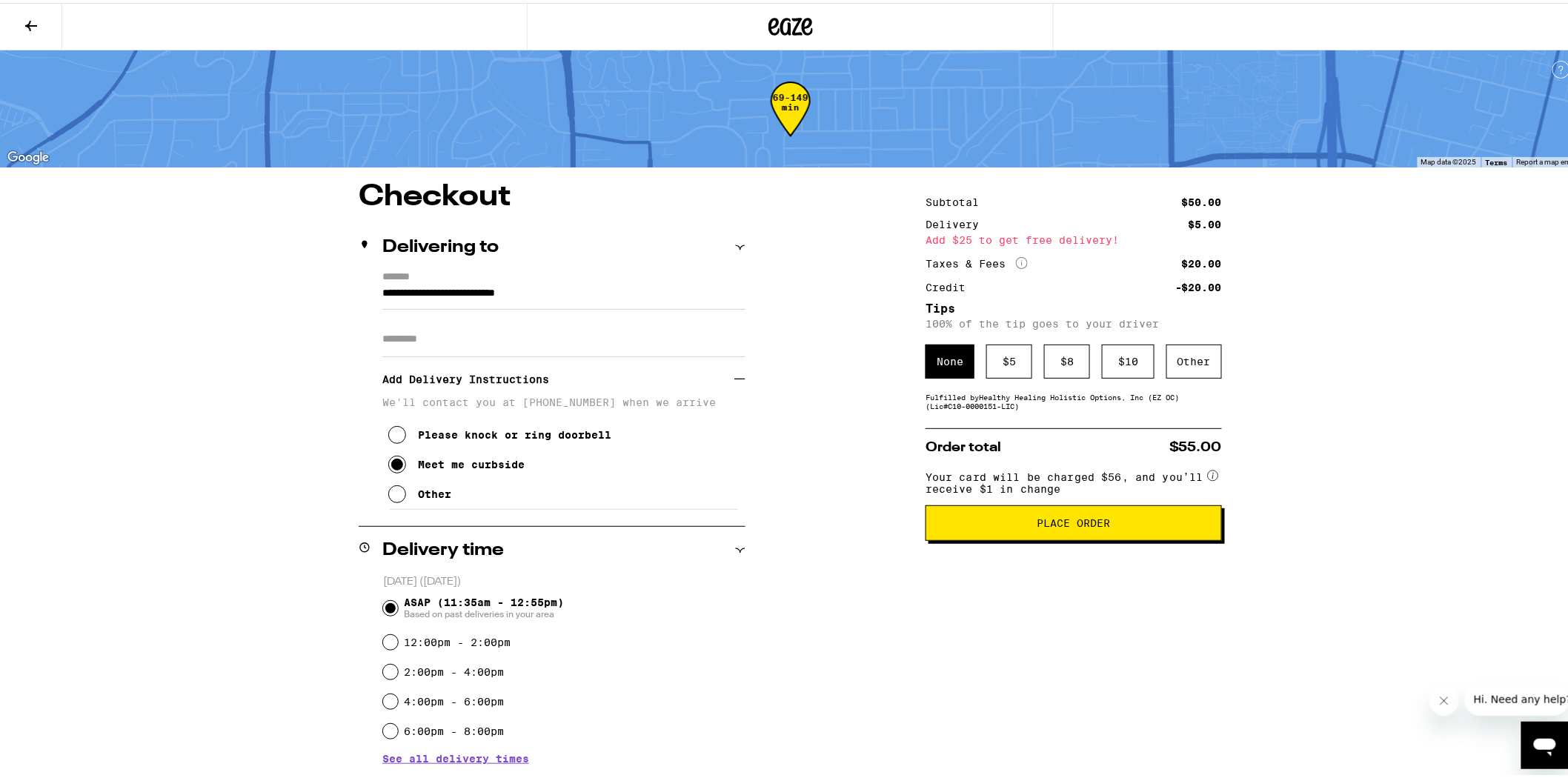
click at [1002, 537] on button "Place Order" at bounding box center [1073, 521] width 297 height 35
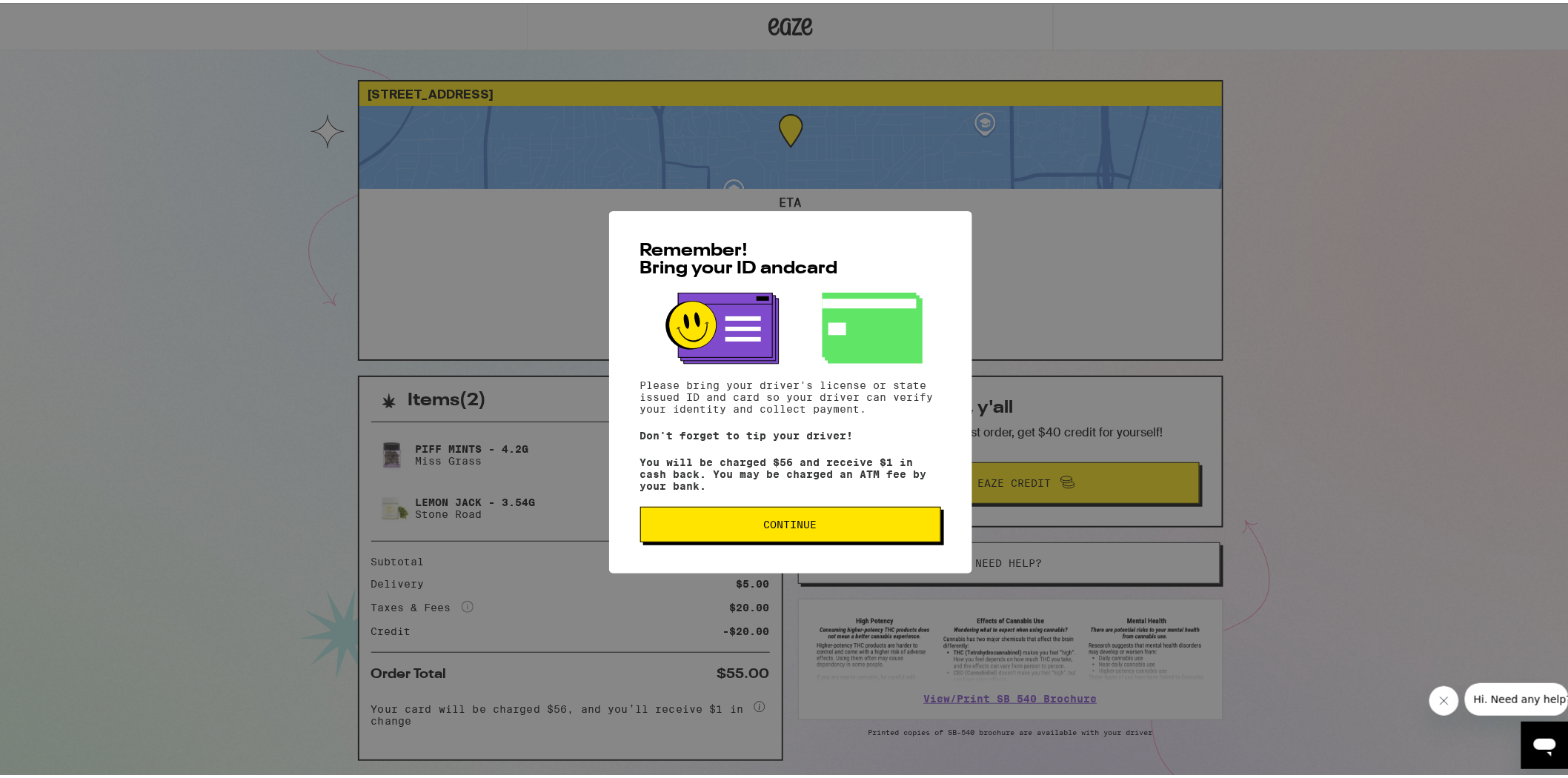
click at [810, 527] on span "Continue" at bounding box center [790, 522] width 53 height 11
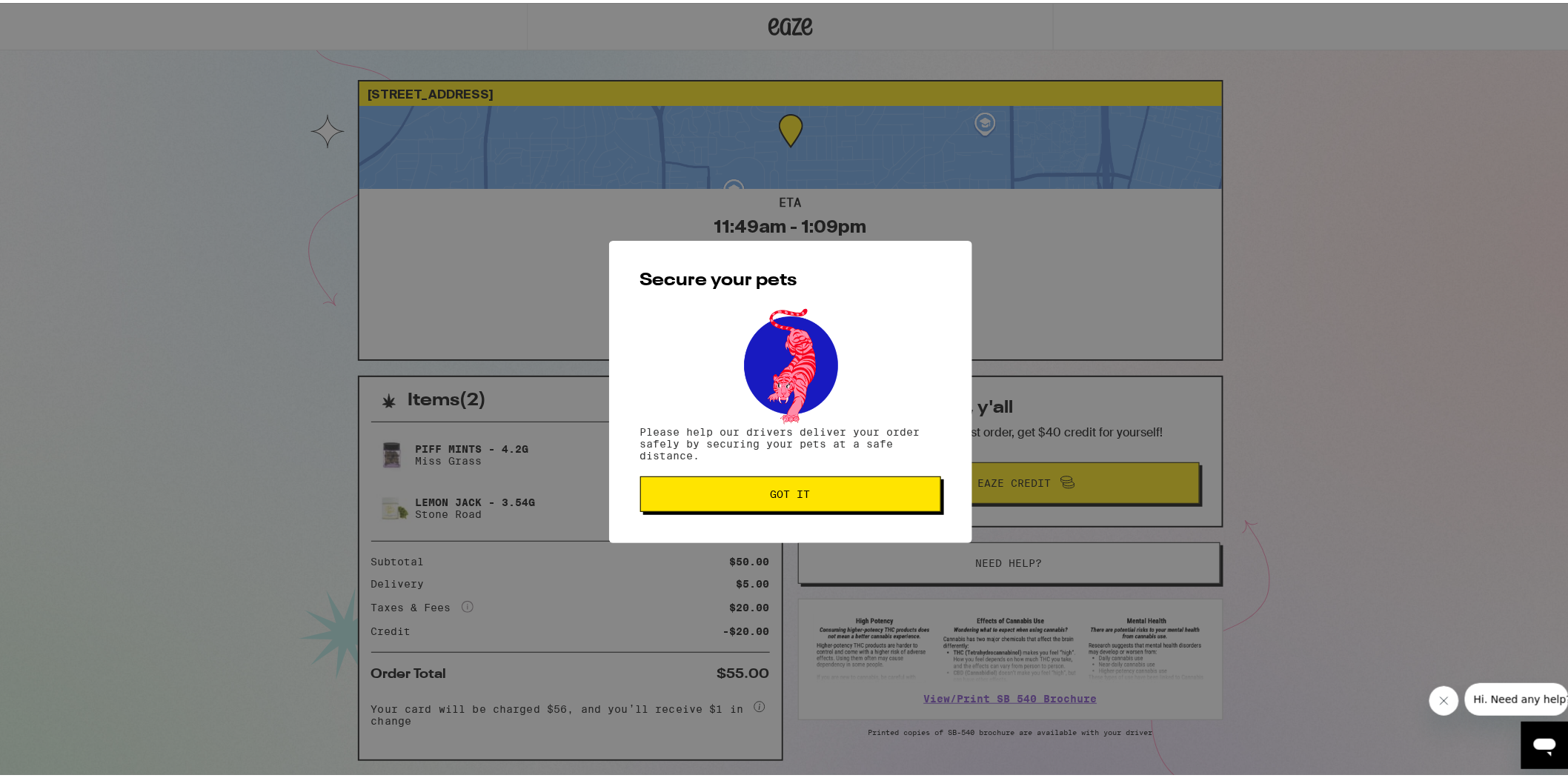
click at [795, 495] on span "Got it" at bounding box center [790, 491] width 40 height 11
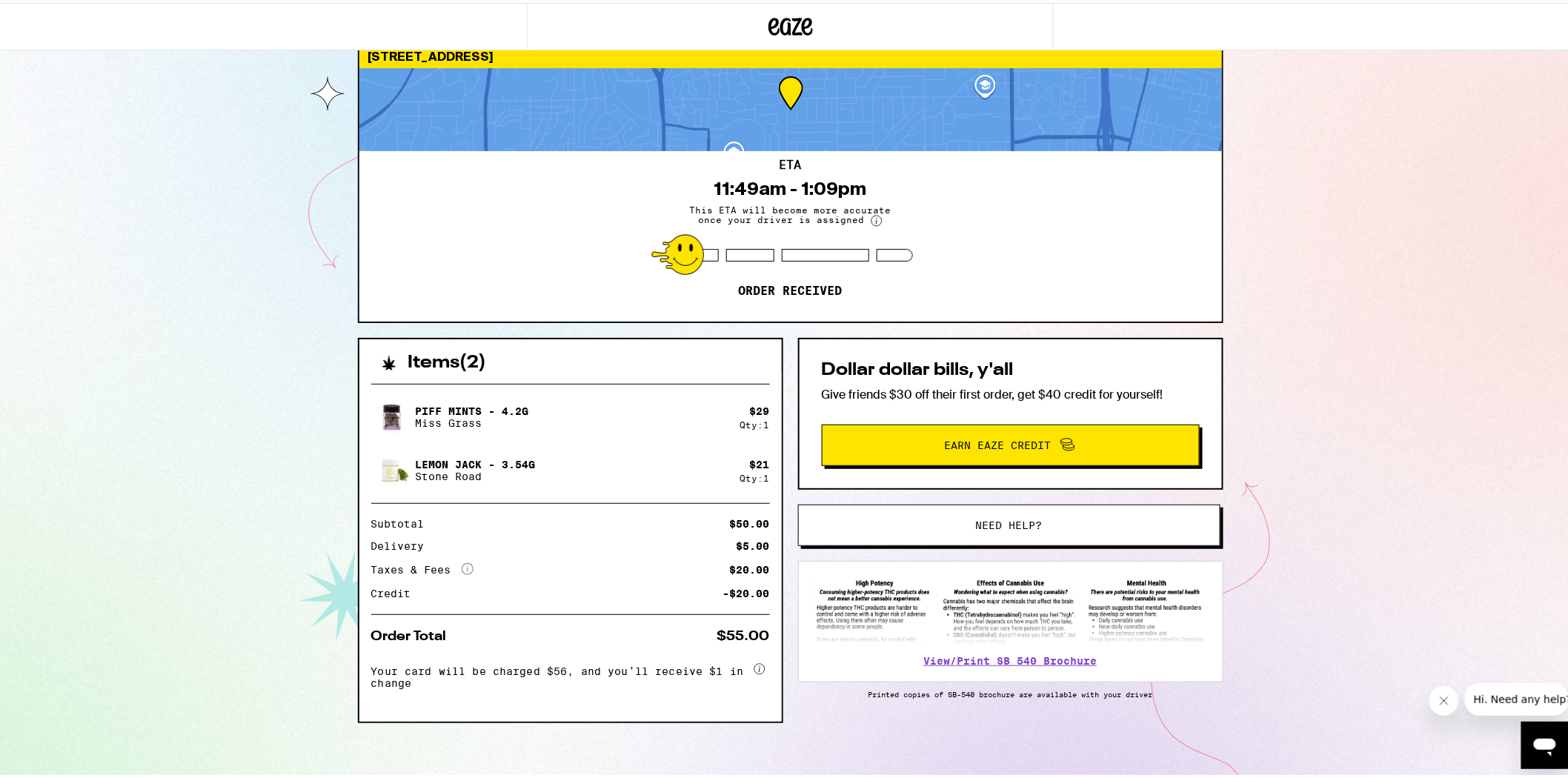
scroll to position [40, 0]
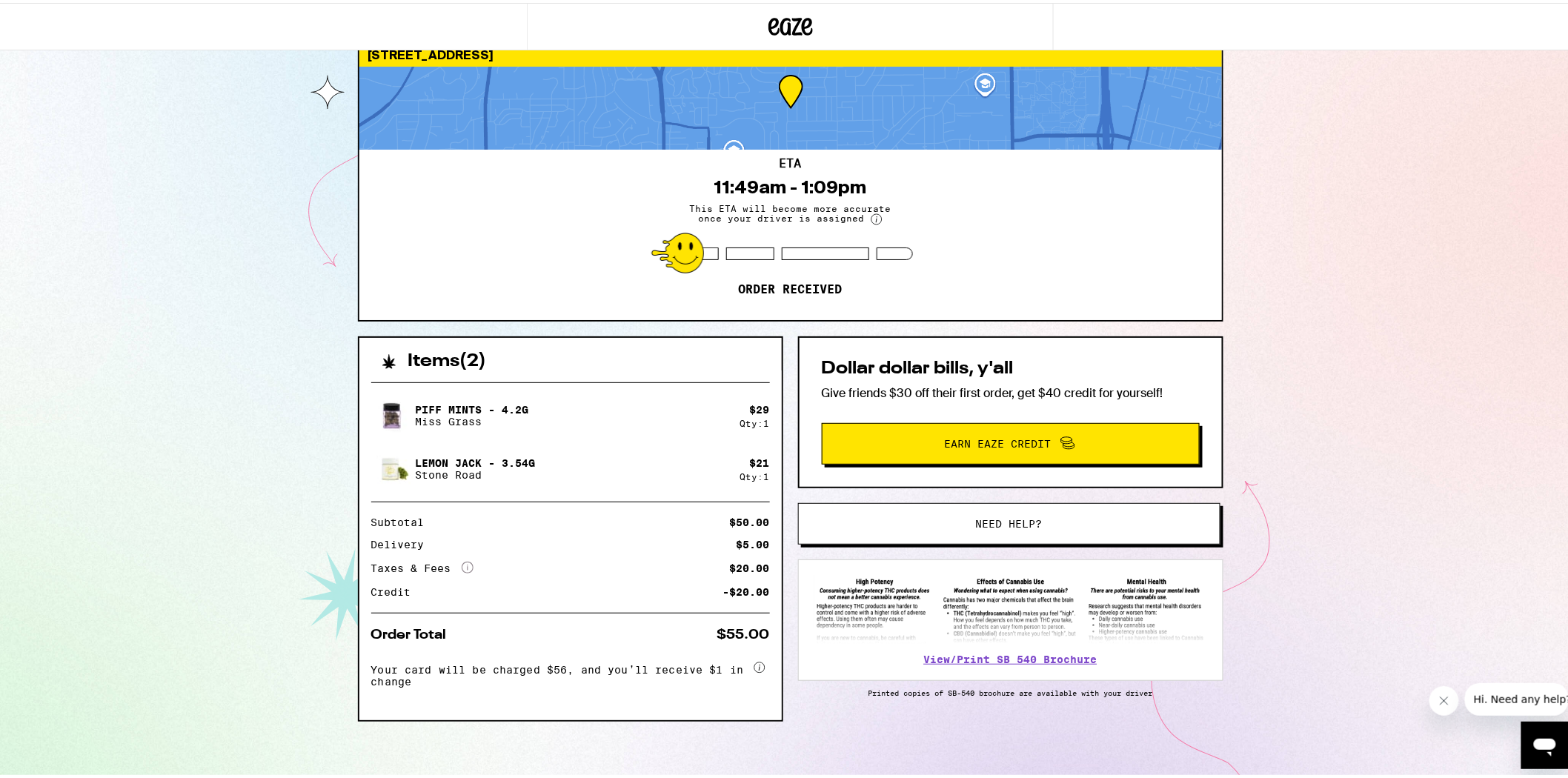
click at [382, 463] on img at bounding box center [392, 466] width 41 height 41
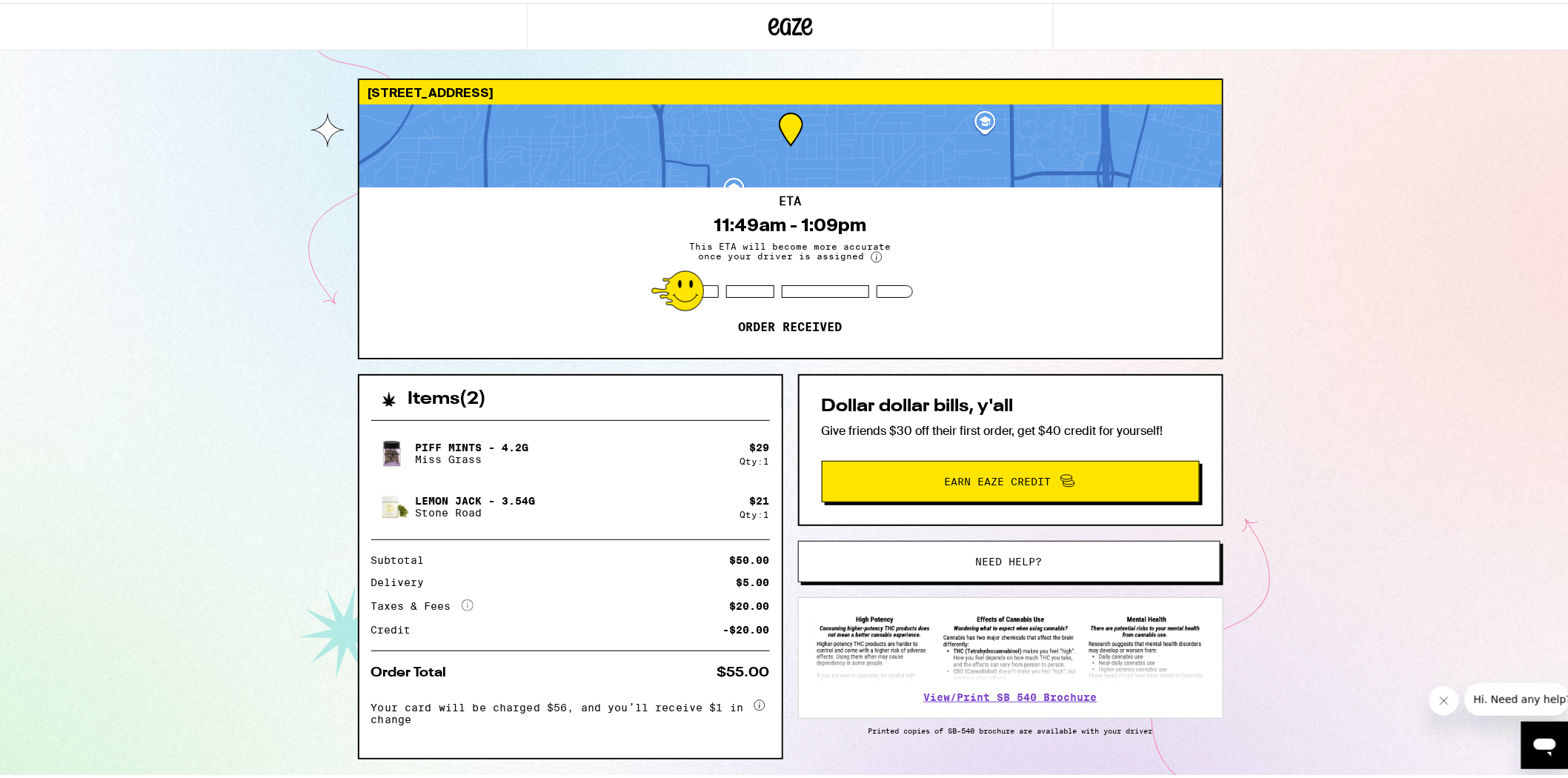
scroll to position [0, 0]
